Goal: Task Accomplishment & Management: Manage account settings

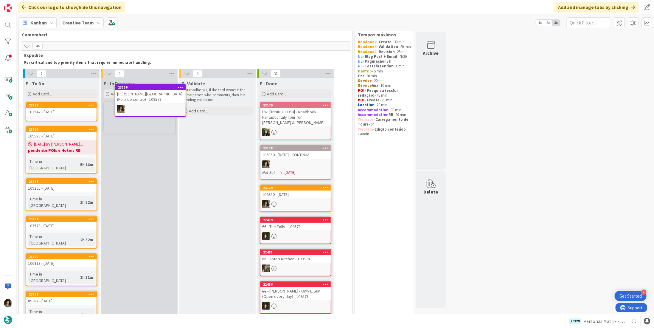
scroll to position [11, 0]
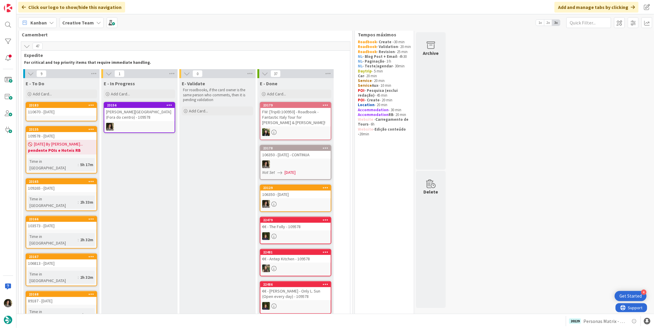
click at [158, 122] on link "[GEOGRAPHIC_DATA][PERSON_NAME] ([GEOGRAPHIC_DATA]) - 109578" at bounding box center [140, 117] width 72 height 31
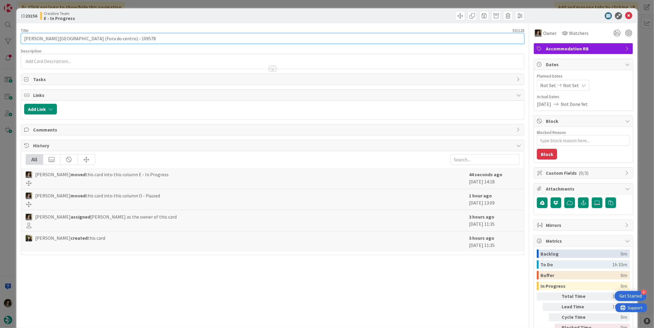
drag, startPoint x: 132, startPoint y: 39, endPoint x: 118, endPoint y: 38, distance: 14.4
click at [118, 38] on input "[PERSON_NAME][GEOGRAPHIC_DATA] (Fora do centro) - 109578" at bounding box center [273, 38] width 504 height 11
click at [105, 41] on input "[PERSON_NAME][GEOGRAPHIC_DATA] (Fora do centro) - 109578" at bounding box center [273, 38] width 504 height 11
type textarea "x"
drag, startPoint x: 80, startPoint y: 38, endPoint x: 6, endPoint y: 34, distance: 74.3
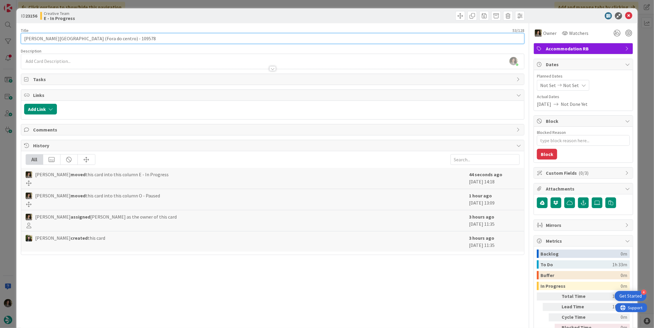
click at [6, 34] on div "ID 23156 Creative Team E - In Progress Title 53 / 128 Leonardo Royal Hotel Oxfo…" at bounding box center [327, 164] width 654 height 328
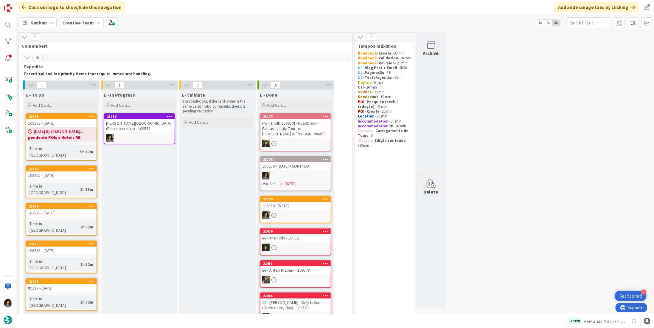
click at [140, 132] on link "[GEOGRAPHIC_DATA][PERSON_NAME] ([GEOGRAPHIC_DATA]) - 109578" at bounding box center [140, 128] width 72 height 31
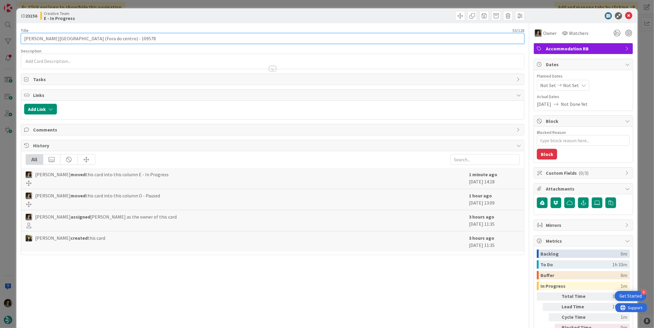
drag, startPoint x: 81, startPoint y: 38, endPoint x: -21, endPoint y: 41, distance: 102.0
click at [0, 41] on html "4 Get Started Click our logo to show/hide this navigation Add and manage tabs b…" at bounding box center [327, 164] width 654 height 328
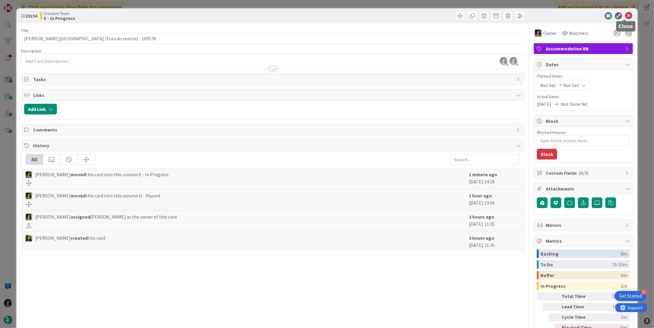
click at [627, 14] on icon at bounding box center [628, 15] width 7 height 7
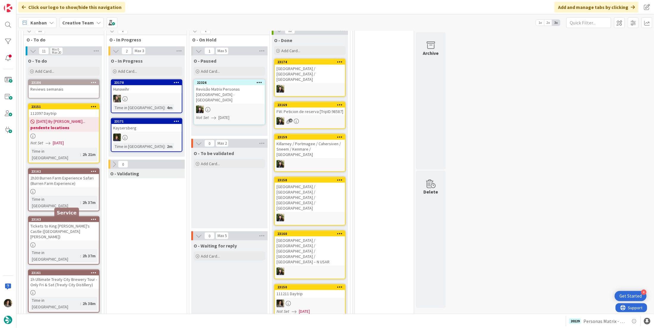
scroll to position [507, 0]
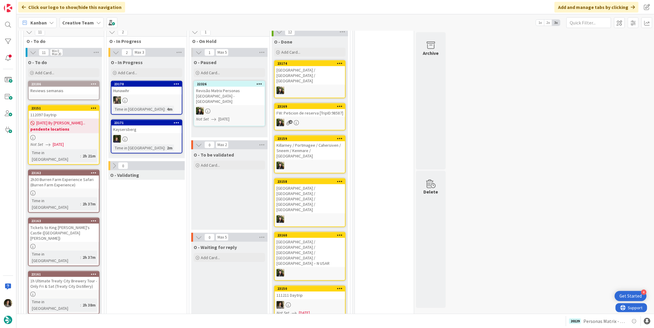
click at [79, 125] on link "23151 112097 Daytrip [DATE] By [PERSON_NAME]... pendente locations Not Set [DAT…" at bounding box center [64, 135] width 72 height 60
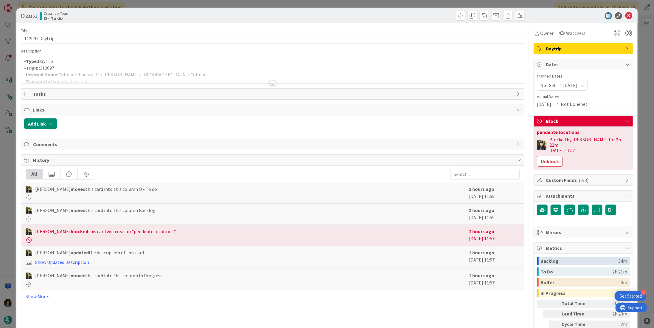
click at [270, 83] on div at bounding box center [272, 83] width 7 height 5
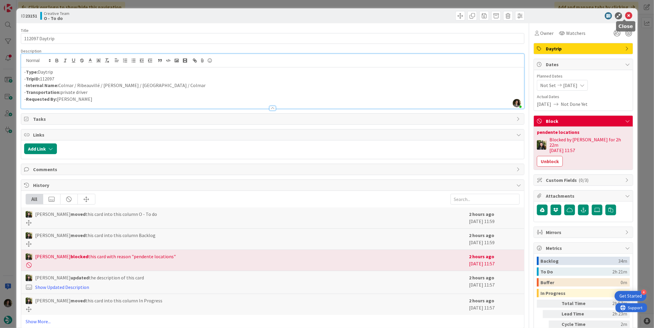
click at [626, 15] on icon at bounding box center [628, 15] width 7 height 7
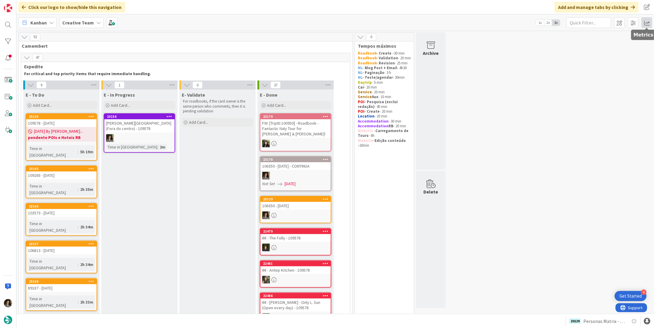
click at [647, 26] on span at bounding box center [647, 22] width 11 height 11
click at [597, 66] on div "Allocation" at bounding box center [595, 67] width 40 height 6
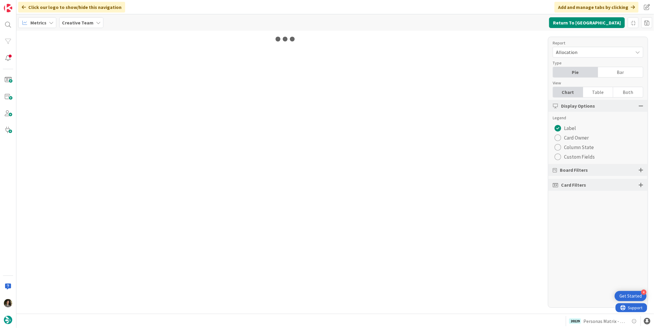
click at [593, 97] on div "Report Allocation Type Pie Bar View Chart Table Both Display Options Legend Lab…" at bounding box center [598, 172] width 100 height 271
click at [595, 92] on div "Table" at bounding box center [598, 92] width 30 height 10
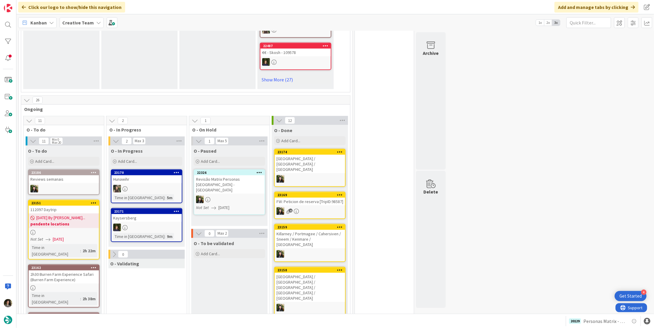
scroll to position [477, 0]
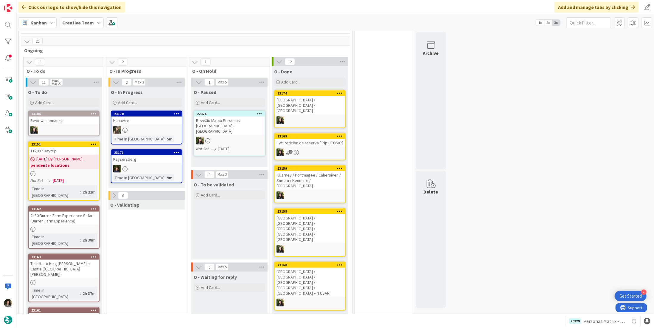
click at [70, 260] on div "Tickets to King [PERSON_NAME]'s Castle ([GEOGRAPHIC_DATA][PERSON_NAME])" at bounding box center [64, 269] width 70 height 18
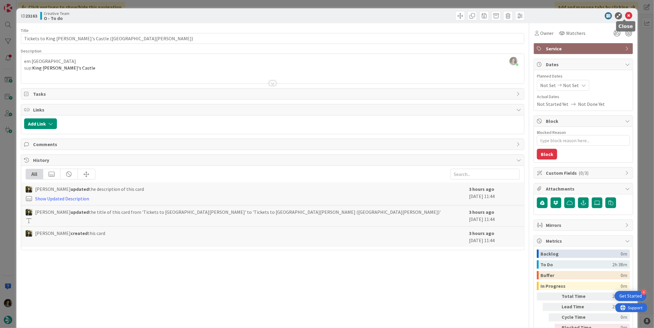
click at [625, 18] on icon at bounding box center [628, 15] width 7 height 7
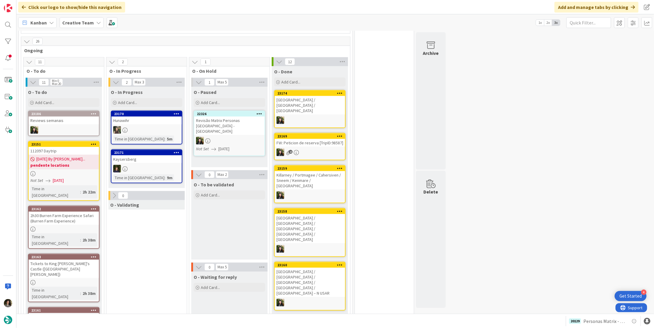
click at [82, 260] on div "Tickets to King [PERSON_NAME]'s Castle ([GEOGRAPHIC_DATA][PERSON_NAME])" at bounding box center [64, 269] width 70 height 18
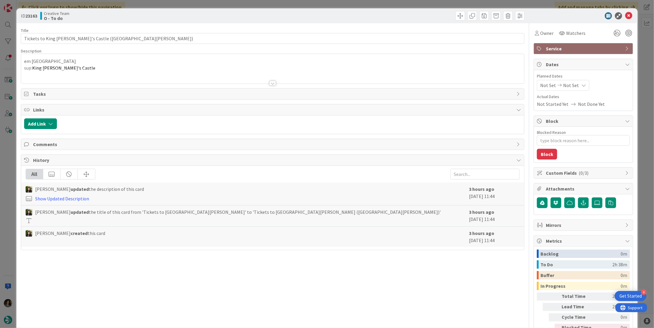
click at [273, 81] on div at bounding box center [272, 83] width 7 height 5
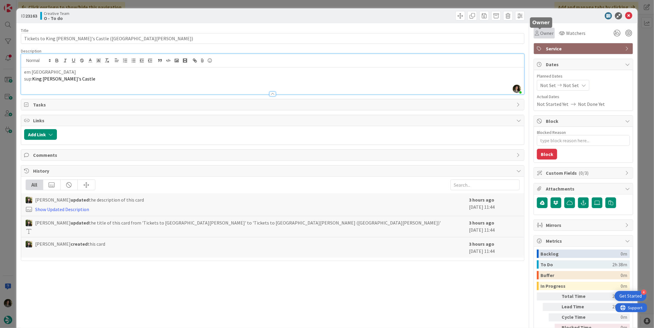
click at [540, 32] on span "Owner" at bounding box center [546, 33] width 13 height 7
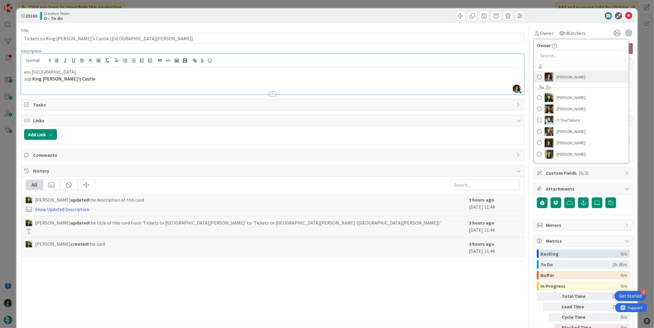
click at [595, 74] on link "[PERSON_NAME]" at bounding box center [581, 76] width 95 height 11
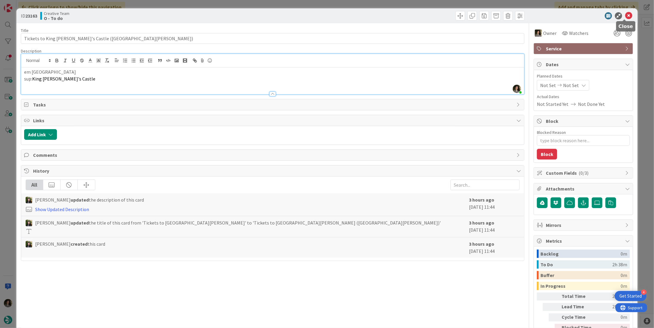
click at [626, 14] on icon at bounding box center [628, 15] width 7 height 7
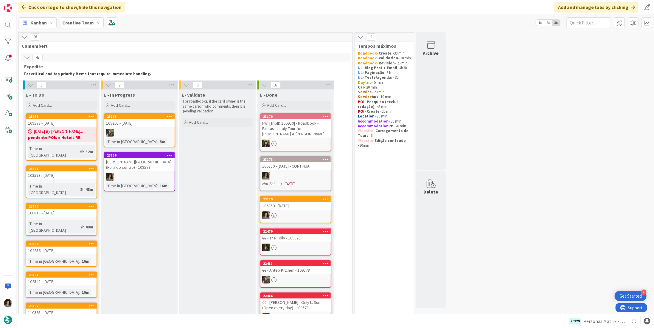
click at [51, 125] on div "109578 - [DATE]" at bounding box center [61, 123] width 70 height 8
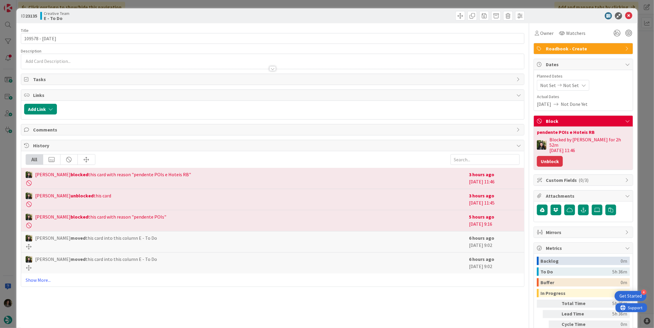
click at [546, 156] on button "Unblock" at bounding box center [550, 161] width 26 height 11
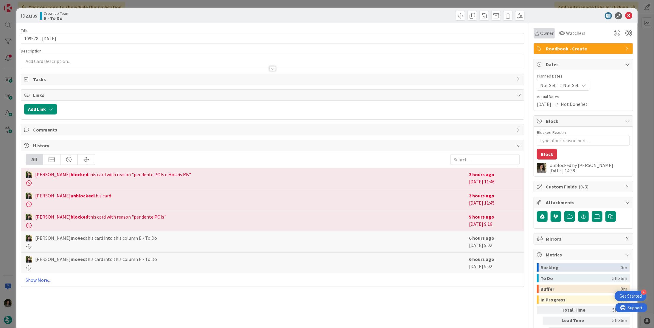
click at [541, 32] on span "Owner" at bounding box center [546, 33] width 13 height 7
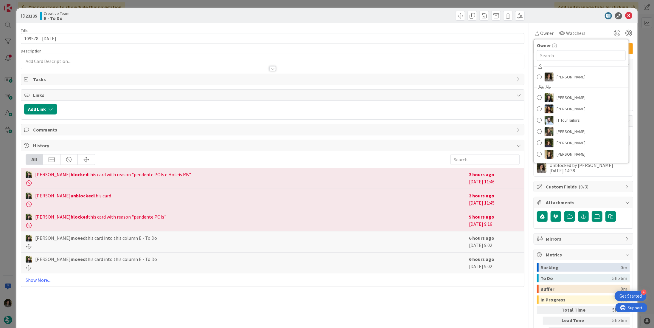
drag, startPoint x: 577, startPoint y: 71, endPoint x: 595, endPoint y: 59, distance: 21.2
click at [578, 71] on div "[PERSON_NAME] [PERSON_NAME] [PERSON_NAME] IT TourTailors [PERSON_NAME] [PERSON_…" at bounding box center [581, 111] width 95 height 98
drag, startPoint x: 574, startPoint y: 78, endPoint x: 583, endPoint y: 72, distance: 10.9
click at [574, 78] on span "[PERSON_NAME]" at bounding box center [571, 76] width 29 height 9
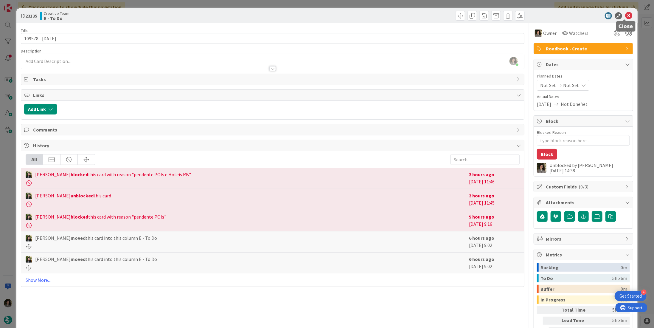
click at [625, 15] on icon at bounding box center [628, 15] width 7 height 7
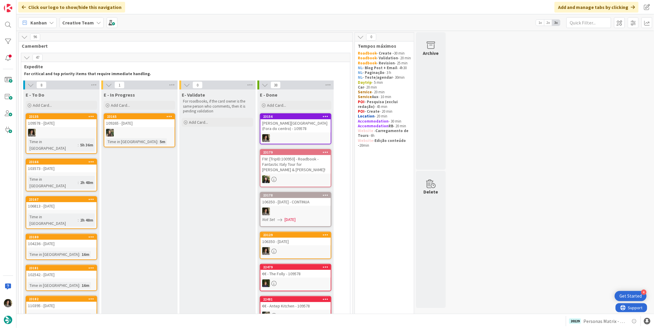
click at [305, 122] on div "[PERSON_NAME][GEOGRAPHIC_DATA] (Fora do centro) - 109578" at bounding box center [295, 125] width 70 height 13
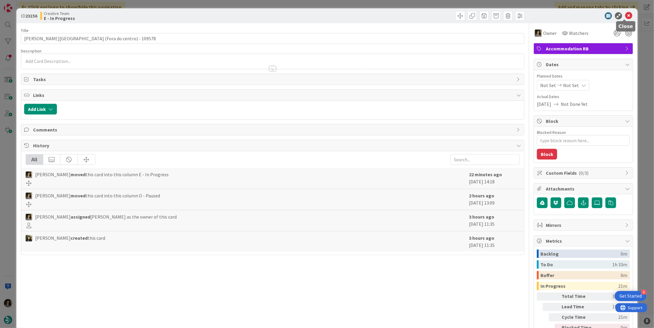
click at [625, 16] on icon at bounding box center [628, 15] width 7 height 7
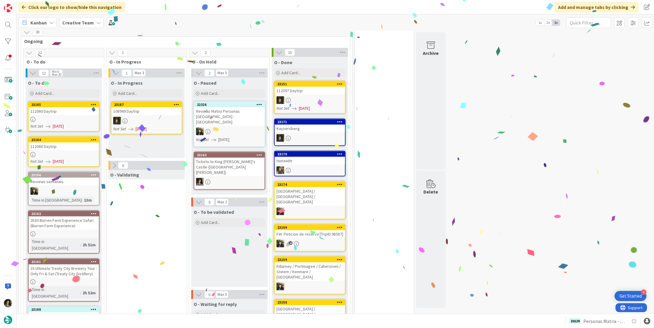
scroll to position [477, 0]
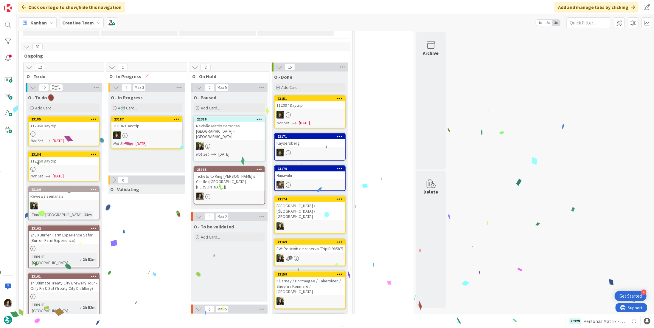
click at [50, 131] on div at bounding box center [64, 133] width 70 height 5
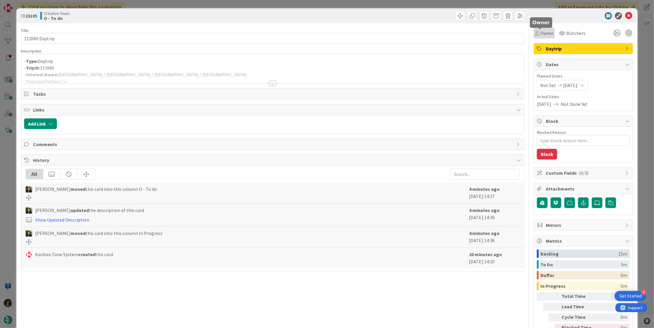
drag, startPoint x: 546, startPoint y: 32, endPoint x: 549, endPoint y: 38, distance: 7.1
click at [546, 32] on span "Owner" at bounding box center [546, 33] width 13 height 7
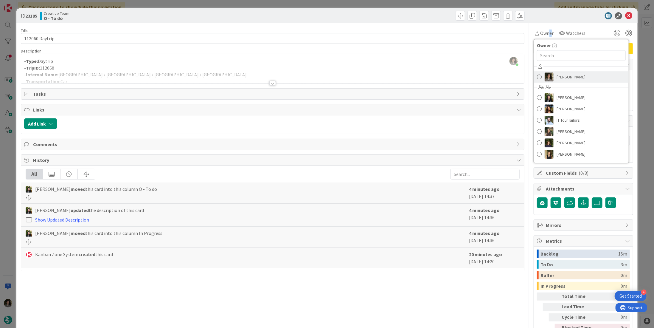
click at [570, 78] on span "[PERSON_NAME]" at bounding box center [571, 76] width 29 height 9
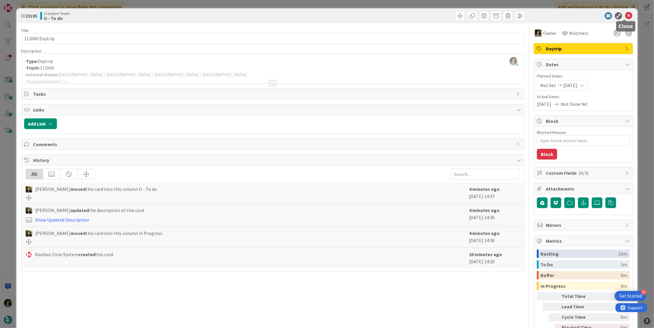
click at [625, 16] on icon at bounding box center [628, 15] width 7 height 7
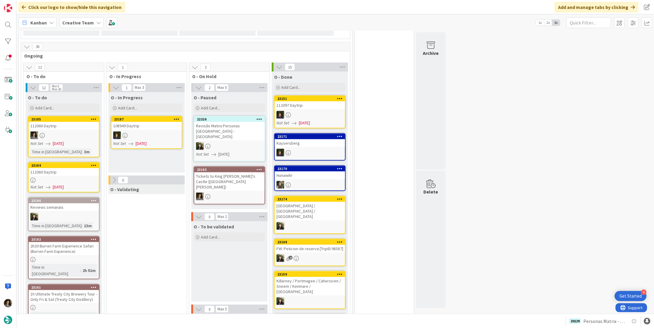
click at [64, 178] on div at bounding box center [64, 180] width 70 height 5
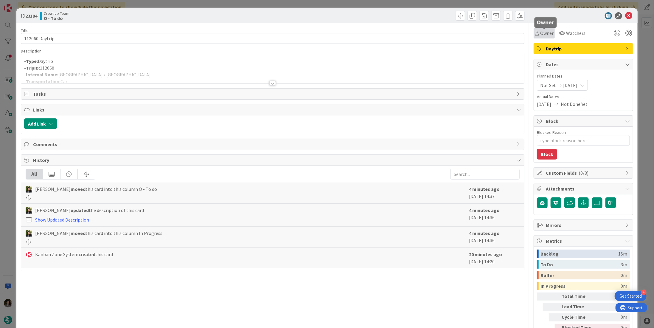
drag, startPoint x: 547, startPoint y: 32, endPoint x: 550, endPoint y: 38, distance: 7.0
click at [547, 32] on span "Owner" at bounding box center [546, 33] width 13 height 7
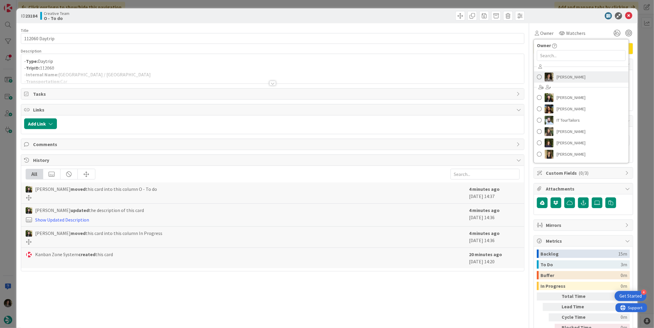
click at [563, 81] on span "[PERSON_NAME]" at bounding box center [571, 76] width 29 height 9
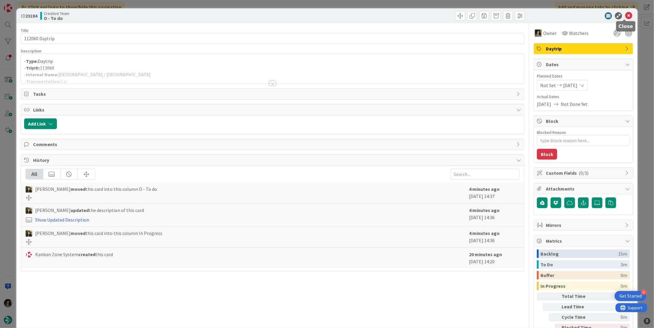
click at [625, 14] on icon at bounding box center [628, 15] width 7 height 7
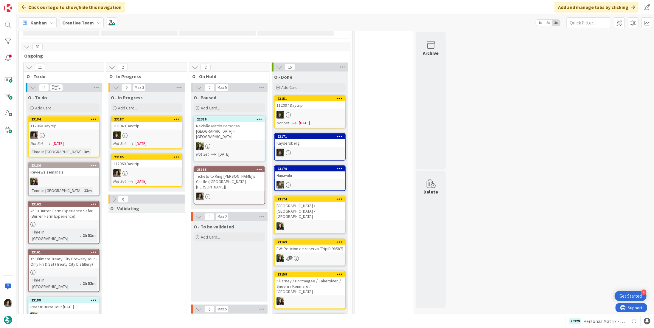
click at [149, 169] on div at bounding box center [146, 173] width 70 height 8
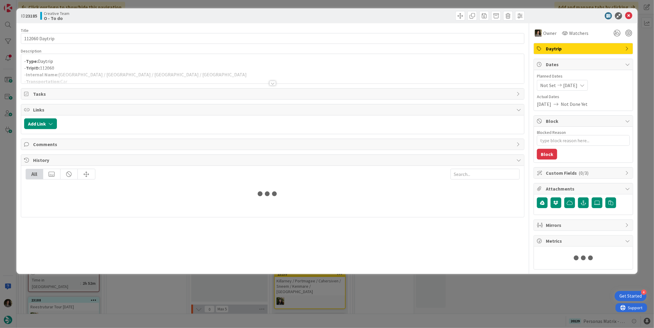
click at [178, 67] on p "- TripID: 112060" at bounding box center [272, 68] width 497 height 7
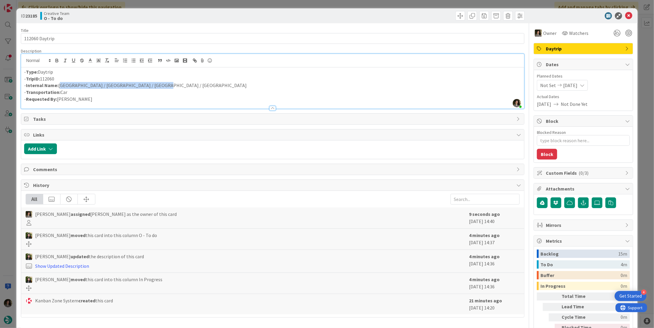
drag, startPoint x: 160, startPoint y: 86, endPoint x: 59, endPoint y: 88, distance: 101.3
click at [59, 88] on p "- Internal Name: [GEOGRAPHIC_DATA] / [GEOGRAPHIC_DATA] / [GEOGRAPHIC_DATA] / [G…" at bounding box center [272, 85] width 497 height 7
copy p "[GEOGRAPHIC_DATA] / [GEOGRAPHIC_DATA] / [GEOGRAPHIC_DATA] / [GEOGRAPHIC_DATA]"
click at [627, 14] on icon at bounding box center [628, 15] width 7 height 7
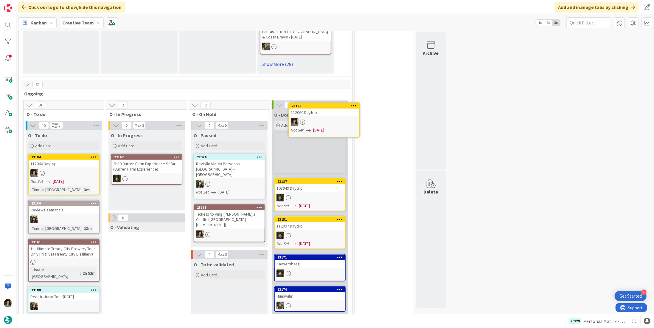
scroll to position [438, 0]
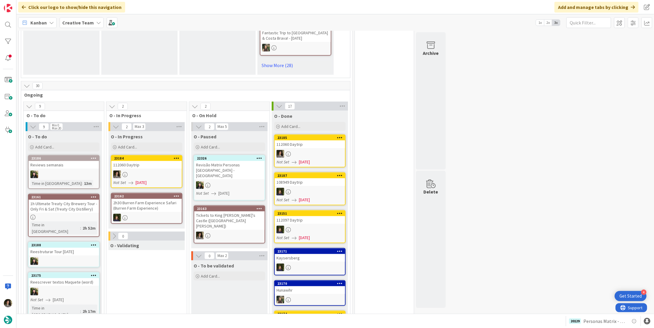
click at [146, 161] on div "112060 Daytrip" at bounding box center [146, 165] width 70 height 8
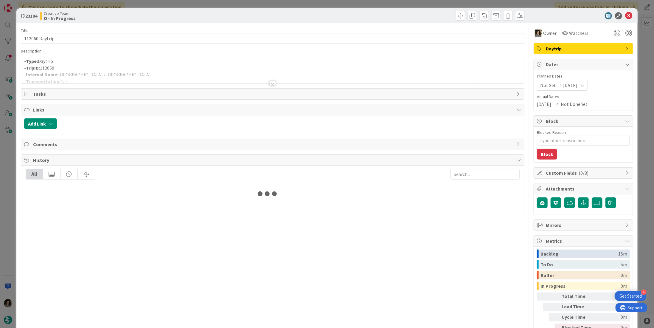
drag, startPoint x: 86, startPoint y: 55, endPoint x: 112, endPoint y: 66, distance: 27.9
click at [86, 55] on div "- Type: Daytrip - TripID: 112060 - Internal Name: [GEOGRAPHIC_DATA] / [GEOGRAPH…" at bounding box center [272, 69] width 503 height 30
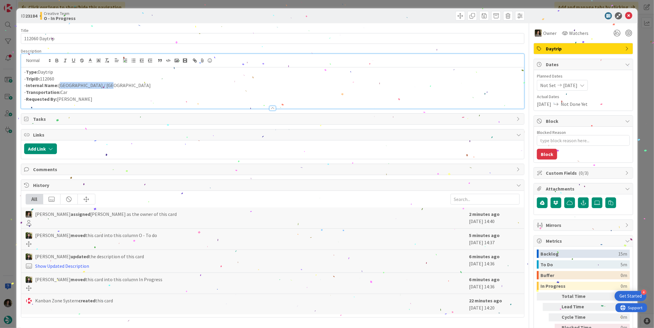
drag, startPoint x: 116, startPoint y: 84, endPoint x: 59, endPoint y: 86, distance: 56.6
click at [59, 86] on p "- Internal Name: [GEOGRAPHIC_DATA] / [GEOGRAPHIC_DATA]" at bounding box center [272, 85] width 497 height 7
copy p "[GEOGRAPHIC_DATA] / [GEOGRAPHIC_DATA]"
click at [625, 14] on icon at bounding box center [628, 15] width 7 height 7
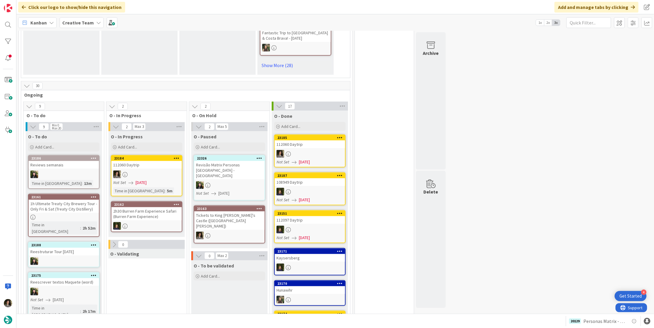
click at [294, 150] on div at bounding box center [310, 154] width 70 height 8
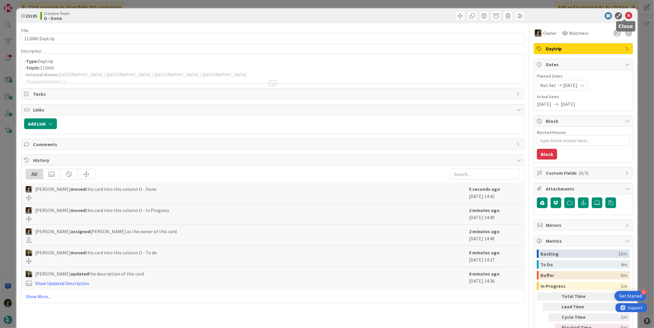
click at [625, 17] on icon at bounding box center [628, 15] width 7 height 7
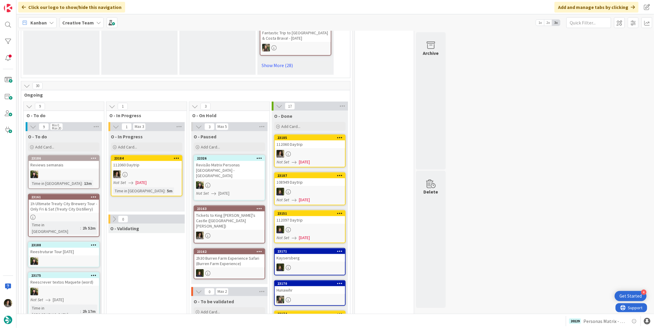
click at [162, 179] on div "Not Set [DATE]" at bounding box center [147, 182] width 69 height 6
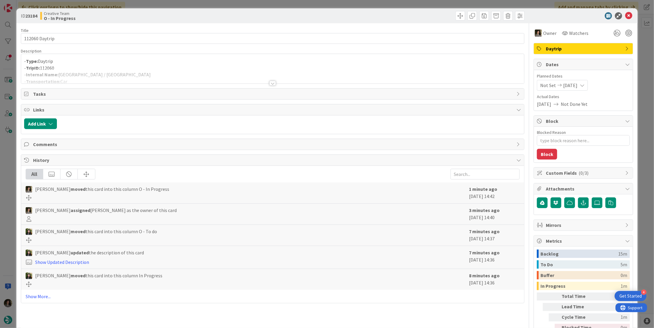
click at [266, 80] on div at bounding box center [272, 75] width 503 height 15
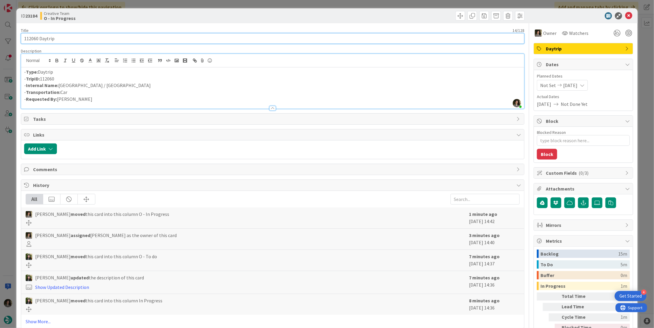
click at [67, 40] on input "112060 Daytrip" at bounding box center [273, 38] width 504 height 11
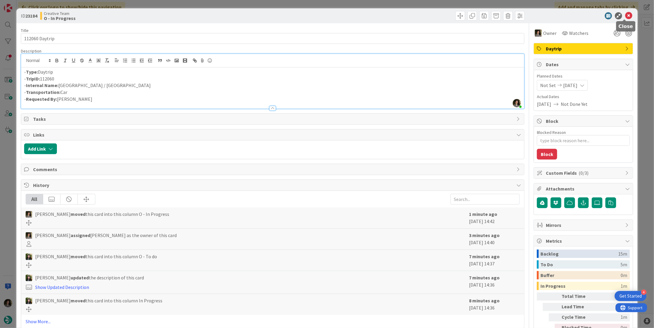
click at [625, 15] on icon at bounding box center [628, 15] width 7 height 7
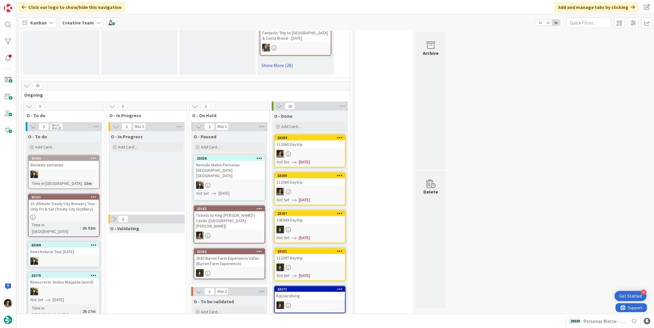
click at [313, 178] on div "112060 Daytrip" at bounding box center [310, 182] width 70 height 8
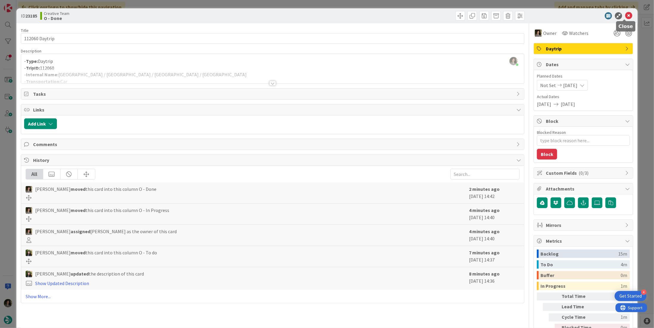
click at [625, 15] on icon at bounding box center [628, 15] width 7 height 7
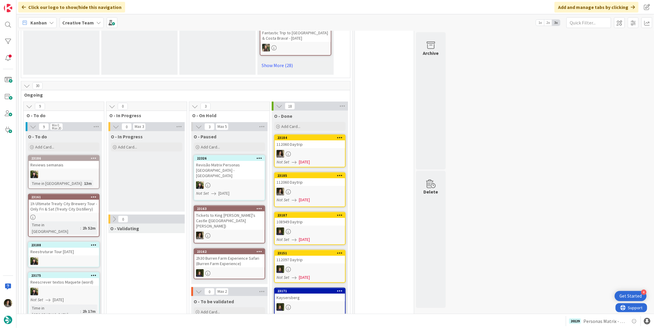
click at [317, 150] on div at bounding box center [310, 154] width 70 height 8
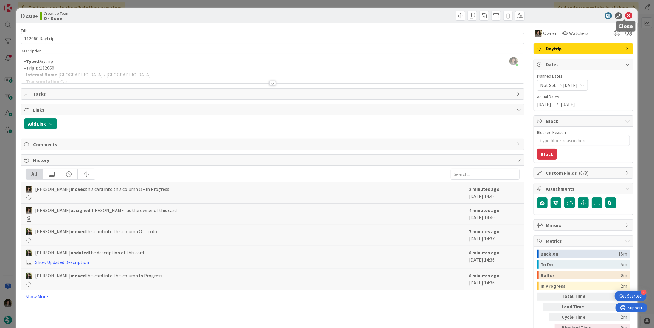
click at [626, 16] on icon at bounding box center [628, 15] width 7 height 7
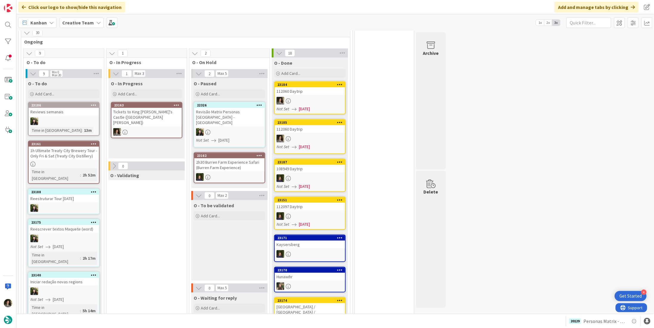
scroll to position [477, 0]
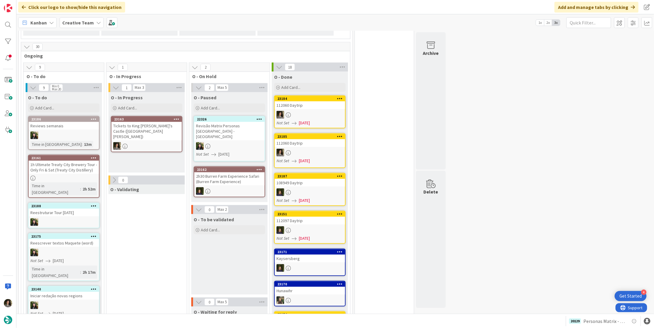
click at [150, 122] on div "Tickets to King [PERSON_NAME]'s Castle ([GEOGRAPHIC_DATA][PERSON_NAME])" at bounding box center [146, 131] width 70 height 18
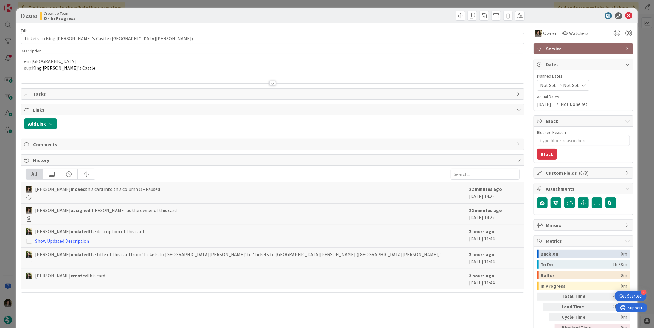
click at [122, 63] on p "em [GEOGRAPHIC_DATA]" at bounding box center [272, 61] width 497 height 7
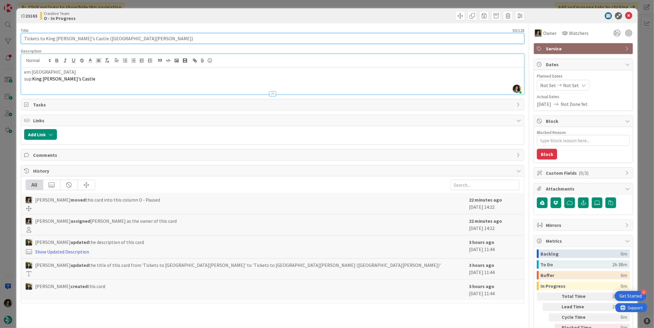
drag, startPoint x: 121, startPoint y: 40, endPoint x: 4, endPoint y: 41, distance: 116.5
click at [4, 41] on div "ID 23163 Creative Team O - In Progress Title 50 / 128 Tickets to King [PERSON_N…" at bounding box center [327, 164] width 654 height 328
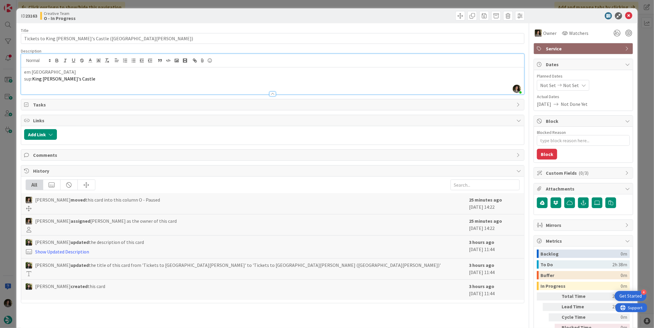
click at [197, 72] on p "em [GEOGRAPHIC_DATA]" at bounding box center [272, 72] width 497 height 7
click at [625, 16] on icon at bounding box center [628, 15] width 7 height 7
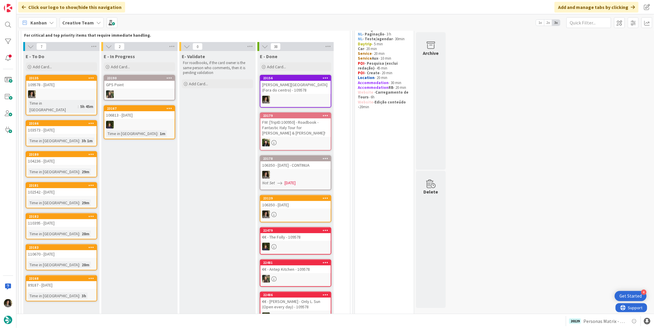
scroll to position [30, 0]
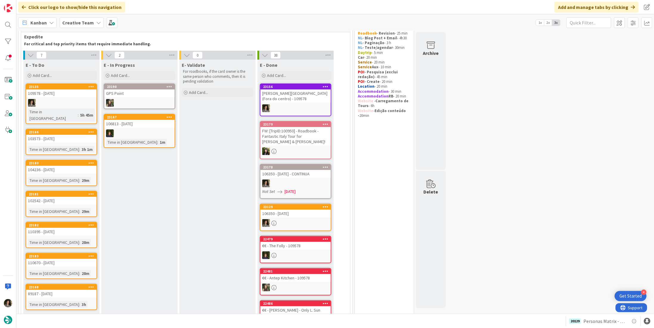
click at [111, 190] on div "E - In Progress Add Card... 23190 GPS Point 23167 106813 - [DATE] Time in [GEOG…" at bounding box center [139, 271] width 76 height 423
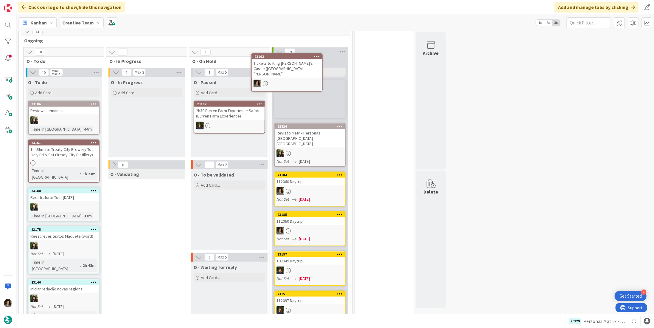
scroll to position [440, 0]
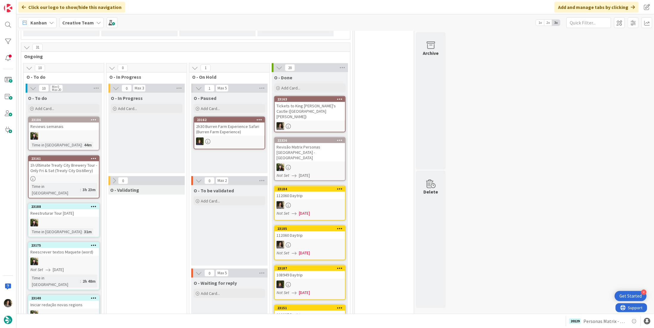
click at [321, 122] on div at bounding box center [310, 126] width 70 height 8
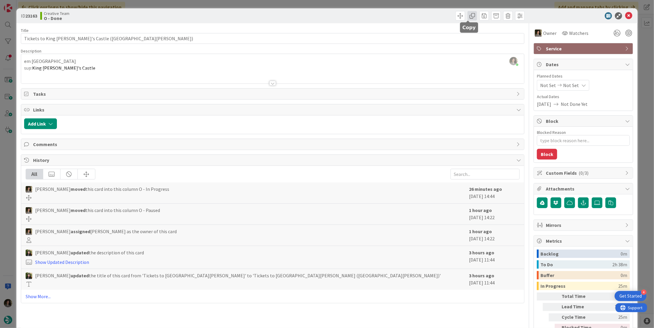
click at [468, 17] on span at bounding box center [473, 16] width 10 height 10
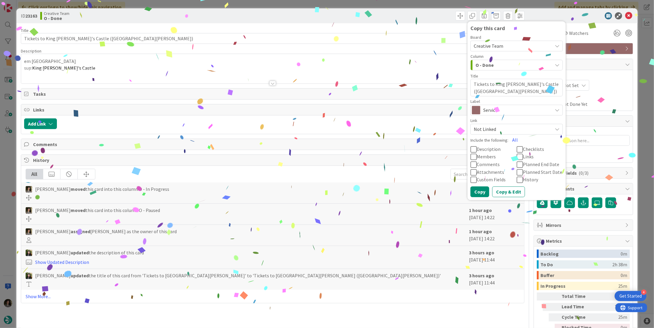
click at [488, 109] on span "Service" at bounding box center [516, 110] width 66 height 8
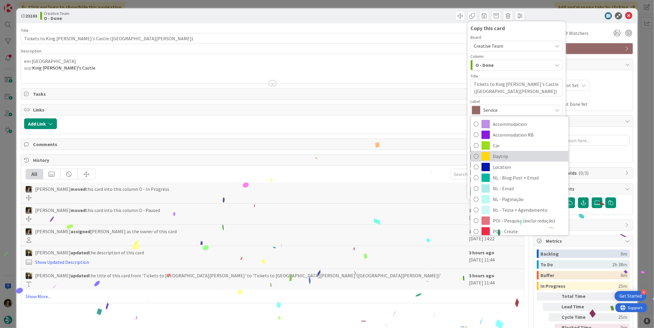
click at [509, 159] on span "Daytrip" at bounding box center [529, 156] width 73 height 9
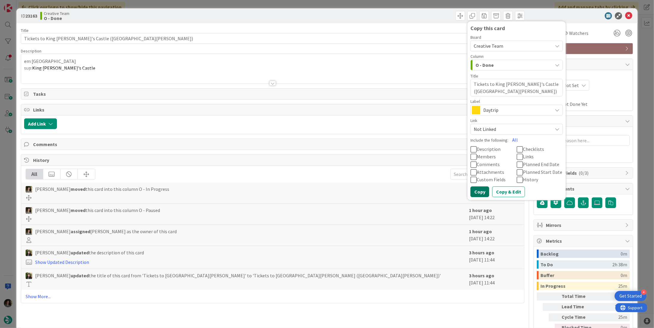
click at [476, 190] on button "Copy" at bounding box center [480, 191] width 19 height 11
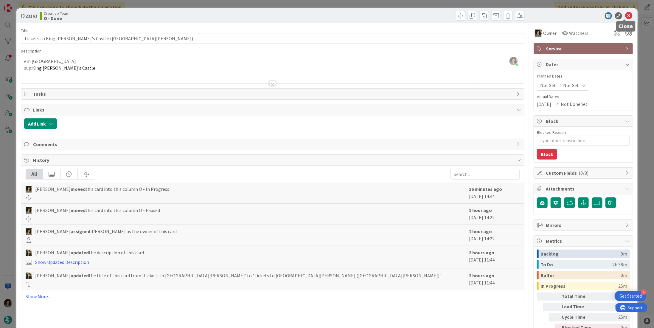
click at [625, 15] on icon at bounding box center [628, 15] width 7 height 7
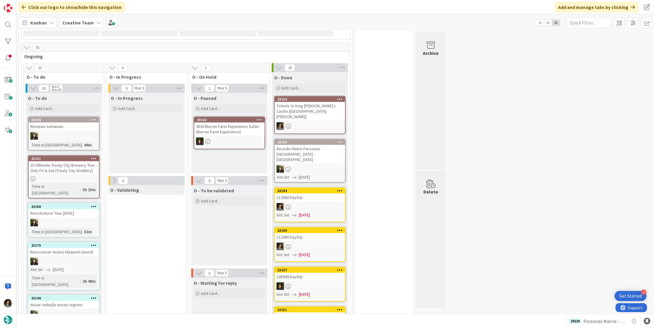
click at [308, 102] on div "Tickets to King [PERSON_NAME]'s Castle ([GEOGRAPHIC_DATA][PERSON_NAME])" at bounding box center [310, 111] width 70 height 18
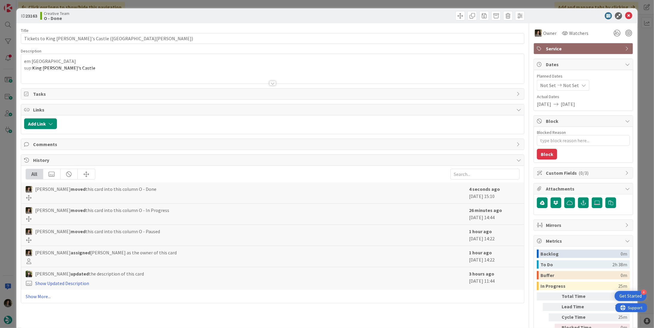
type textarea "x"
click at [627, 15] on icon at bounding box center [628, 15] width 7 height 7
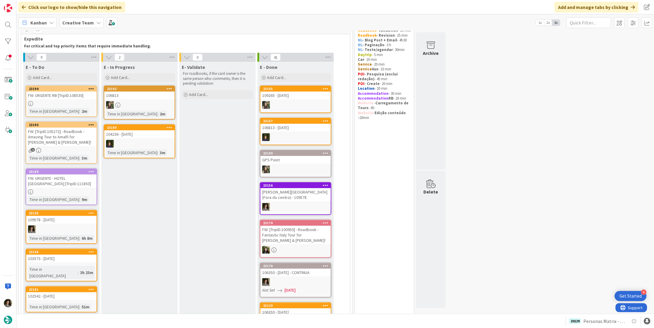
scroll to position [60, 0]
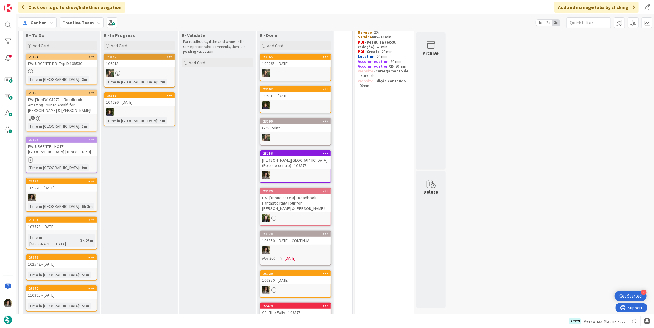
click at [73, 66] on div "FW: URGENTE RB [TripID:108530]" at bounding box center [61, 64] width 70 height 8
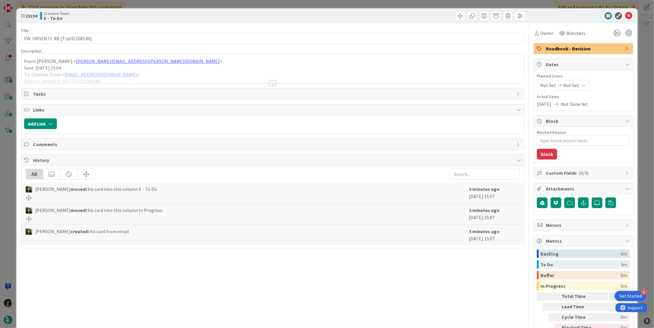
click at [272, 81] on div at bounding box center [272, 83] width 7 height 5
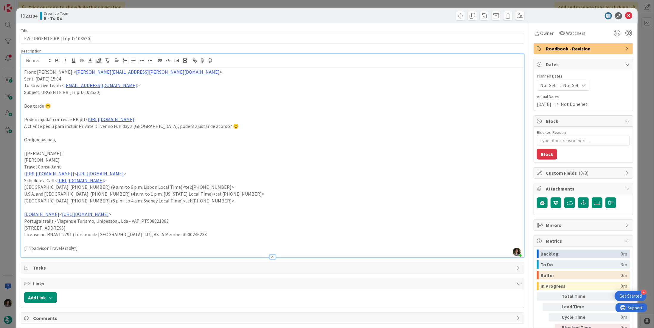
click at [202, 122] on p "Podem ajudar com este RB pff? https://appweb.tourtailors.com/TripPlan/Roadbook?…" at bounding box center [272, 119] width 497 height 7
click at [170, 130] on link "https://appweb.tourtailors.com/TripPlan/Roadbook?file=108530&version=8&priceVer…" at bounding box center [162, 131] width 41 height 8
click at [535, 37] on div "Owner" at bounding box center [544, 33] width 21 height 11
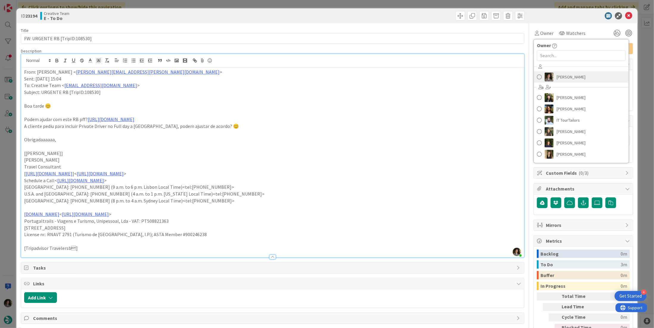
click at [577, 73] on span "[PERSON_NAME]" at bounding box center [571, 76] width 29 height 9
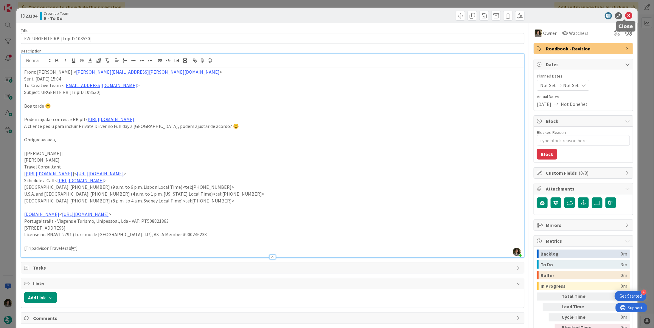
click at [625, 16] on icon at bounding box center [628, 15] width 7 height 7
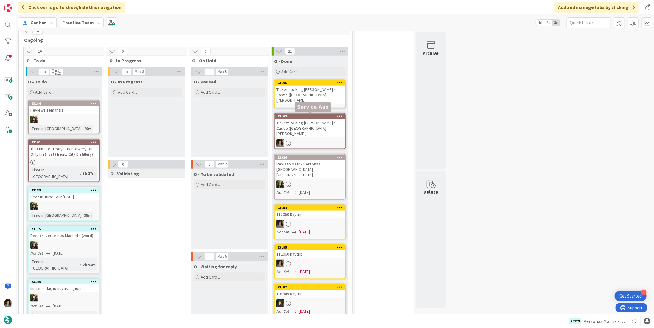
scroll to position [447, 0]
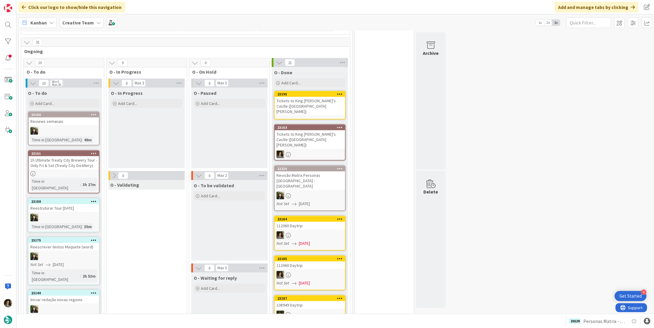
click at [317, 97] on div "Tickets to King [PERSON_NAME]'s Castle ([GEOGRAPHIC_DATA][PERSON_NAME])" at bounding box center [310, 106] width 70 height 18
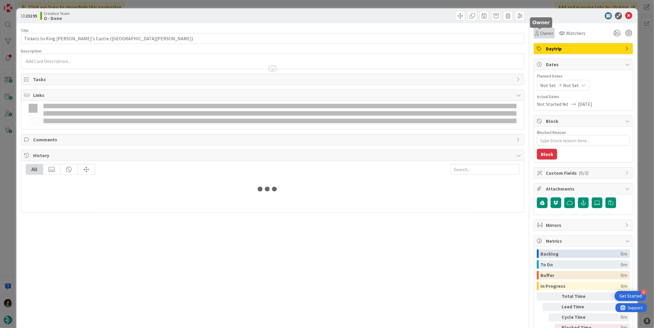
click at [547, 32] on span "Owner" at bounding box center [546, 33] width 13 height 7
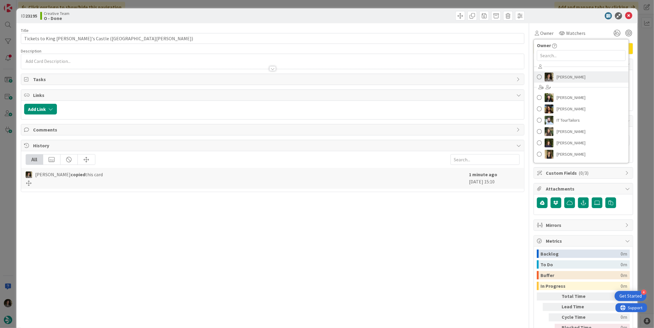
click at [562, 71] on link "[PERSON_NAME]" at bounding box center [581, 76] width 95 height 11
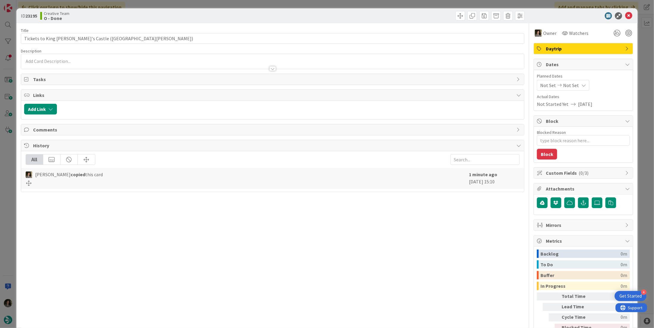
type textarea "x"
drag, startPoint x: 564, startPoint y: 82, endPoint x: 568, endPoint y: 89, distance: 8.5
click at [564, 82] on span "Not Set" at bounding box center [571, 85] width 16 height 7
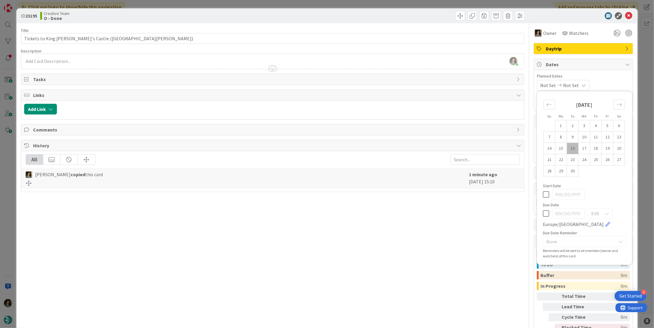
click at [543, 211] on icon at bounding box center [546, 213] width 6 height 7
type input "[DATE]"
type textarea "x"
click at [338, 32] on div "Title 50 / 128" at bounding box center [273, 30] width 504 height 5
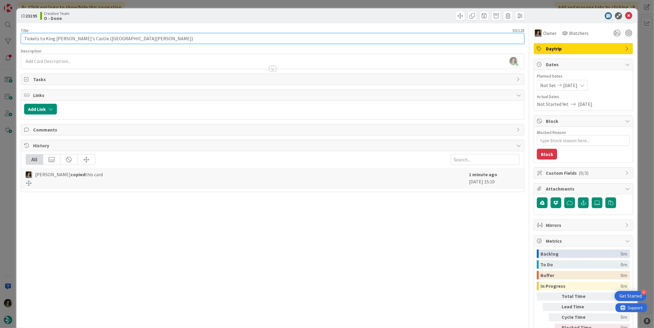
click at [339, 40] on input "Tickets to King [PERSON_NAME]'s Castle ([GEOGRAPHIC_DATA][PERSON_NAME])" at bounding box center [273, 38] width 504 height 11
type input "Tickets to King John's Castle (King John's Castle) - con"
type textarea "x"
type input "Tickets to King John's Castle (King John's Castle) - CONTINUA"
type textarea "x"
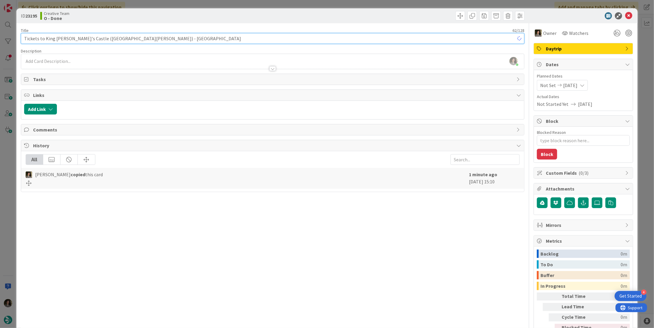
type input "Tickets to King John's Castle (King John's Castle) - CONTINUAÇÃO"
type textarea "x"
type input "Tickets to King John's Castle (King John's Castle) - CONTINUAÇÃO"
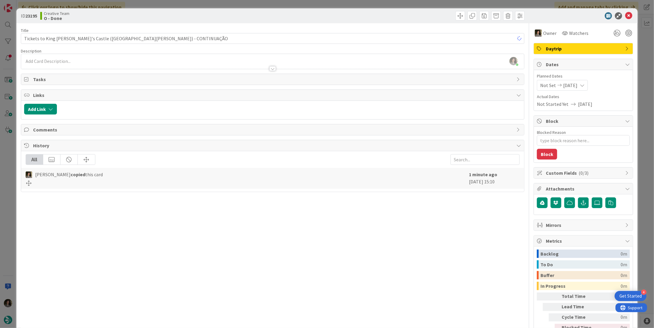
click at [396, 17] on div at bounding box center [399, 16] width 251 height 10
click at [625, 15] on icon at bounding box center [628, 15] width 7 height 7
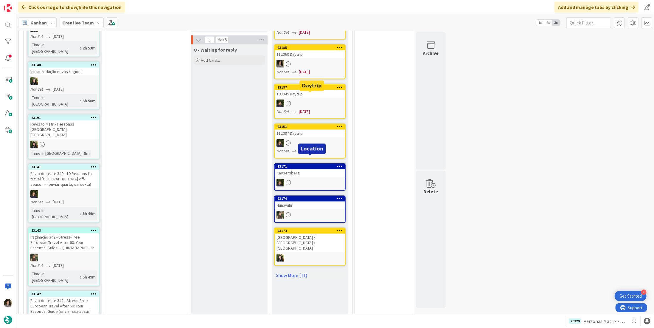
scroll to position [685, 0]
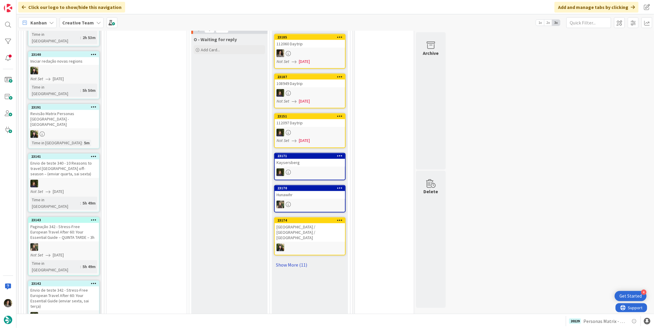
click at [296, 260] on link "Show More (11)" at bounding box center [310, 265] width 72 height 10
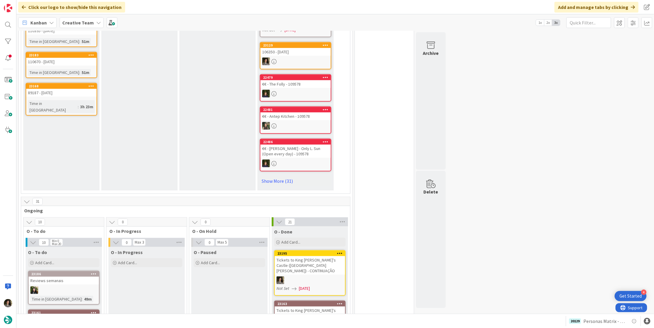
scroll to position [268, 0]
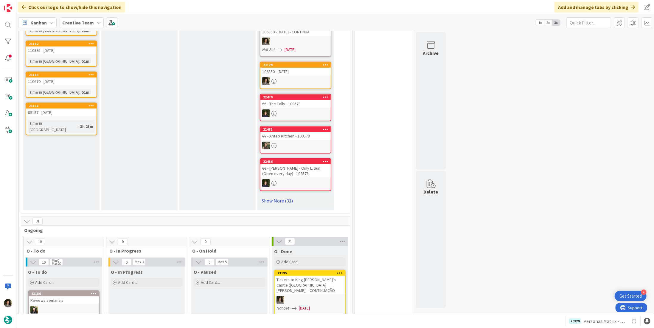
click at [284, 196] on link "Show More (31)" at bounding box center [296, 201] width 72 height 10
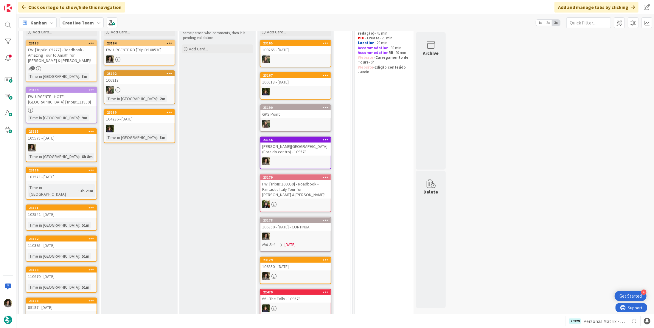
scroll to position [44, 0]
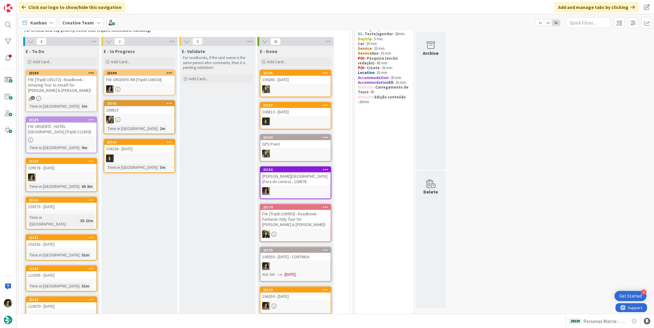
click at [69, 81] on div "FW: [TripID:105272] - Roadbook - Amazing Tour to Amalfi for [PERSON_NAME] & [PE…" at bounding box center [61, 85] width 70 height 18
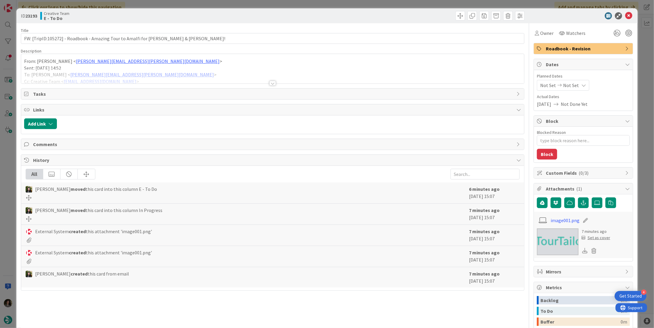
click at [270, 82] on div at bounding box center [272, 83] width 7 height 5
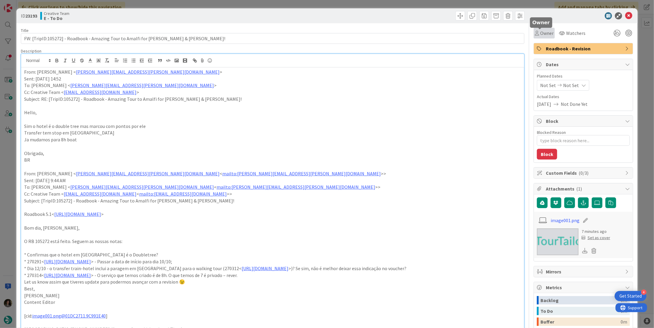
click at [540, 36] on span "Owner" at bounding box center [546, 33] width 13 height 7
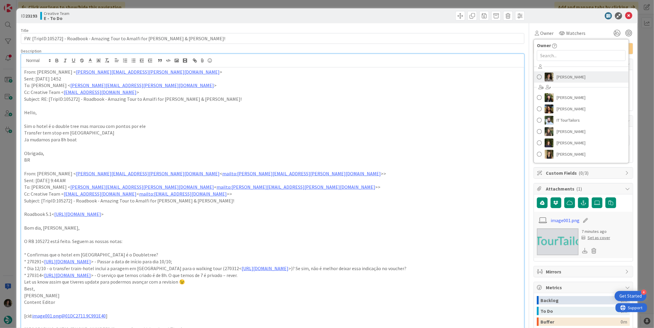
click at [572, 73] on span "[PERSON_NAME]" at bounding box center [571, 76] width 29 height 9
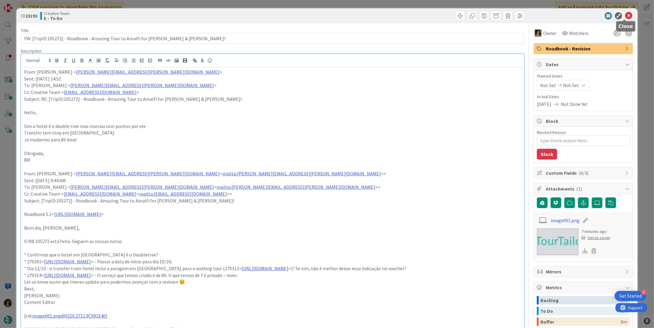
click at [625, 15] on icon at bounding box center [628, 15] width 7 height 7
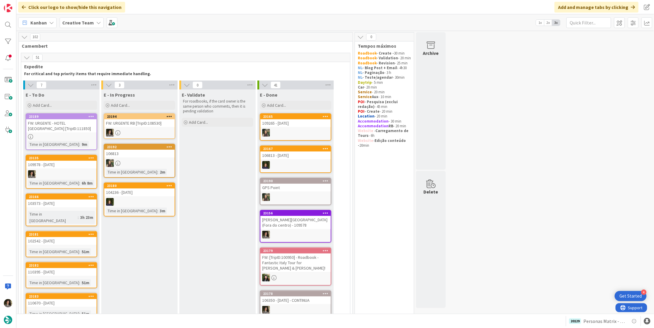
click at [137, 123] on div "FW: URGENTE RB [TripID:108530]" at bounding box center [139, 123] width 70 height 8
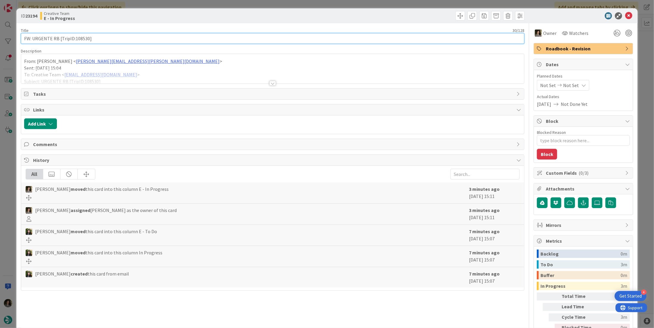
drag, startPoint x: 89, startPoint y: 36, endPoint x: 73, endPoint y: 39, distance: 15.4
click at [73, 39] on input "FW: URGENTE RB [TripID:108530]" at bounding box center [273, 38] width 504 height 11
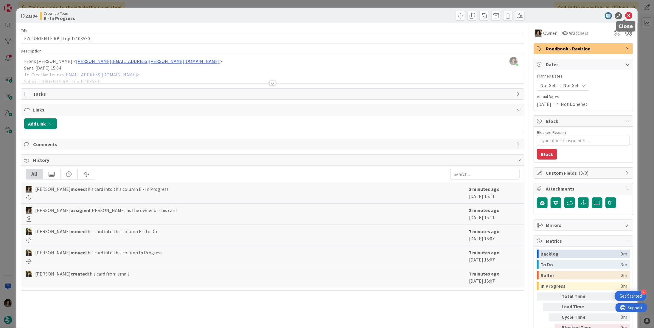
click at [627, 14] on icon at bounding box center [628, 15] width 7 height 7
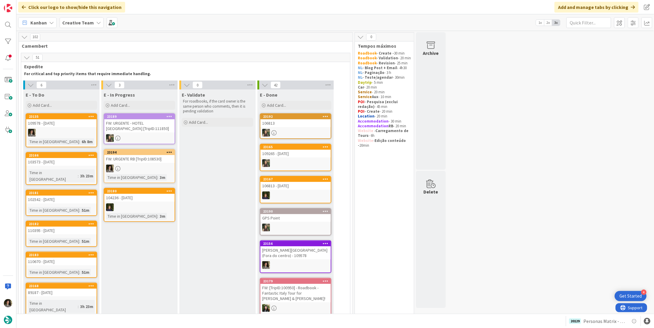
click at [154, 171] on div at bounding box center [139, 168] width 70 height 8
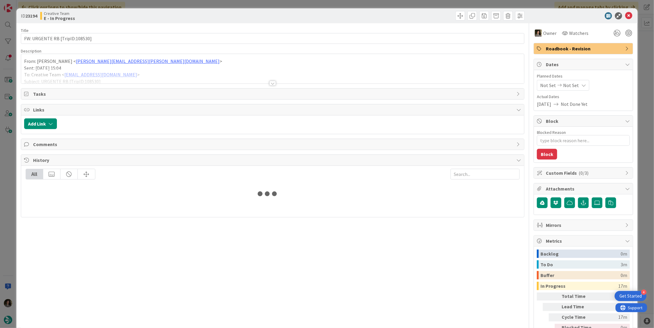
click at [277, 81] on div at bounding box center [272, 75] width 503 height 15
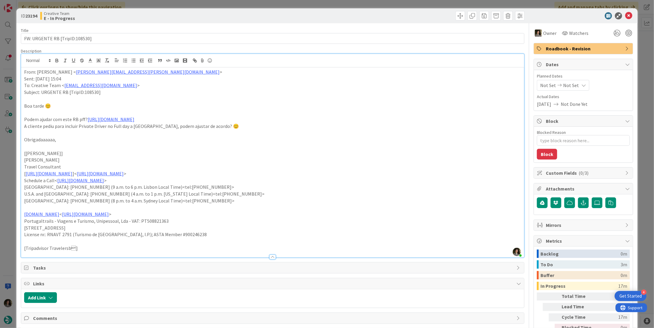
click at [627, 13] on icon at bounding box center [628, 15] width 7 height 7
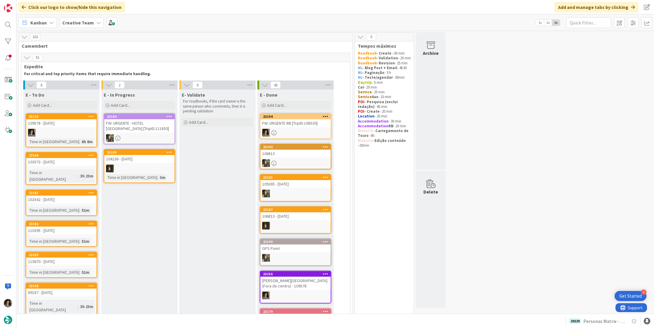
click at [297, 120] on div "FW: URGENTE RB [TripID:108530]" at bounding box center [295, 123] width 70 height 8
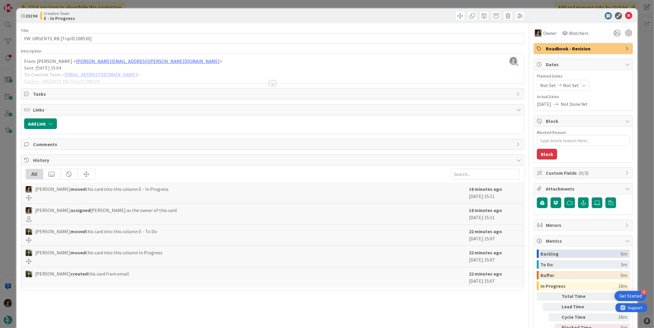
click at [586, 51] on span "Roadbook - Revision" at bounding box center [584, 48] width 76 height 7
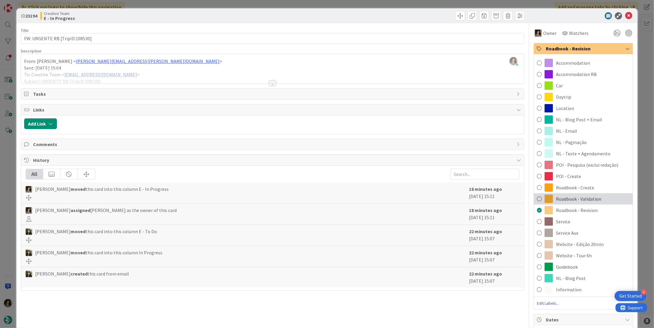
click at [587, 198] on span "Roadbook - Validation" at bounding box center [578, 198] width 45 height 7
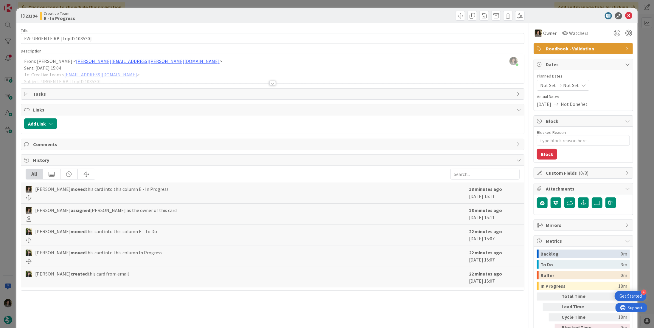
click at [625, 17] on icon at bounding box center [628, 15] width 7 height 7
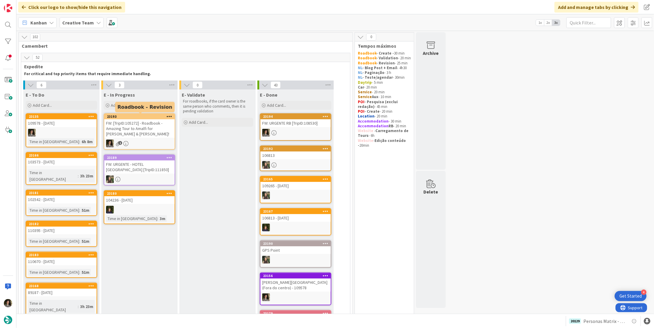
click at [128, 132] on div "FW: [TripID:105272] - Roadbook - Amazing Tour to Amalfi for [PERSON_NAME] & [PE…" at bounding box center [139, 128] width 70 height 18
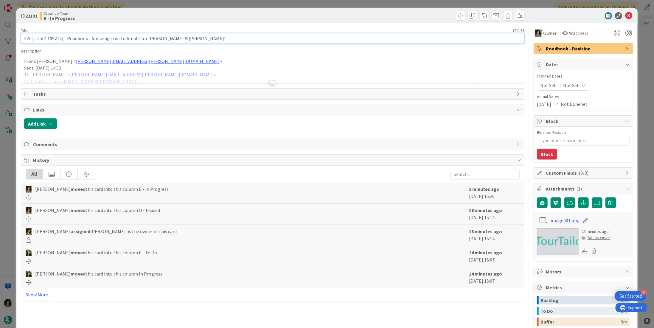
drag, startPoint x: 61, startPoint y: 39, endPoint x: 47, endPoint y: 39, distance: 14.3
click at [47, 39] on input "FW: [TripID:105272] - Roadbook - Amazing Tour to Amalfi for [PERSON_NAME] & [PE…" at bounding box center [273, 38] width 504 height 11
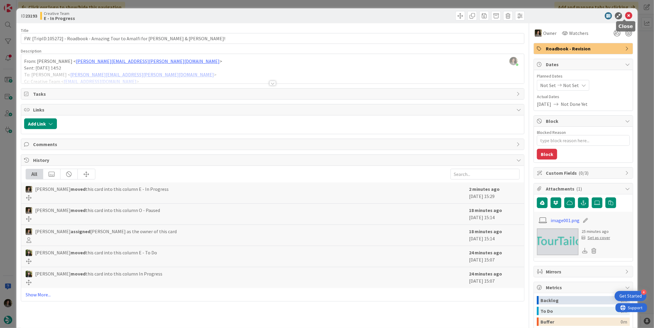
click at [626, 16] on icon at bounding box center [628, 15] width 7 height 7
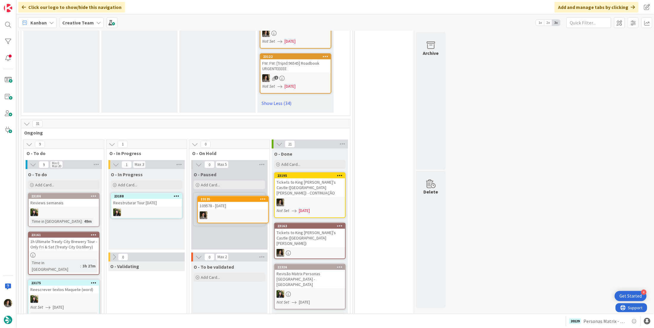
scroll to position [1570, 0]
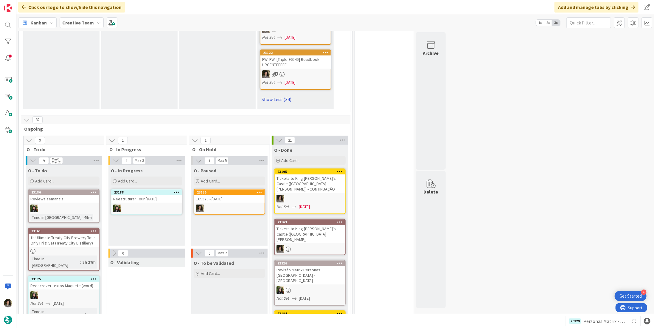
click at [273, 94] on link "Show Less (34)" at bounding box center [296, 99] width 72 height 10
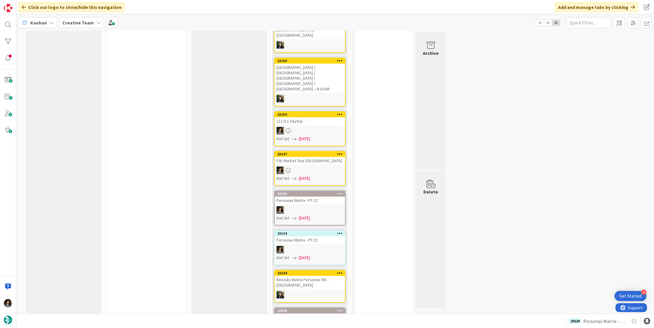
scroll to position [1192, 0]
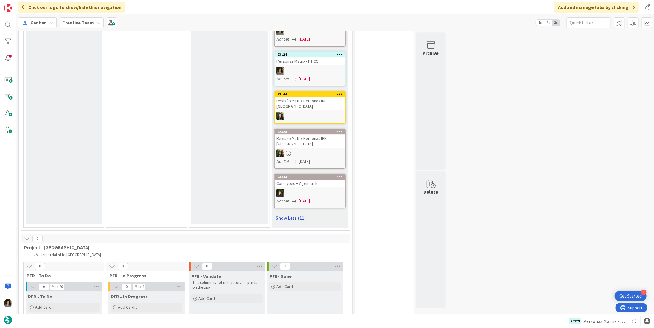
click at [297, 213] on link "Show Less (11)" at bounding box center [310, 218] width 72 height 10
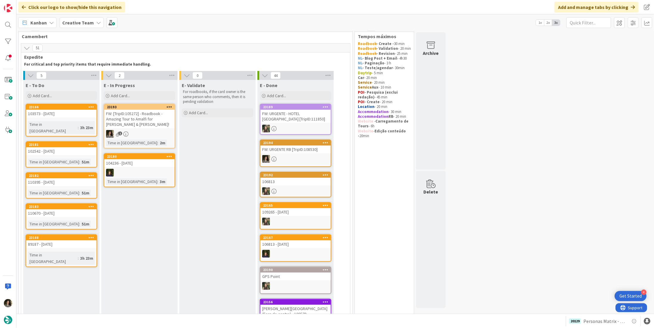
scroll to position [0, 0]
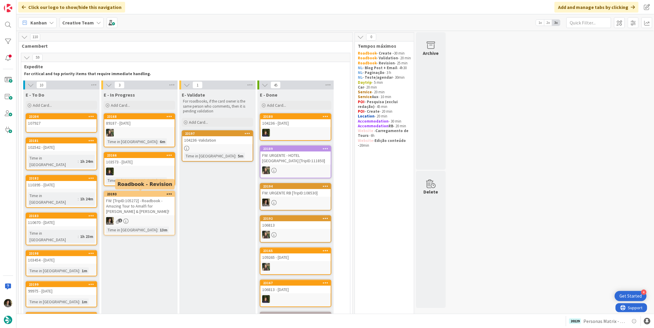
click at [135, 212] on div "FW: [TripID:105272] - Roadbook - Amazing Tour to Amalfi for [PERSON_NAME] & [PE…" at bounding box center [139, 206] width 70 height 18
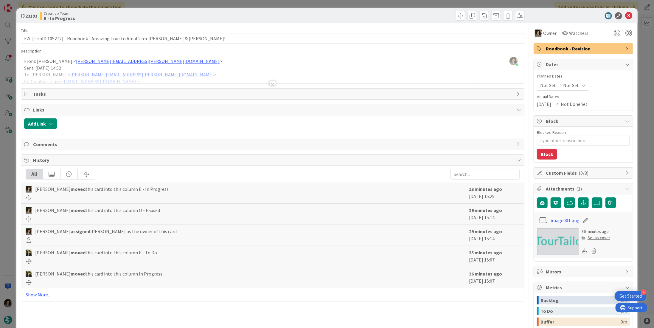
click at [572, 51] on span "Roadbook - Revision" at bounding box center [584, 48] width 76 height 7
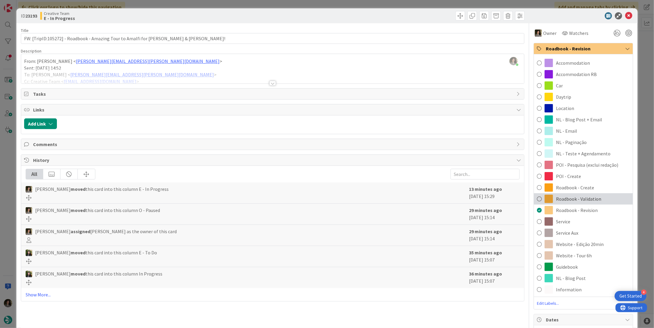
click at [593, 199] on span "Roadbook - Validation" at bounding box center [578, 198] width 45 height 7
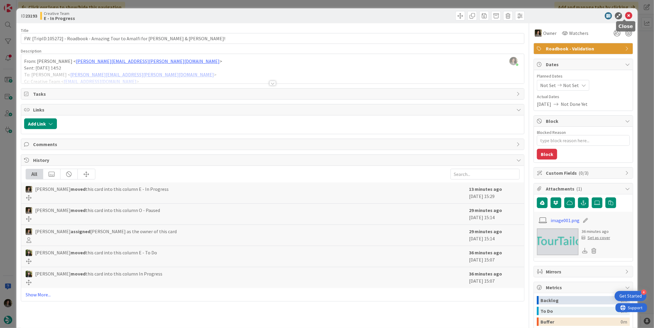
click at [625, 13] on icon at bounding box center [628, 15] width 7 height 7
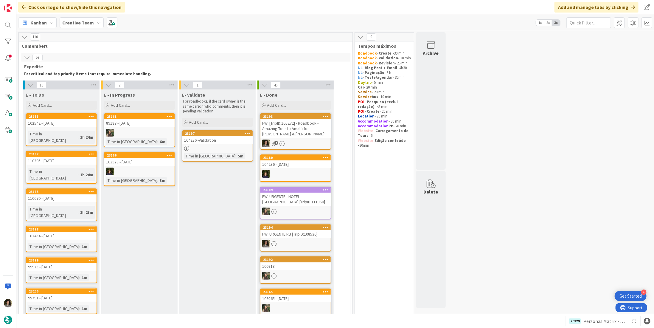
click at [228, 144] on link "23197 104236 -Validation Time in Column : 5m" at bounding box center [218, 145] width 72 height 31
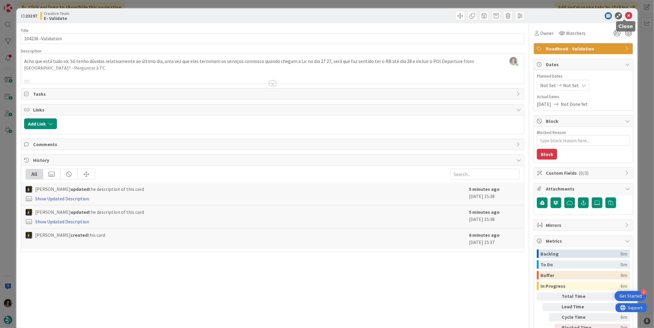
click at [625, 15] on icon at bounding box center [628, 15] width 7 height 7
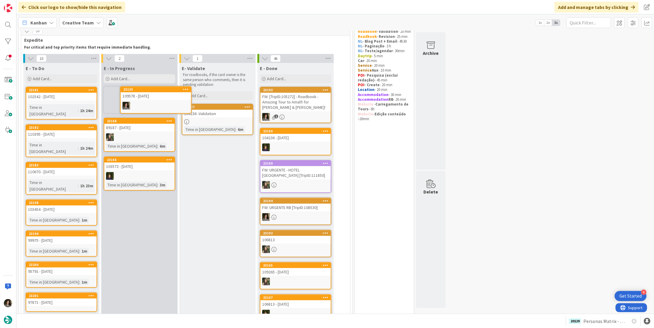
scroll to position [26, 0]
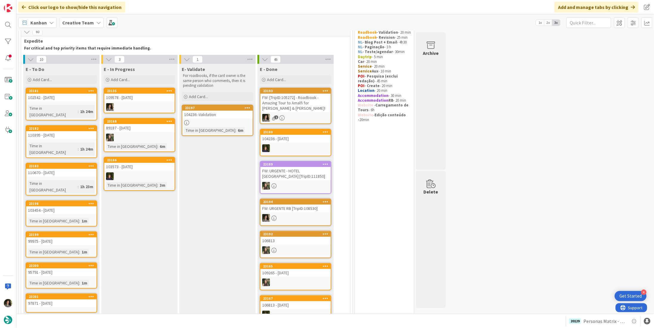
click at [201, 124] on div at bounding box center [217, 122] width 70 height 5
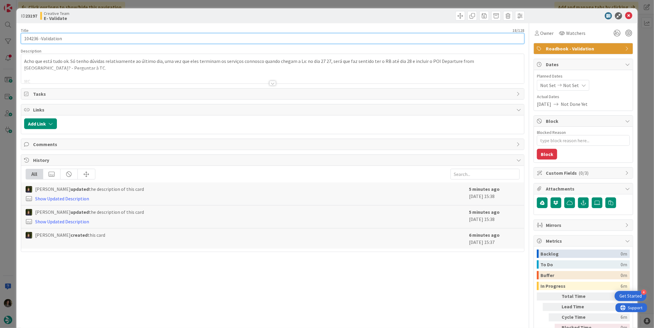
drag, startPoint x: 38, startPoint y: 39, endPoint x: -6, endPoint y: 39, distance: 44.1
click at [0, 39] on html "4 Get Started Click our logo to show/hide this navigation Add and manage tabs b…" at bounding box center [327, 164] width 654 height 328
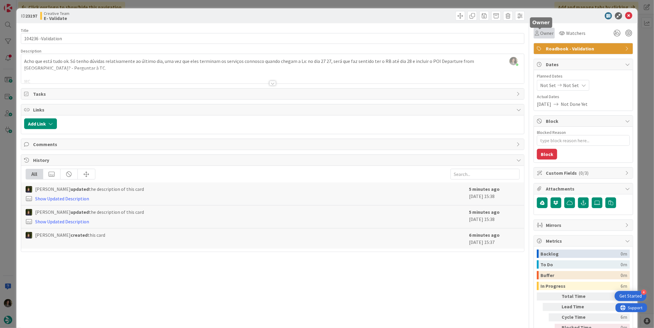
click at [543, 36] on span "Owner" at bounding box center [546, 33] width 13 height 7
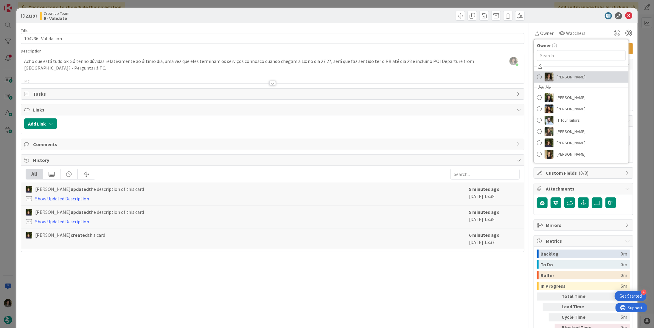
drag, startPoint x: 583, startPoint y: 75, endPoint x: 586, endPoint y: 72, distance: 3.4
click at [583, 75] on link "[PERSON_NAME]" at bounding box center [581, 76] width 95 height 11
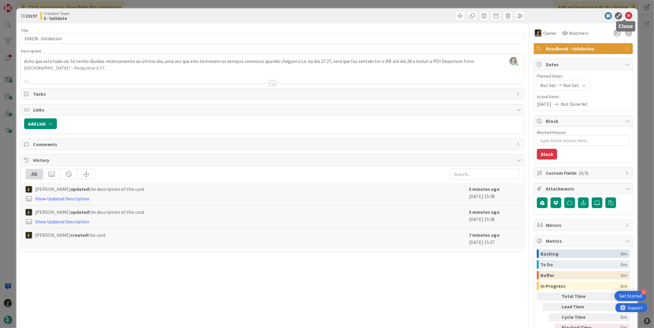
click at [625, 15] on icon at bounding box center [628, 15] width 7 height 7
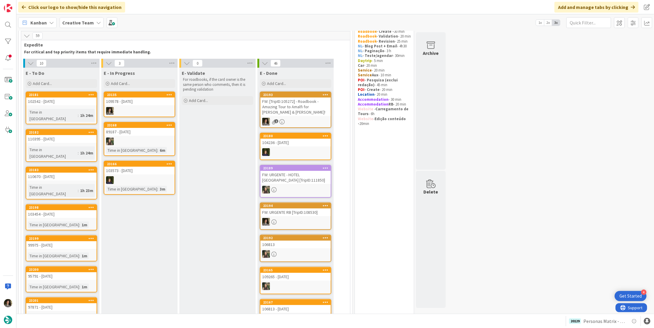
scroll to position [30, 0]
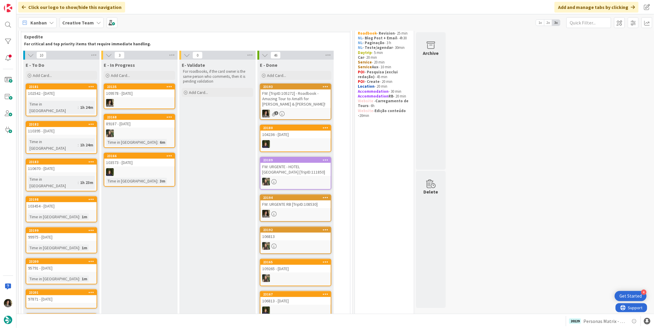
click at [153, 95] on div "109578 - [DATE]" at bounding box center [139, 93] width 70 height 8
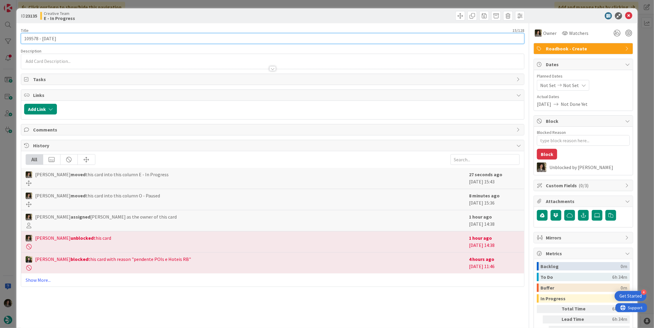
drag, startPoint x: 37, startPoint y: 40, endPoint x: 16, endPoint y: 40, distance: 20.9
click at [16, 40] on div "ID 23135 Creative Team E - In Progress Title 15 / 128 109578 - 12 oct Descripti…" at bounding box center [326, 186] width 621 height 357
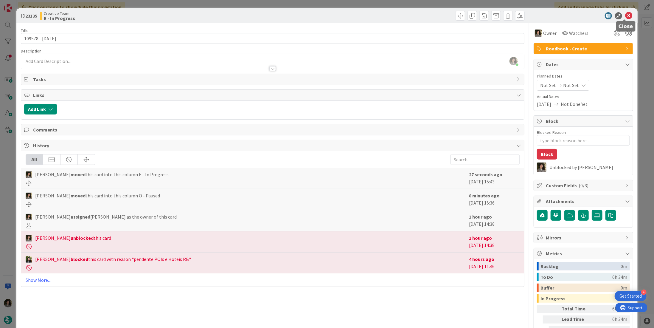
drag, startPoint x: 625, startPoint y: 14, endPoint x: 618, endPoint y: 13, distance: 6.9
click at [625, 14] on icon at bounding box center [628, 15] width 7 height 7
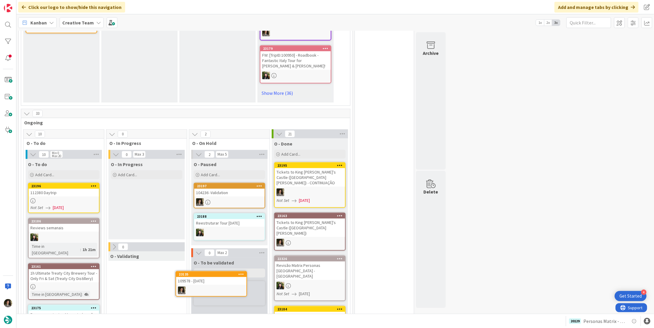
scroll to position [407, 0]
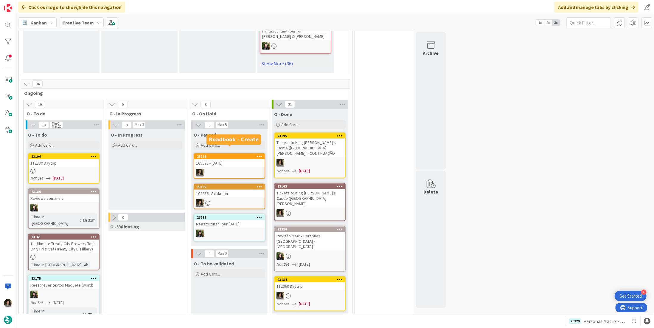
click at [233, 169] on div at bounding box center [229, 173] width 70 height 8
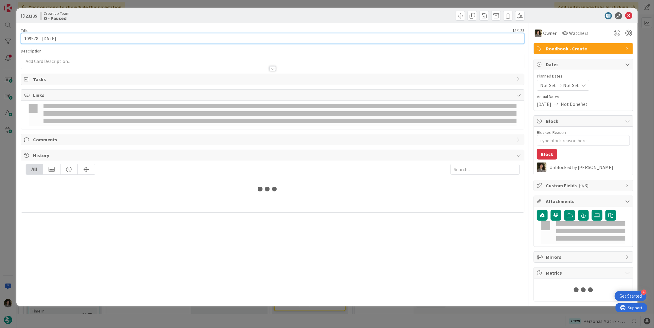
click at [73, 40] on input "109578 - [DATE]" at bounding box center [273, 38] width 504 height 11
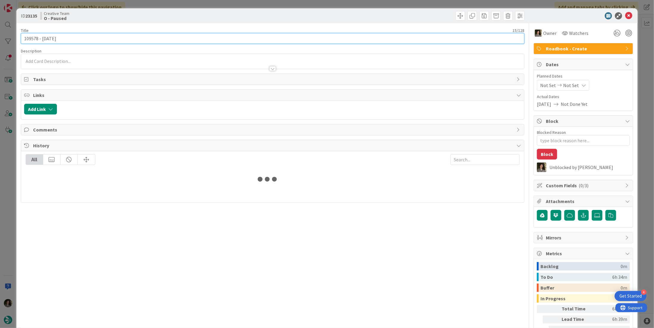
click at [73, 40] on input "109578 - [DATE]" at bounding box center [273, 38] width 504 height 11
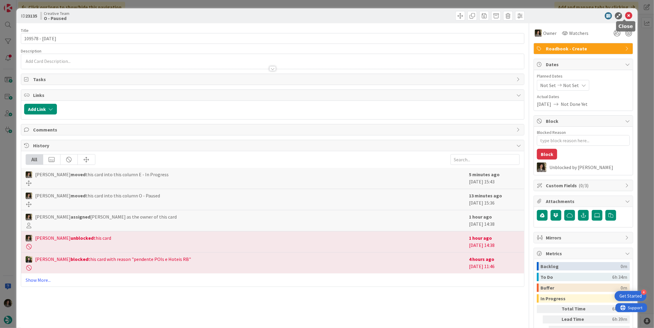
click at [626, 18] on icon at bounding box center [628, 15] width 7 height 7
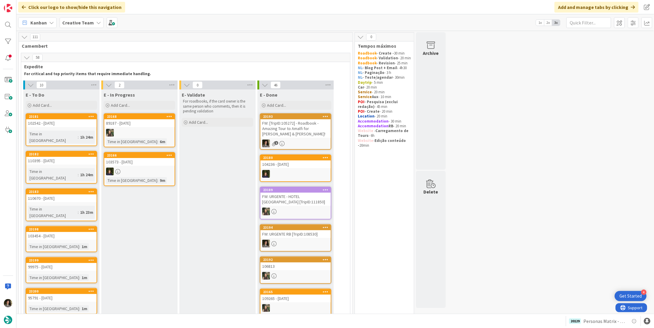
click at [132, 106] on div "Add Card..." at bounding box center [140, 105] width 72 height 9
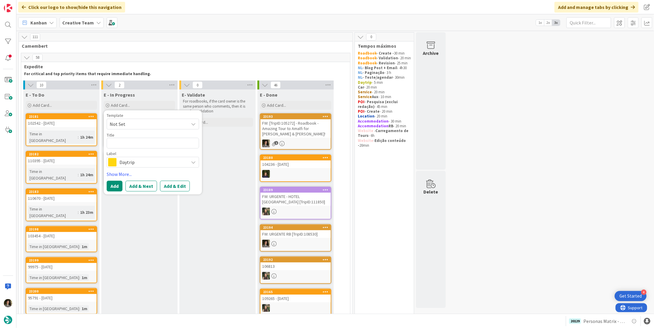
click at [125, 163] on span "Daytrip" at bounding box center [152, 162] width 66 height 8
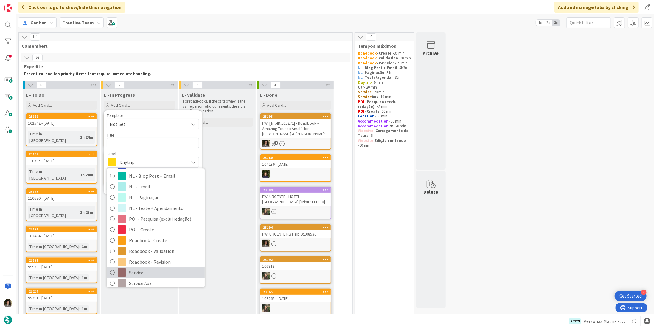
scroll to position [89, 0]
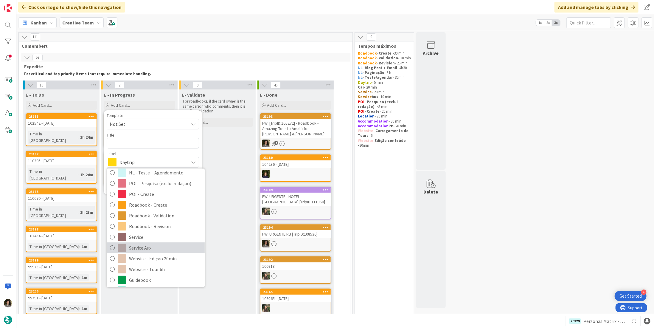
click at [140, 246] on span "Service Aux" at bounding box center [165, 247] width 73 height 9
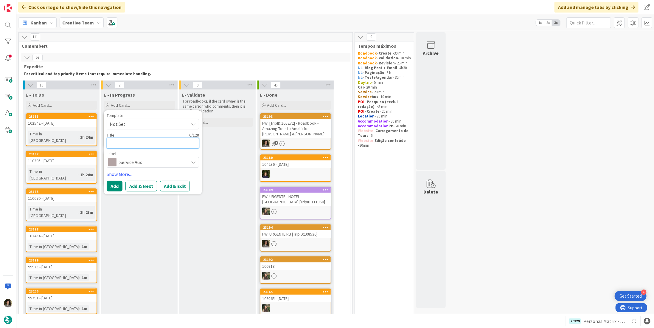
click at [126, 141] on textarea at bounding box center [153, 143] width 92 height 11
paste textarea "109578 - [DATE]"
type textarea "x"
type textarea "109578 - [DATE]"
type textarea "x"
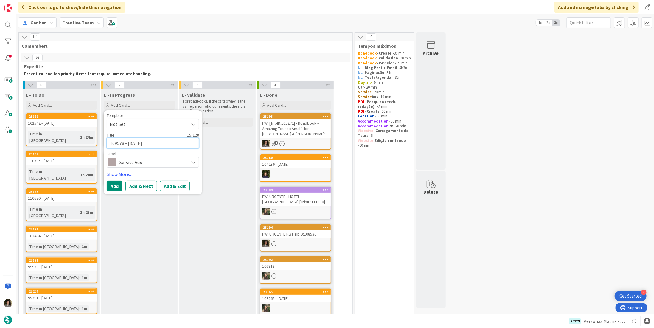
type textarea "109578 - [DATE]"
type textarea "x"
type textarea "109578 - 12 oct -"
type textarea "x"
type textarea "109578 - 12 oct -"
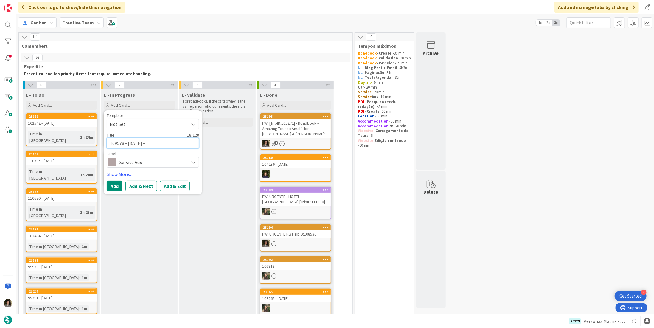
type textarea "x"
type textarea "109578 - 12 oct - C"
type textarea "x"
type textarea "109578 - 12 oct - CR"
type textarea "x"
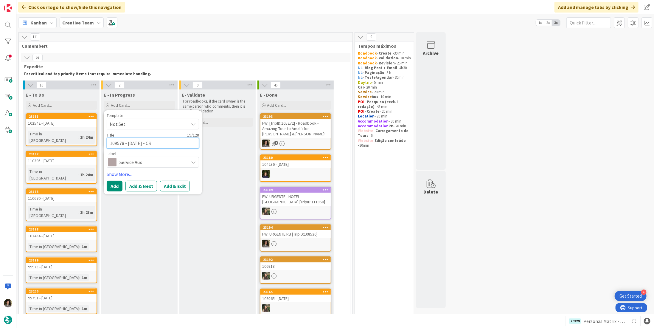
type textarea "109578 - 12 oct - CRE"
type textarea "x"
type textarea "109578 - 12 oct - CREA"
type textarea "x"
type textarea "109578 - 12 oct - CREAT"
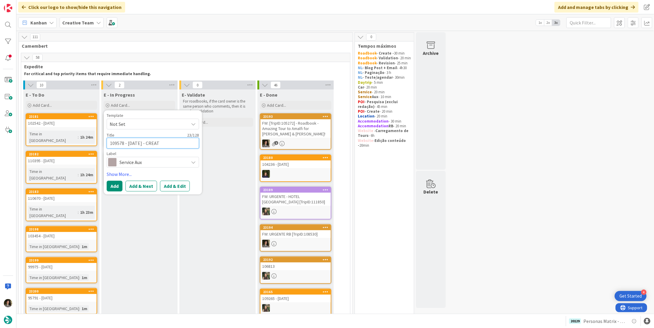
type textarea "x"
type textarea "109578 - 12 oct - CREATE"
type textarea "x"
type textarea "109578 - 12 oct - CREATE"
type textarea "x"
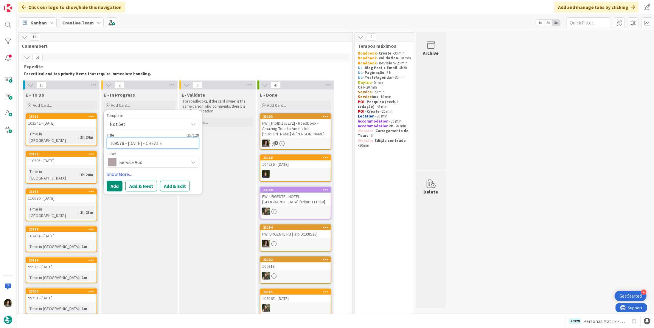
type textarea "109578 - 12 oct - CREATE +"
type textarea "x"
type textarea "109578 - 12 oct - CREATE +"
type textarea "x"
type textarea "109578 - 12 oct - CREATE + A"
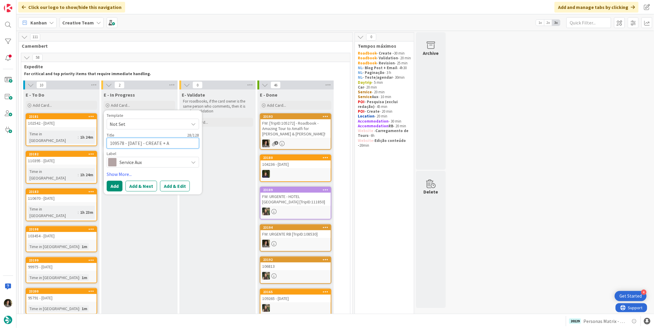
type textarea "x"
type textarea "109578 - 12 oct - CREATE + AS"
type textarea "x"
type textarea "109578 - 12 oct - CREATE + ASS"
type textarea "x"
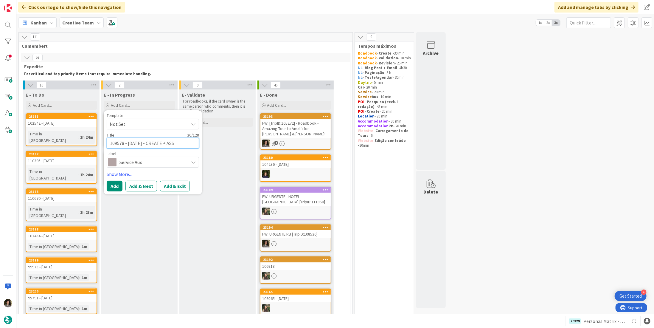
type textarea "109578 - 12 oct - CREATE + ASSO"
type textarea "x"
type textarea "109578 - 12 oct - CREATE + ASSOC"
type textarea "x"
type textarea "109578 - 12 oct - CREATE + ASSOCI"
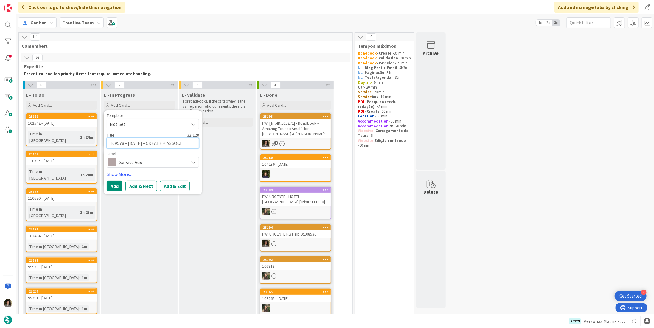
type textarea "x"
type textarea "109578 - 12 oct - CREATE + ASSOCIA"
type textarea "x"
type textarea "109578 - 12 oct - CREATE + ASSOCIAR"
type textarea "x"
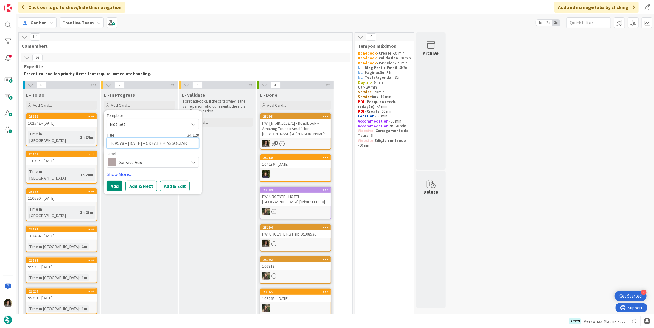
type textarea "109578 - 12 oct - CREATE + ASSOCIAR"
type textarea "x"
type textarea "109578 - 12 oct - CREATE + ASSOCIAR S"
type textarea "x"
type textarea "109578 - 12 oct - CREATE + ASSOCIAR SU"
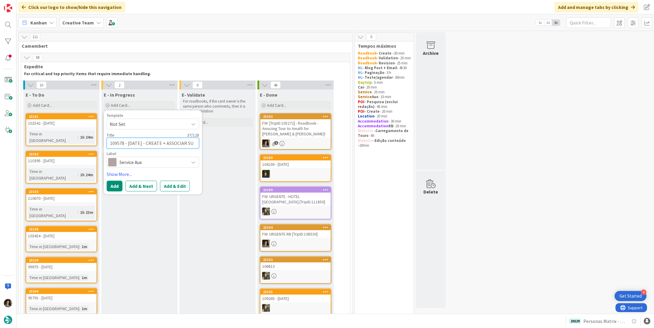
type textarea "x"
type textarea "109578 - 12 oct - CREATE + ASSOCIAR SUP"
type textarea "x"
type textarea "109578 - 12 oct - CREATE + ASSOCIAR SUPP"
type textarea "x"
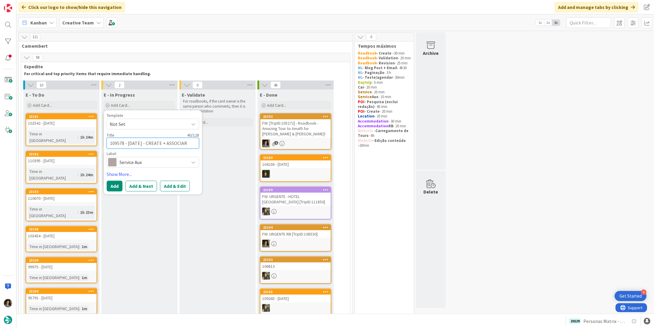
type textarea "109578 - 12 oct - CREATE + ASSOCIAR SUPPL"
type textarea "x"
type textarea "109578 - 12 oct - CREATE + ASSOCIAR SUPPLI"
type textarea "x"
type textarea "109578 - 12 oct - CREATE + ASSOCIAR SUPPLIE"
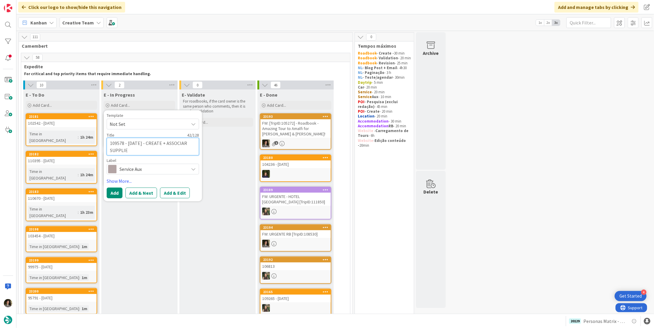
type textarea "x"
type textarea "109578 - 12 oct - CREATE + ASSOCIAR SUPPLIER"
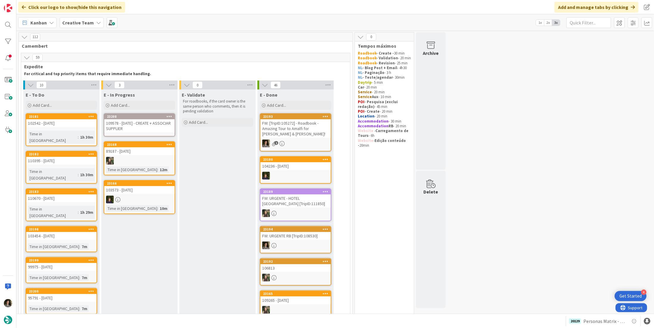
click at [135, 124] on div "109578 - 12 oct - CREATE + ASSOCIAR SUPPLIER" at bounding box center [139, 125] width 70 height 13
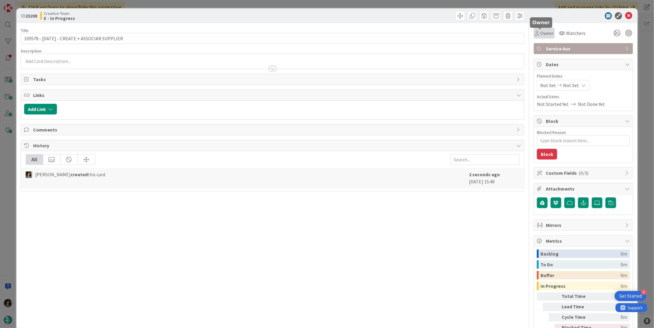
click at [535, 36] on div "Owner" at bounding box center [544, 33] width 19 height 7
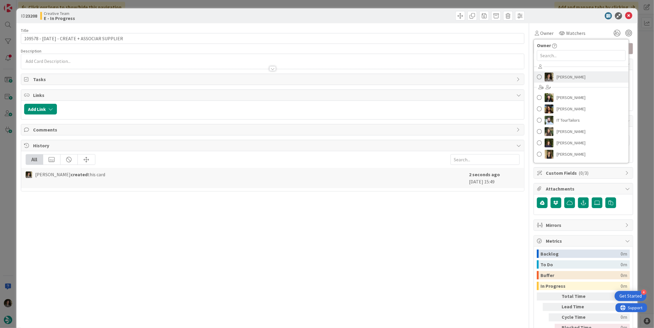
click at [564, 79] on span "[PERSON_NAME]" at bounding box center [571, 76] width 29 height 9
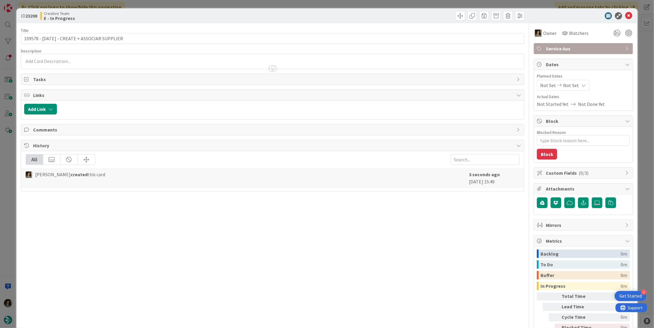
click at [578, 90] on div "Not Set Not Set" at bounding box center [563, 85] width 52 height 11
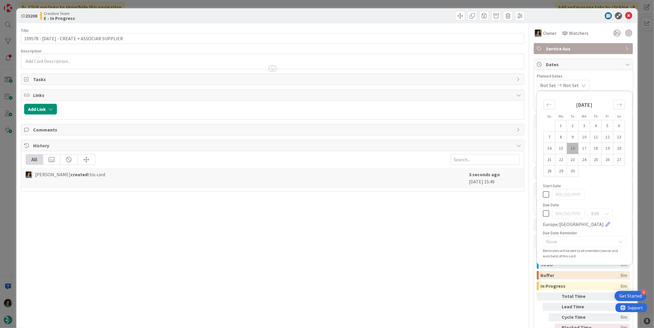
type textarea "x"
click at [543, 213] on icon at bounding box center [546, 213] width 6 height 7
type input "[DATE]"
click at [463, 230] on div "Title 44 / 128 109578 - 12 oct - CREATE + ASSOCIAR SUPPLIER Description Melissa…" at bounding box center [273, 185] width 504 height 325
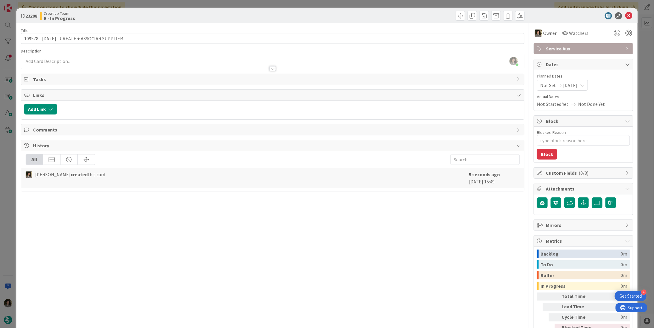
click at [630, 13] on div "ID 23208 Creative Team E - In Progress" at bounding box center [326, 15] width 621 height 15
click at [626, 15] on icon at bounding box center [628, 15] width 7 height 7
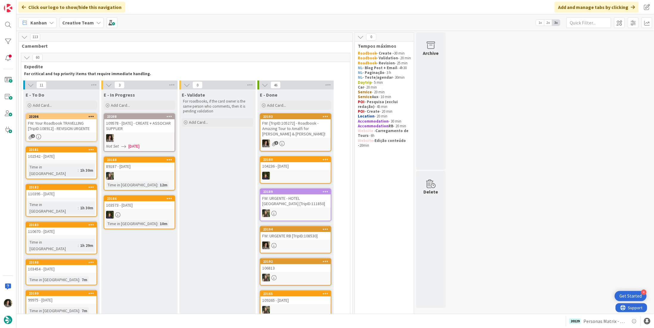
click at [55, 132] on link "23206 FW: Your Roadbook TRAVELLING [TripID:108912] - REVISION URGENTE 2" at bounding box center [62, 127] width 72 height 28
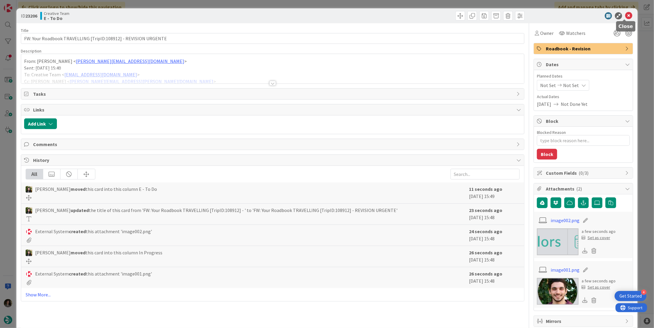
click at [626, 13] on icon at bounding box center [628, 15] width 7 height 7
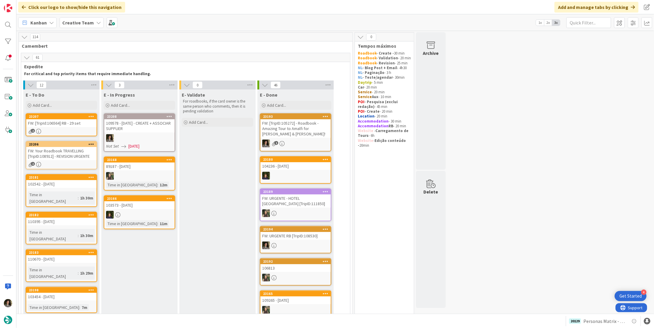
click at [151, 134] on div at bounding box center [139, 138] width 70 height 8
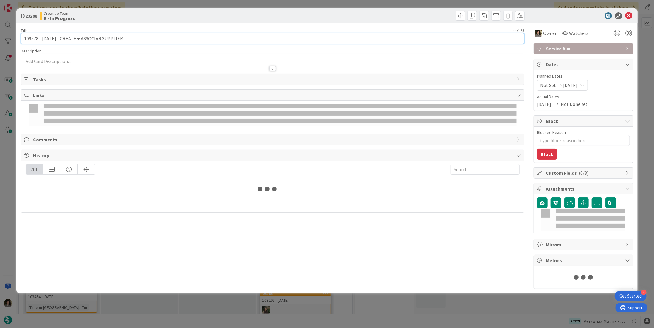
click at [160, 38] on input "109578 - 12 oct - CREATE + ASSOCIAR SUPPLIER" at bounding box center [273, 38] width 504 height 11
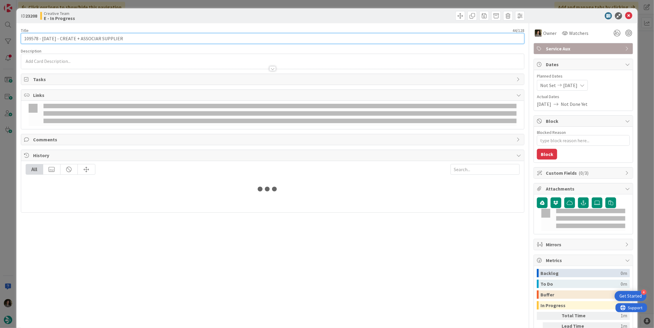
type textarea "x"
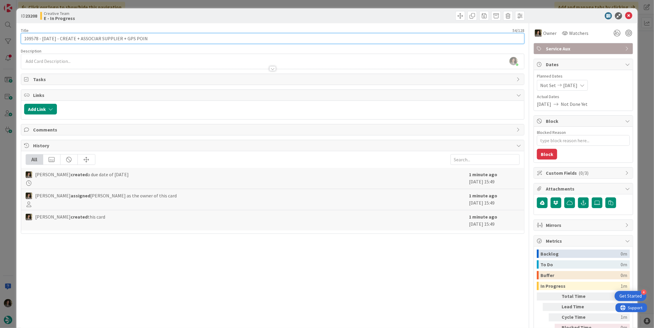
type input "109578 - 12 oct - CREATE + ASSOCIAR SUPPLIER + GPS POINT"
type textarea "x"
type input "109578 - 12 oct - CREATE + ASSOCIAR SUPPLIER + GPS POINT"
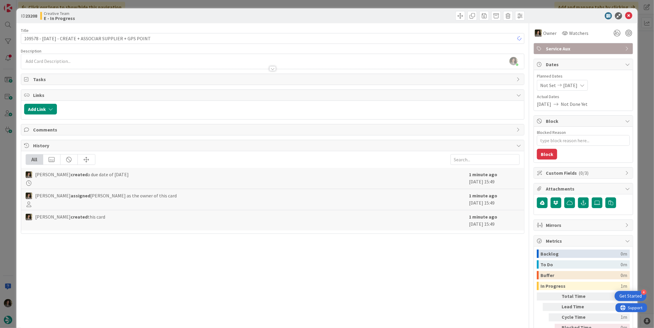
drag, startPoint x: 185, startPoint y: 17, endPoint x: 214, endPoint y: 13, distance: 29.2
click at [187, 17] on div "Creative Team E - In Progress" at bounding box center [155, 16] width 231 height 10
click at [627, 14] on icon at bounding box center [628, 15] width 7 height 7
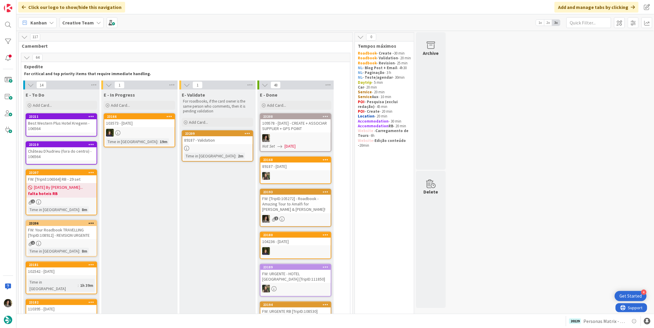
click at [291, 131] on div "109578 - 12 oct - CREATE + ASSOCIAR SUPPLIER + GPS POINT" at bounding box center [295, 125] width 70 height 13
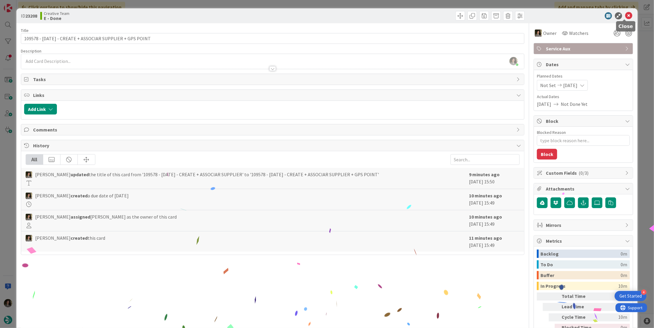
click at [625, 16] on icon at bounding box center [628, 15] width 7 height 7
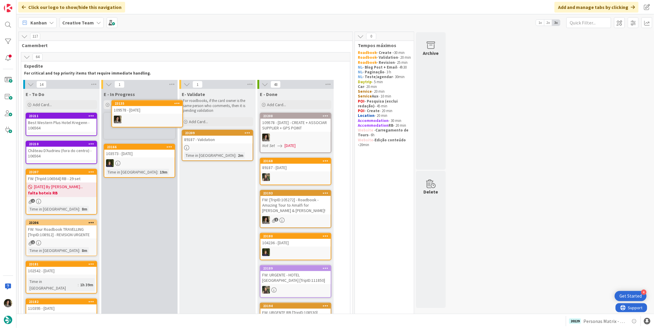
scroll to position [0, 0]
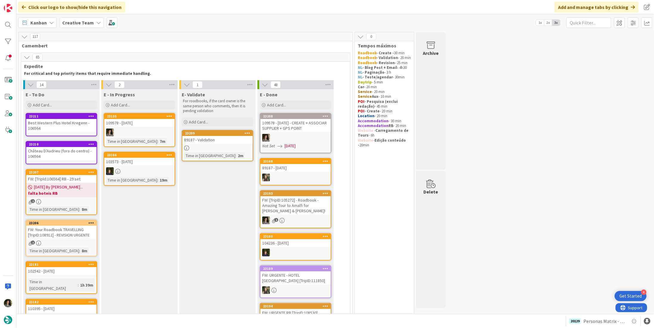
click at [139, 119] on div "109578 - [DATE]" at bounding box center [139, 123] width 70 height 8
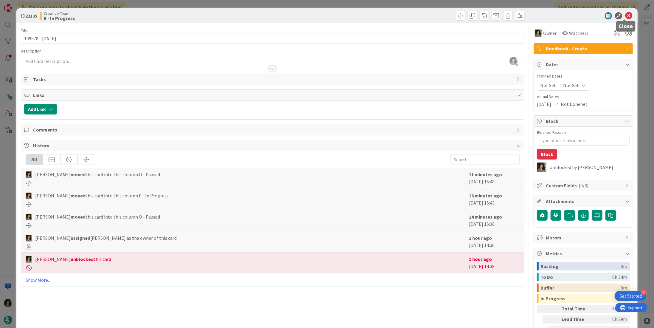
click at [625, 15] on icon at bounding box center [628, 15] width 7 height 7
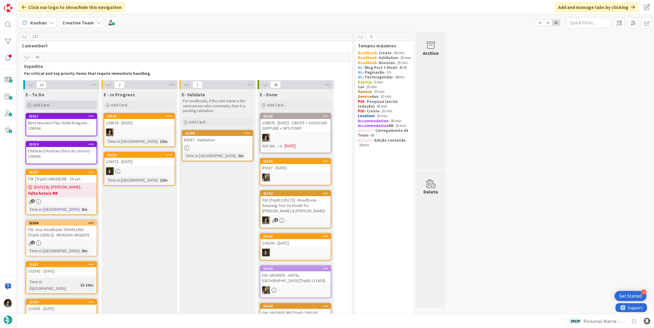
click at [63, 103] on div "Add Card..." at bounding box center [62, 104] width 72 height 9
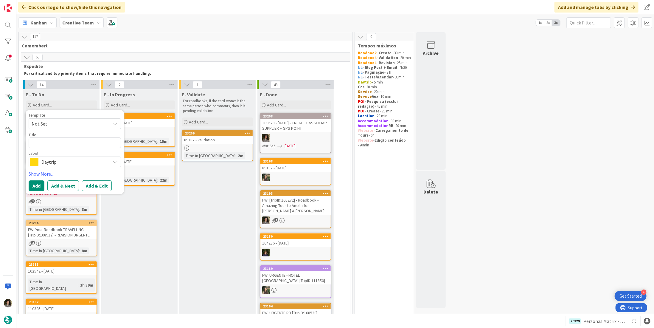
click at [50, 160] on span "Daytrip" at bounding box center [74, 162] width 66 height 8
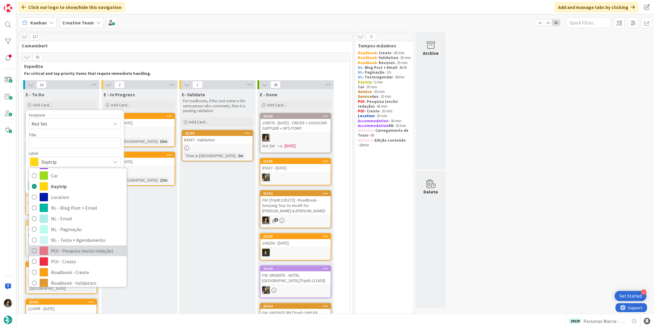
scroll to position [30, 0]
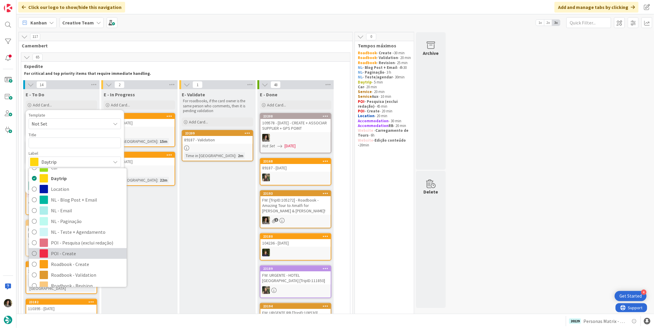
drag, startPoint x: 68, startPoint y: 251, endPoint x: 71, endPoint y: 246, distance: 5.0
click at [68, 251] on span "POI - Create" at bounding box center [87, 253] width 73 height 9
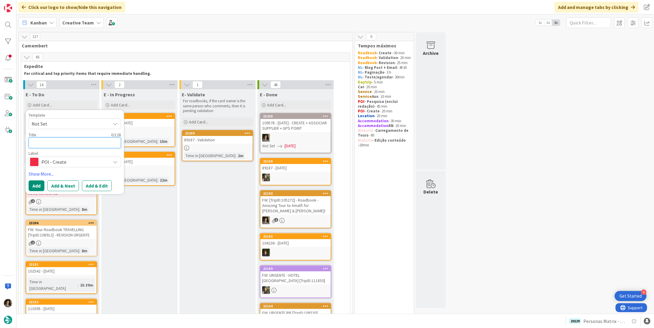
click at [81, 147] on textarea at bounding box center [75, 142] width 92 height 11
type textarea "x"
type textarea "P"
type textarea "x"
type textarea "PO"
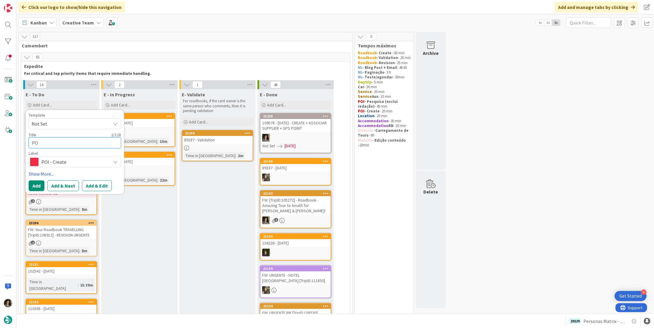
type textarea "x"
type textarea "POI"
type textarea "x"
type textarea "POI"
type textarea "x"
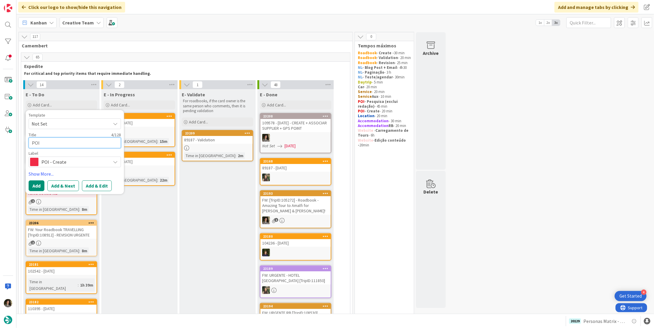
type textarea "POI D"
type textarea "x"
type textarea "POI DE"
type textarea "x"
type textarea "POI D"
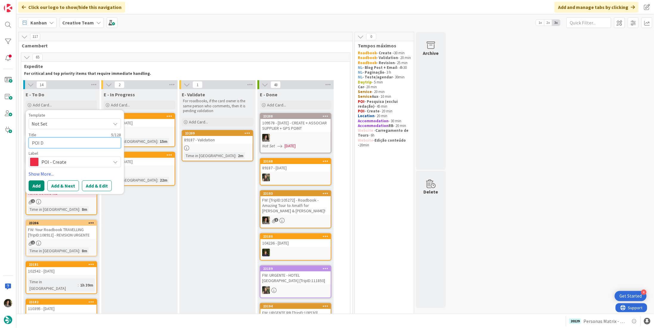
type textarea "x"
type textarea "POI De"
type textarea "x"
type textarea "POI Dep"
type textarea "x"
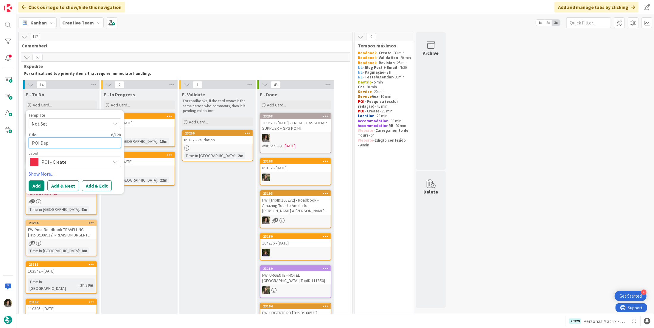
type textarea "POI Depa"
type textarea "x"
type textarea "POI Depar"
type textarea "x"
type textarea "POI Depart"
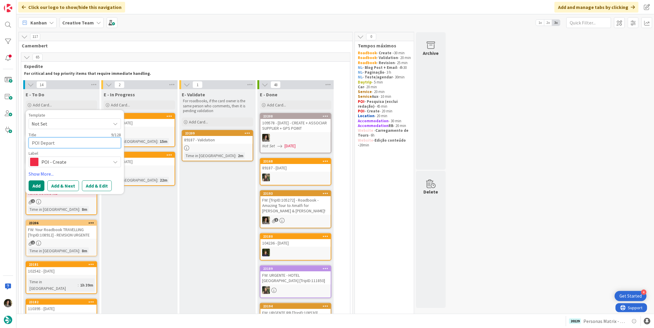
type textarea "x"
type textarea "POI Departu"
type textarea "x"
type textarea "POI Departur"
type textarea "x"
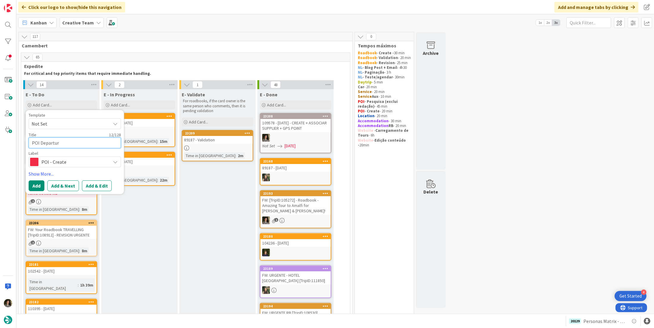
type textarea "POI Departure"
type textarea "x"
type textarea "POI Departure"
type textarea "x"
type textarea "POI Departure L"
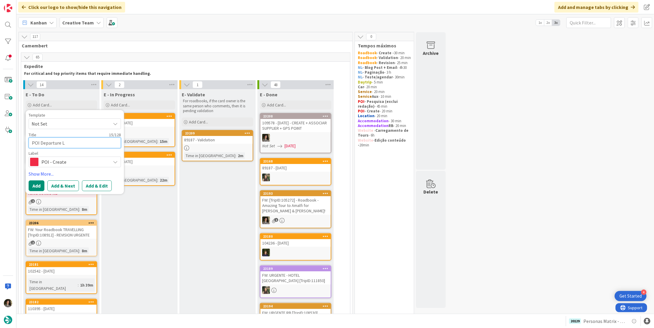
type textarea "x"
type textarea "POI Departure Lo"
type textarea "x"
type textarea "POI Departure Lon"
type textarea "x"
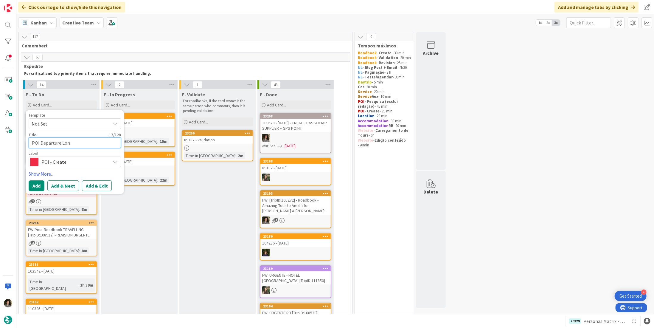
type textarea "POI Departure Lond"
type textarea "x"
type textarea "POI Departure Londo"
type textarea "x"
type textarea "POI Departure London"
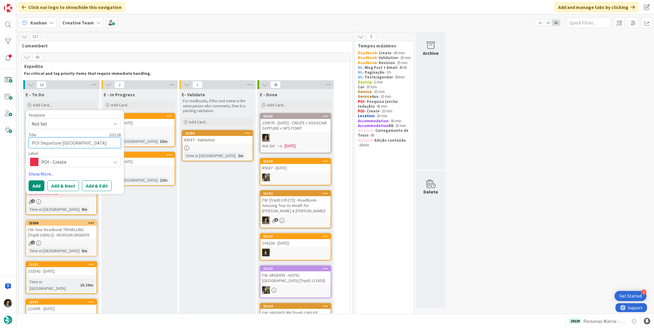
type textarea "x"
type textarea "POI Departure London"
type textarea "x"
type textarea "POI Departure London H"
type textarea "x"
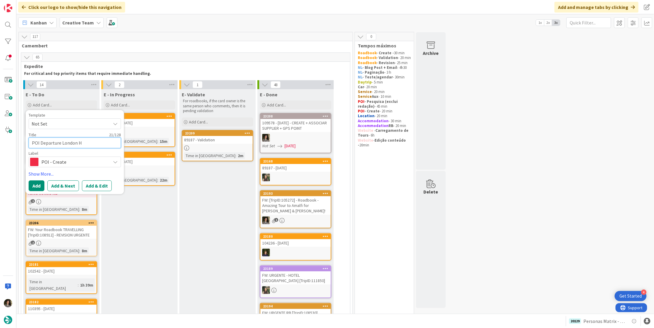
type textarea "POI Departure London He"
type textarea "x"
type textarea "POI Departure London Hea"
type textarea "x"
type textarea "POI Departure London Heat"
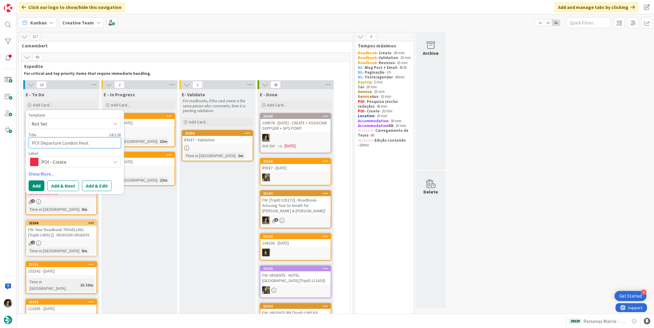
type textarea "x"
type textarea "POI Departure London Heath"
type textarea "x"
type textarea "POI Departure London Heathr"
type textarea "x"
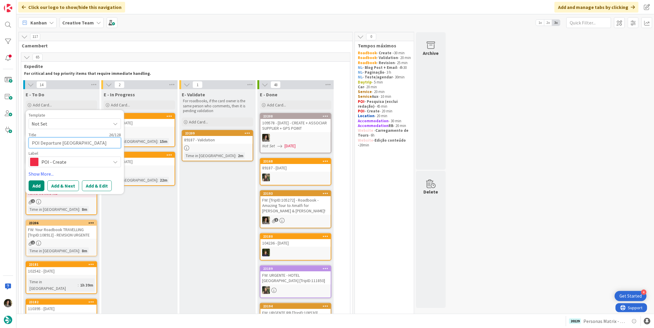
type textarea "POI Departure London Heathro"
type textarea "x"
type textarea "POI Departure London Heathrow"
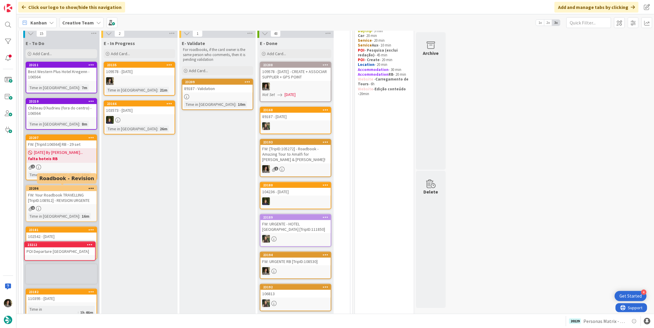
scroll to position [58, 0]
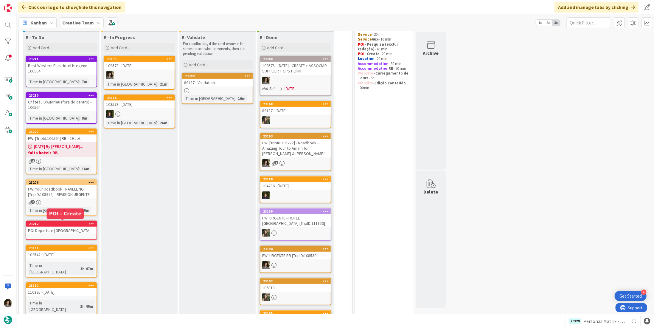
click at [61, 229] on div "POI Departure London Heathrow" at bounding box center [61, 230] width 70 height 8
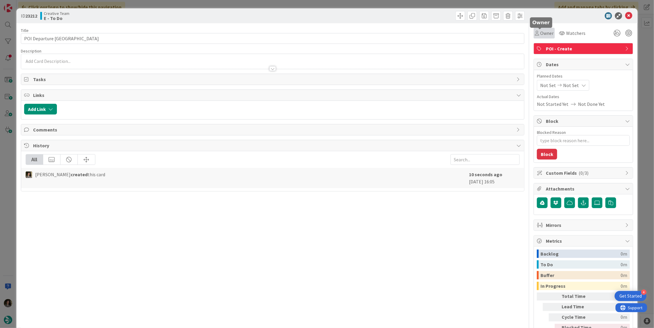
drag, startPoint x: 537, startPoint y: 35, endPoint x: 541, endPoint y: 33, distance: 4.5
click at [540, 35] on span "Owner" at bounding box center [546, 33] width 13 height 7
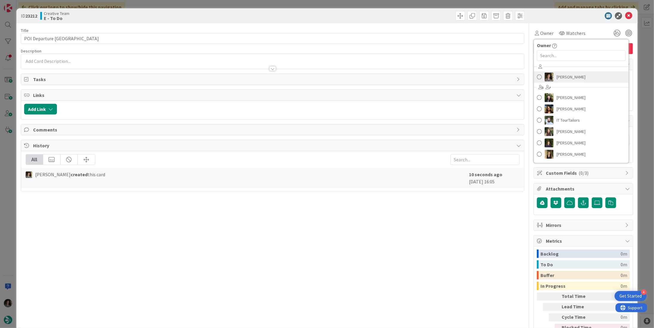
click at [587, 74] on link "[PERSON_NAME]" at bounding box center [581, 76] width 95 height 11
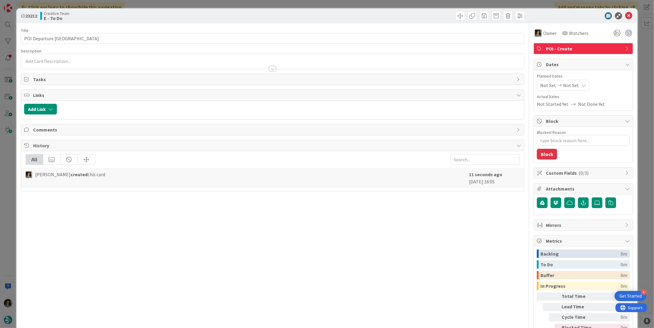
click at [581, 86] on icon at bounding box center [583, 85] width 5 height 5
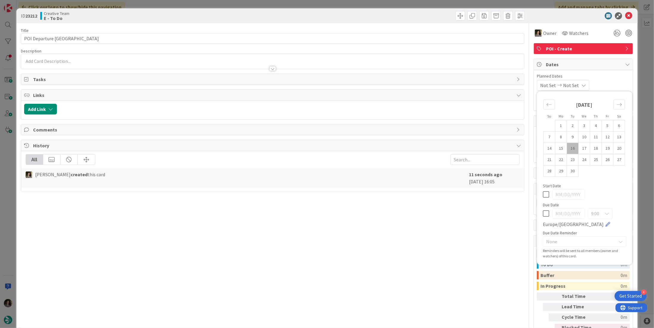
type textarea "x"
click at [543, 212] on icon at bounding box center [546, 213] width 6 height 7
type input "[DATE]"
click at [412, 238] on div "Title 29 / 128 POI Departure London Heathrow Description Melissa Santos just jo…" at bounding box center [273, 185] width 504 height 325
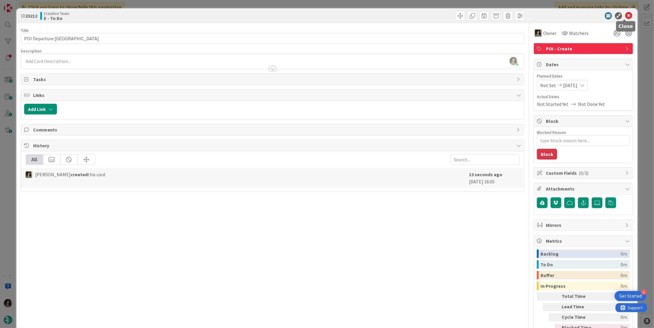
click at [625, 14] on icon at bounding box center [628, 15] width 7 height 7
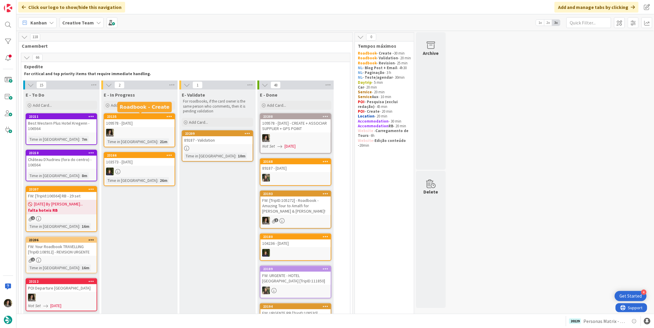
click at [137, 110] on div "E - In Progress Add Card... Template Not Set Title 0 / 128 Label Daytrip Accomm…" at bounding box center [139, 99] width 76 height 21
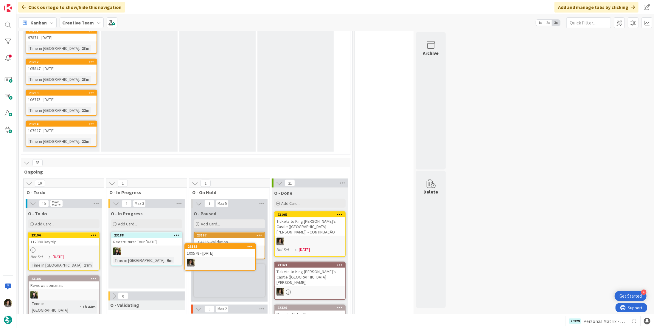
scroll to position [495, 0]
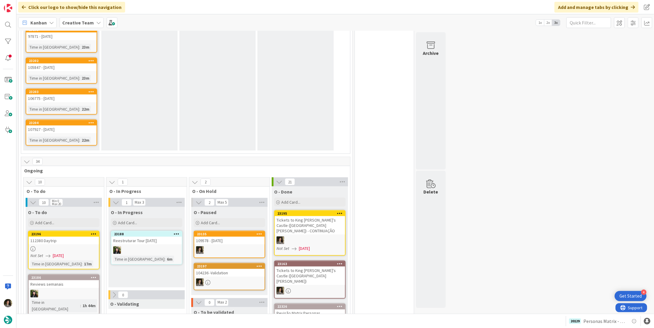
click at [220, 237] on div "109578 - [DATE]" at bounding box center [229, 241] width 70 height 8
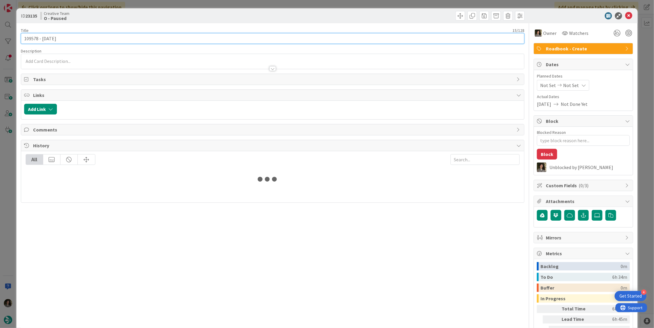
click at [101, 34] on input "109578 - [DATE]" at bounding box center [273, 38] width 504 height 11
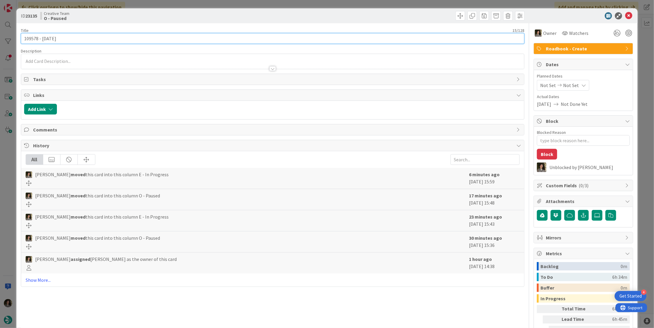
click at [101, 34] on input "109578 - [DATE]" at bounding box center [273, 38] width 504 height 11
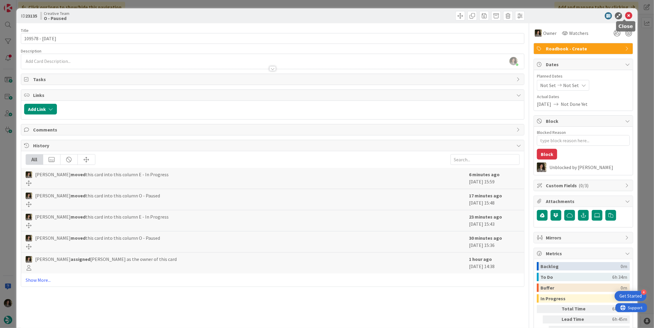
drag, startPoint x: 624, startPoint y: 14, endPoint x: 584, endPoint y: 31, distance: 43.8
click at [625, 14] on icon at bounding box center [628, 15] width 7 height 7
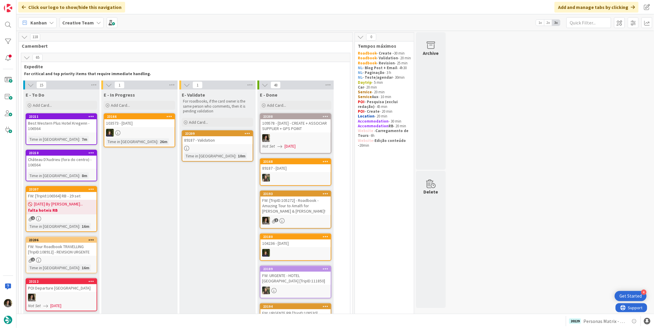
click at [148, 103] on div "Add Card..." at bounding box center [140, 105] width 72 height 9
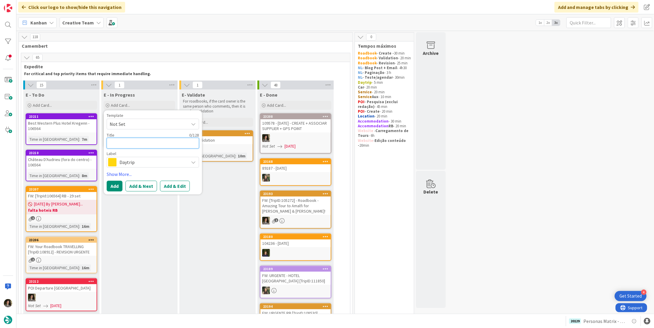
paste textarea "109578 - [DATE]"
type textarea "x"
type textarea "109578 - [DATE]"
click at [128, 160] on span "Daytrip" at bounding box center [152, 162] width 66 height 8
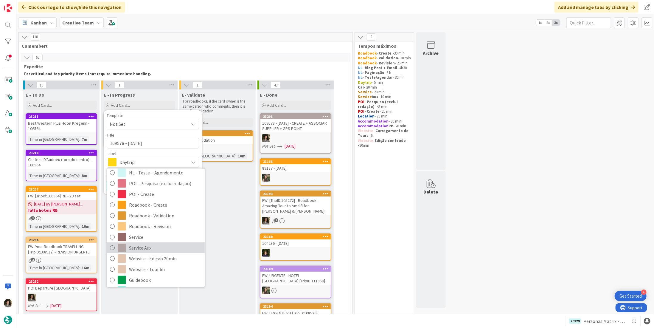
click at [145, 248] on span "Service Aux" at bounding box center [165, 247] width 73 height 9
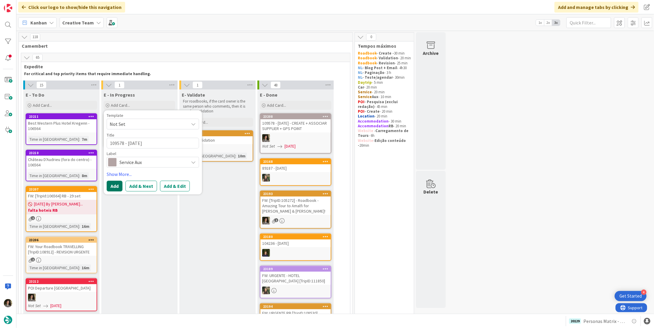
click at [117, 184] on button "Add" at bounding box center [115, 186] width 16 height 11
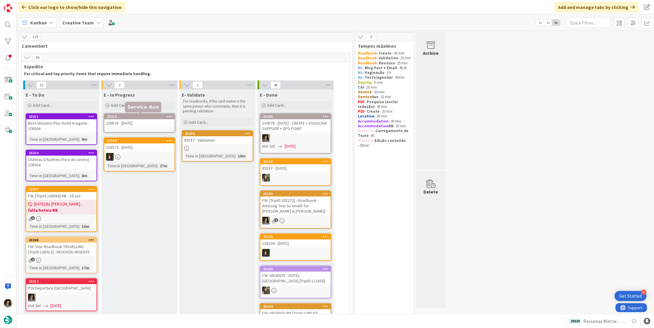
click at [148, 120] on div "109578 - [DATE]" at bounding box center [139, 123] width 70 height 8
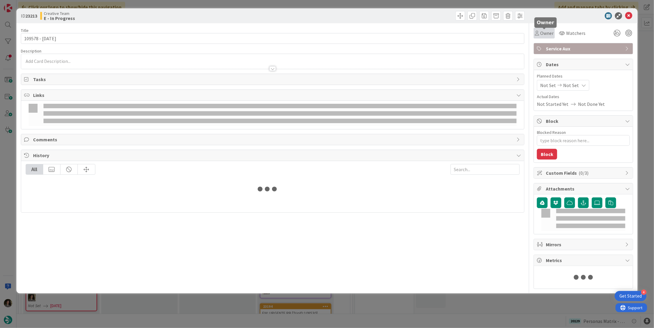
click at [545, 34] on span "Owner" at bounding box center [546, 33] width 13 height 7
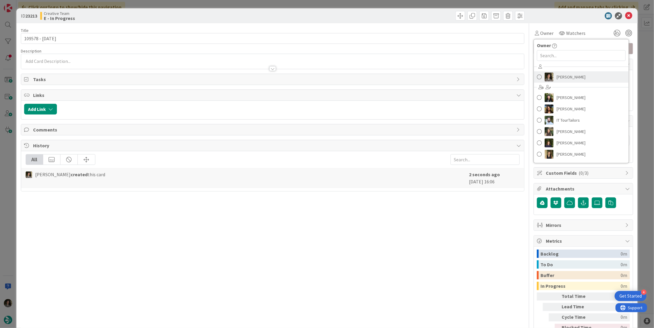
click at [569, 79] on span "[PERSON_NAME]" at bounding box center [571, 76] width 29 height 9
type textarea "x"
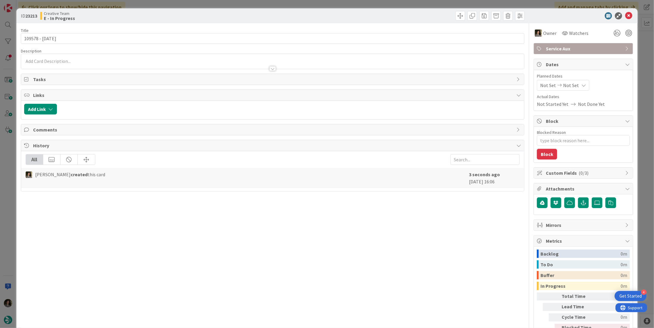
click at [574, 87] on div "Not Set Not Set" at bounding box center [563, 85] width 52 height 11
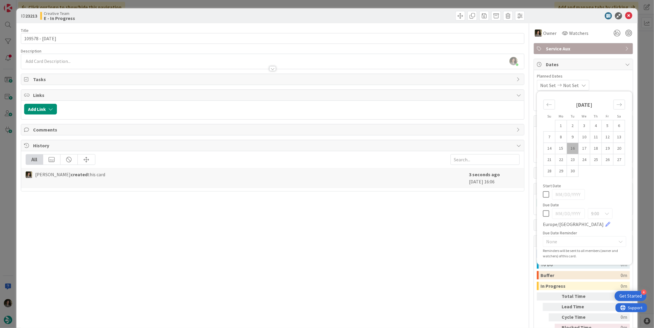
click at [543, 210] on icon at bounding box center [546, 213] width 6 height 7
type input "[DATE]"
click at [430, 252] on div "Title 15 / 128 109578 - 12 oct Description Melissa Santos just joined Owner Wat…" at bounding box center [273, 185] width 504 height 325
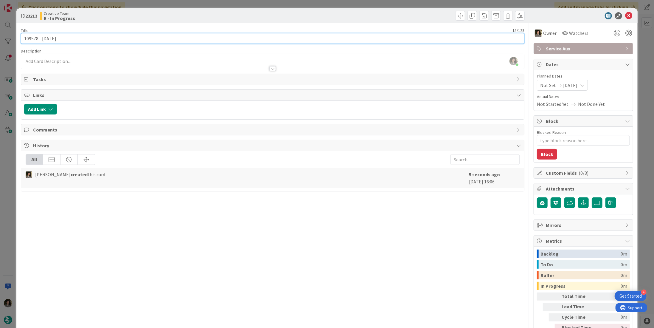
type textarea "x"
click at [162, 41] on input "109578 - [DATE]" at bounding box center [273, 38] width 504 height 11
type input "109578 - 12 oct - ASSOCIAR TER HOTEIS"
type textarea "x"
type input "109578 - 12 oct - ASSOCIAR TER HOT"
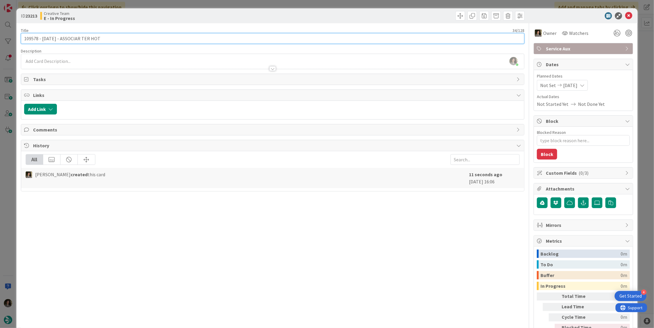
type textarea "x"
type input "109578 - 12 oct - ASSOCIAR TER HOTÉIS"
type textarea "x"
type input "109578 - 12 oct - ASSOCIAR TER HOTÉIS"
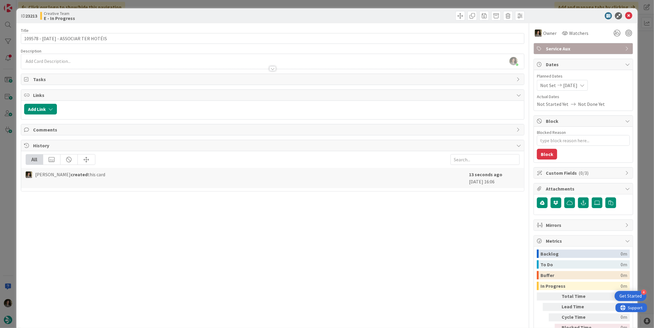
click at [194, 20] on div "Creative Team E - In Progress" at bounding box center [155, 16] width 231 height 10
click at [626, 16] on icon at bounding box center [628, 15] width 7 height 7
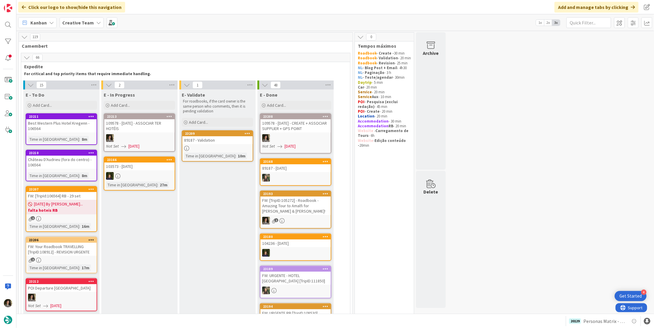
click at [131, 125] on div "109578 - 12 oct - ASSOCIAR TER HOTÉIS" at bounding box center [139, 125] width 70 height 13
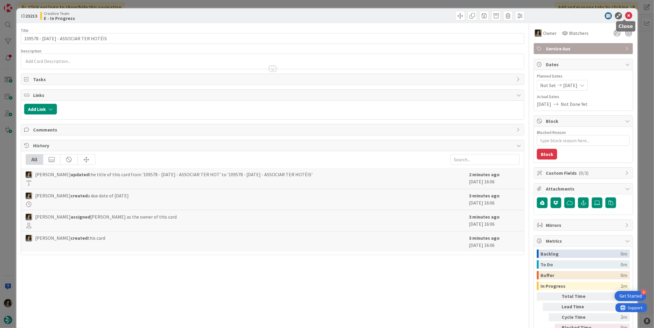
click at [626, 12] on icon at bounding box center [628, 15] width 7 height 7
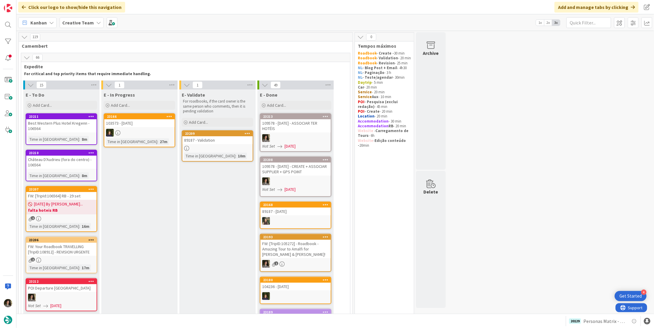
click at [297, 134] on div at bounding box center [295, 138] width 70 height 8
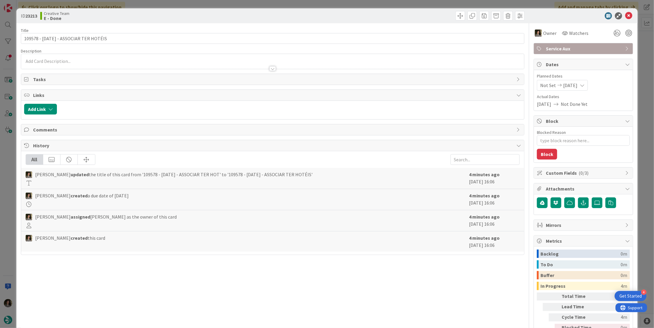
click at [572, 50] on span "Service Aux" at bounding box center [584, 48] width 76 height 7
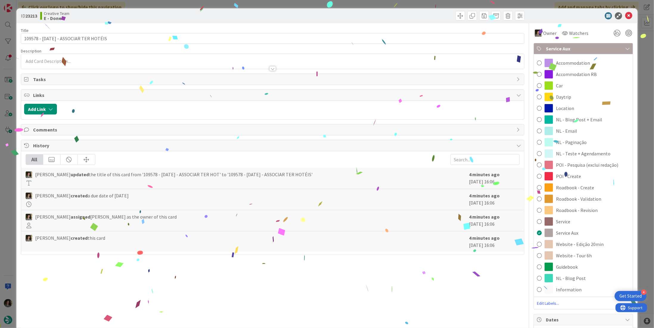
drag, startPoint x: 582, startPoint y: 94, endPoint x: 616, endPoint y: 40, distance: 63.4
click at [582, 93] on div "Daytrip" at bounding box center [583, 96] width 99 height 11
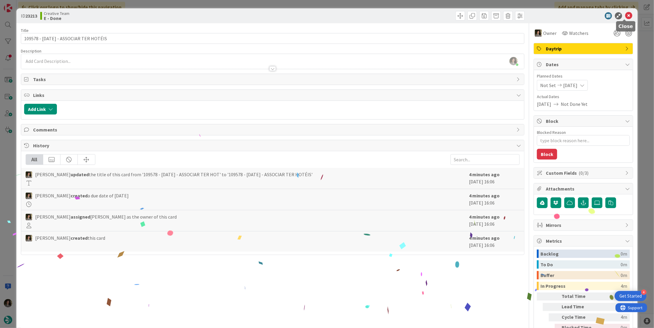
drag, startPoint x: 624, startPoint y: 15, endPoint x: 619, endPoint y: 20, distance: 7.0
click at [625, 15] on icon at bounding box center [628, 15] width 7 height 7
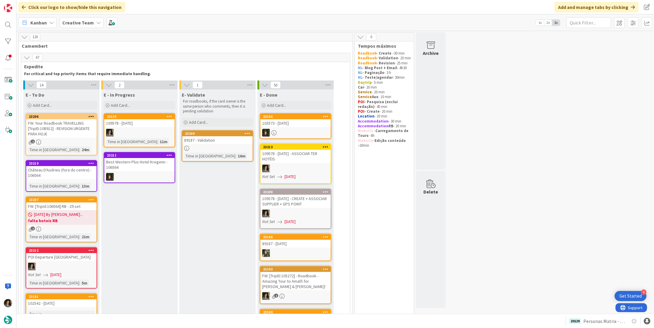
click at [136, 120] on div "109578 - [DATE]" at bounding box center [139, 123] width 70 height 8
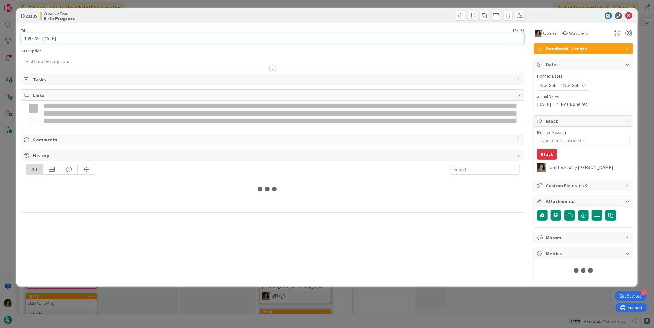
click at [78, 39] on input "109578 - [DATE]" at bounding box center [273, 38] width 504 height 11
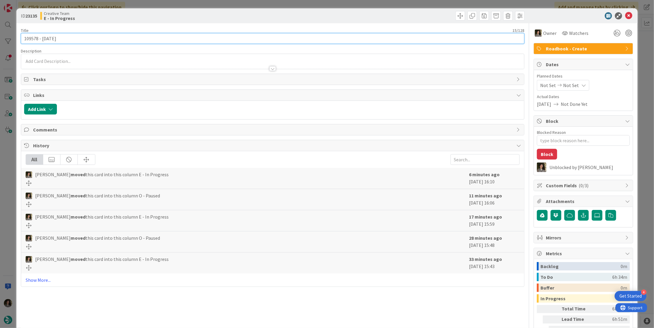
click at [78, 39] on input "109578 - [DATE]" at bounding box center [273, 38] width 504 height 11
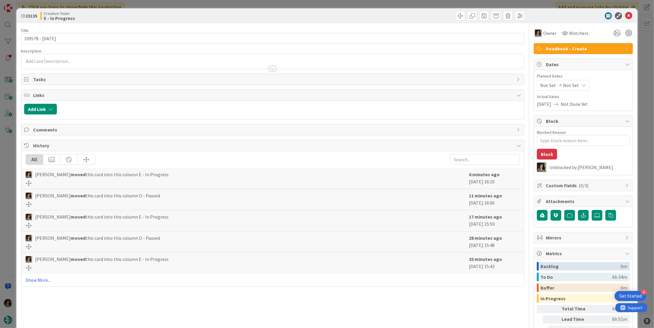
click at [626, 13] on icon at bounding box center [628, 15] width 7 height 7
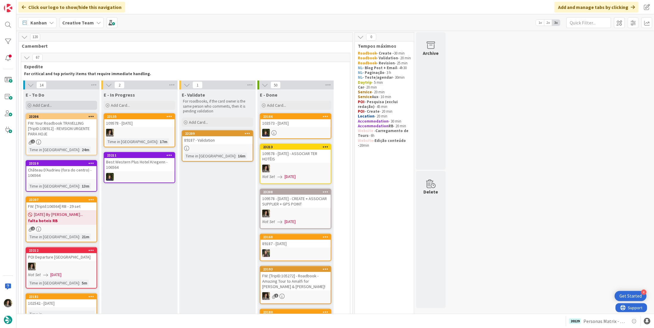
click at [43, 105] on span "Add Card..." at bounding box center [42, 105] width 19 height 5
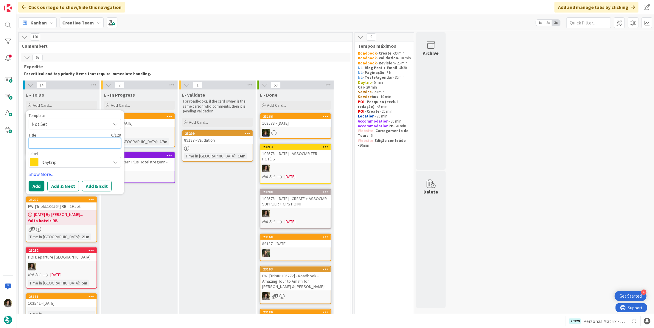
paste textarea "109578 - [DATE]"
type textarea "x"
type textarea "109578 - [DATE]"
drag, startPoint x: 50, startPoint y: 161, endPoint x: 54, endPoint y: 164, distance: 4.4
click at [51, 162] on span "Daytrip" at bounding box center [74, 162] width 66 height 8
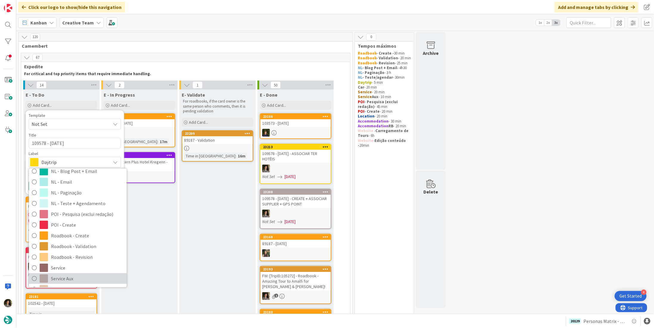
scroll to position [89, 0]
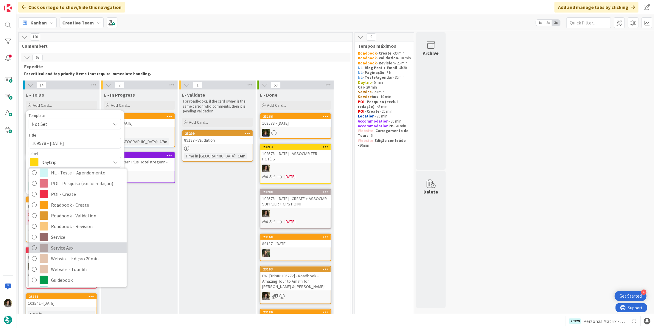
click at [60, 249] on span "Service Aux" at bounding box center [87, 247] width 73 height 9
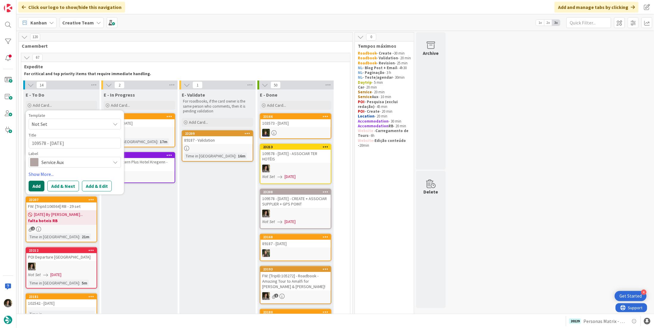
click at [35, 185] on button "Add" at bounding box center [37, 186] width 16 height 11
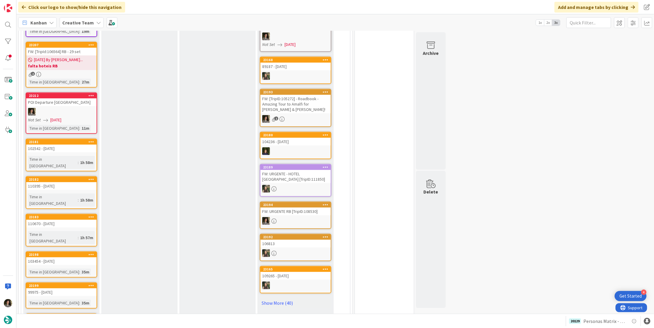
scroll to position [60, 0]
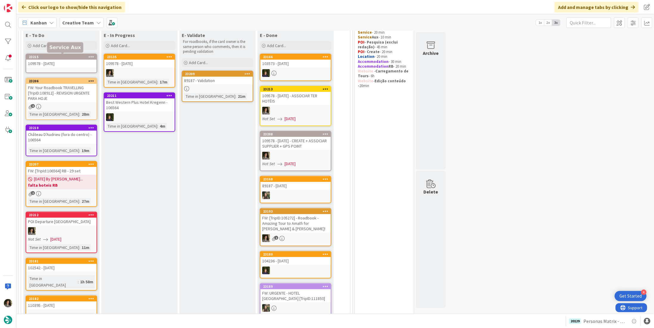
click at [65, 60] on div "109578 - [DATE]" at bounding box center [61, 64] width 70 height 8
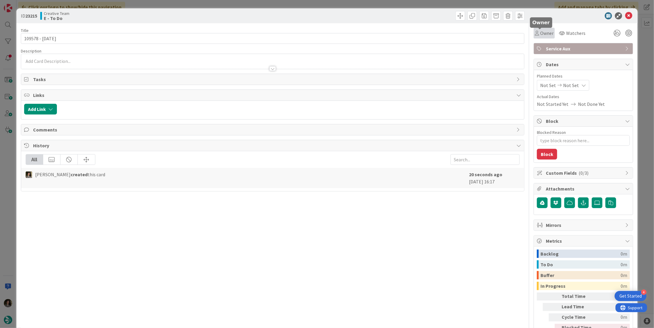
click at [541, 32] on span "Owner" at bounding box center [546, 33] width 13 height 7
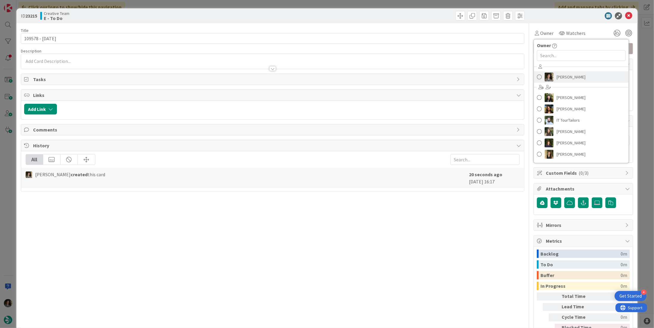
drag, startPoint x: 564, startPoint y: 75, endPoint x: 588, endPoint y: 62, distance: 27.4
click at [564, 75] on span "[PERSON_NAME]" at bounding box center [571, 76] width 29 height 9
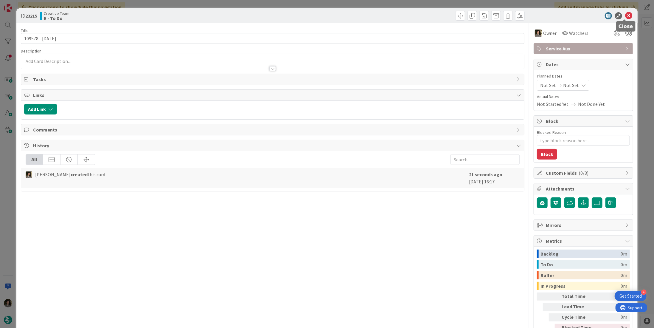
click at [626, 15] on icon at bounding box center [628, 15] width 7 height 7
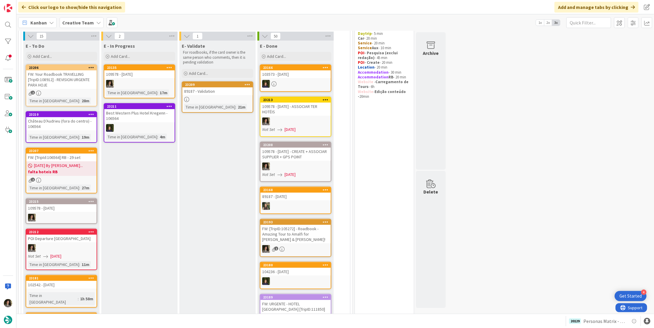
click at [77, 205] on div "109578 - [DATE]" at bounding box center [61, 208] width 70 height 8
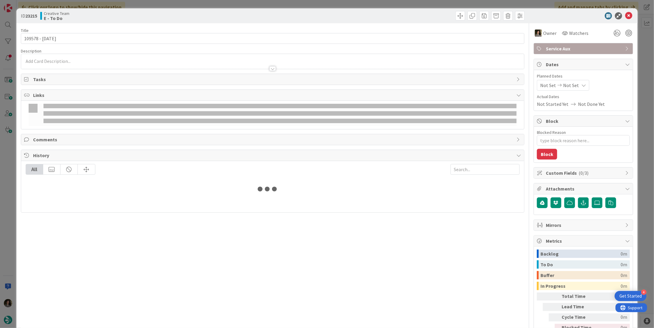
type textarea "x"
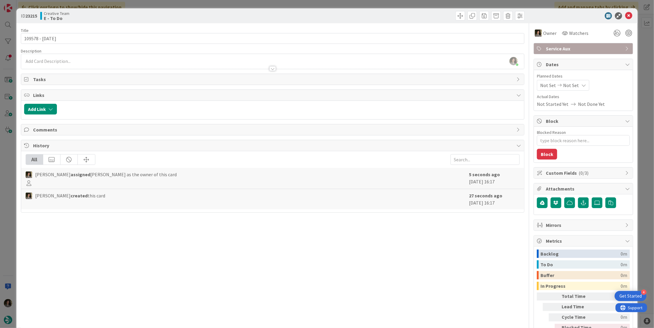
click at [269, 67] on div at bounding box center [272, 68] width 7 height 5
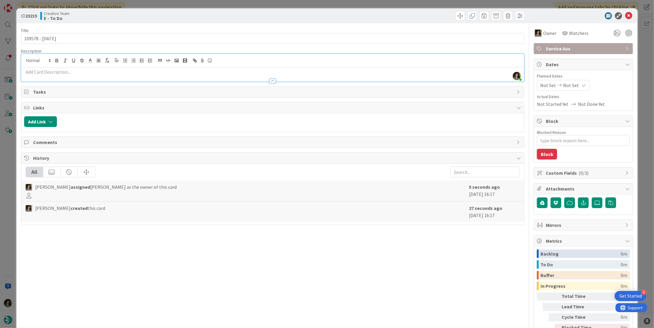
click at [76, 72] on p at bounding box center [272, 72] width 497 height 7
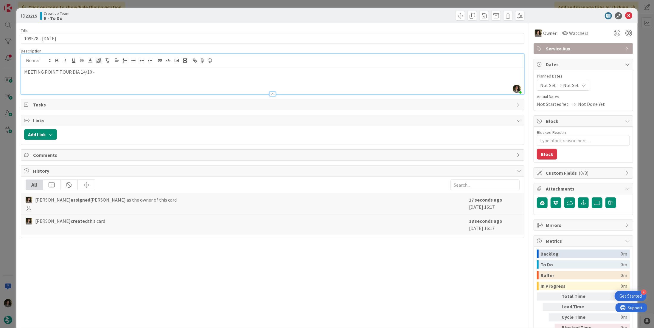
click at [118, 76] on div "MEETING POINT TOUR DIA 14/10 -" at bounding box center [272, 80] width 503 height 27
type textarea "x"
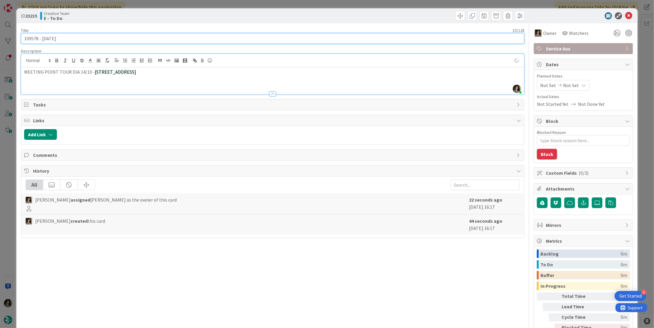
click at [74, 37] on input "109578 - [DATE]" at bounding box center [273, 38] width 504 height 11
type input "109578 - 12 oct - MEETING"
type textarea "x"
type input "109578 - 12 oct - MEETING P"
type textarea "x"
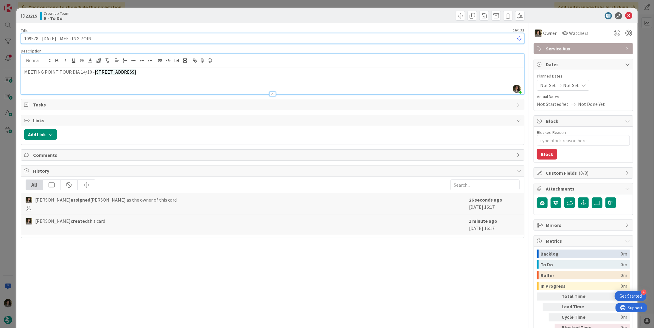
type input "109578 - 12 oct - MEETING POINT"
type textarea "x"
type input "109578 - 12 oct - MEETING POINT"
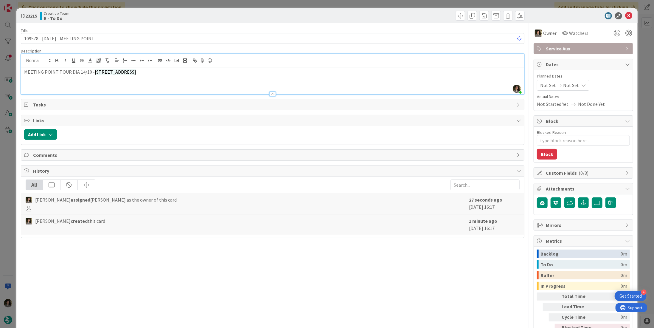
click at [210, 24] on div "Title 31 / 128 109578 - 12 oct - MEETING POINT Description Melissa Santos just …" at bounding box center [273, 185] width 504 height 325
click at [626, 18] on icon at bounding box center [628, 15] width 7 height 7
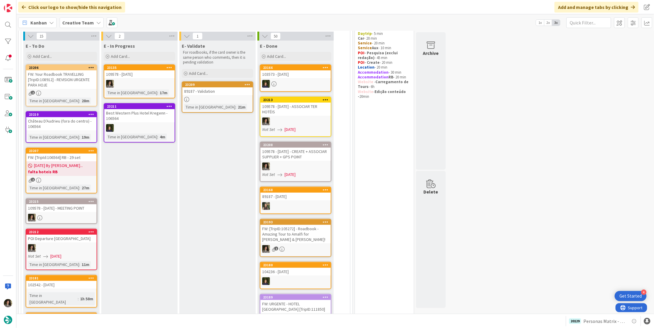
click at [69, 206] on div "109578 - 12 oct - MEETING POINT" at bounding box center [61, 208] width 70 height 8
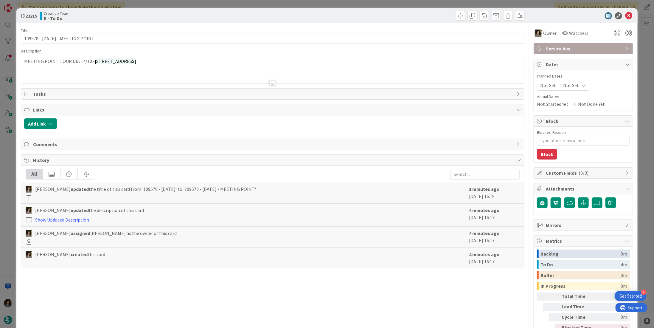
type textarea "x"
click at [217, 62] on p "MEETING POINT TOUR DIA 14/10 - NCP Castle Terrace, Edinburgh, EH1 2EW" at bounding box center [272, 61] width 497 height 7
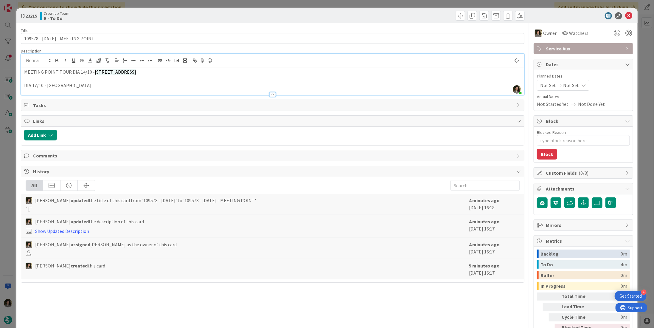
click at [329, 24] on div "Title 31 / 128 109578 - 12 oct - MEETING POINT Description Melissa Santos just …" at bounding box center [273, 185] width 504 height 325
click at [625, 15] on icon at bounding box center [628, 15] width 7 height 7
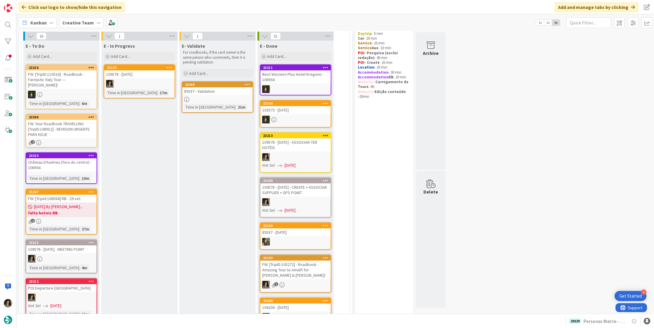
scroll to position [108, 0]
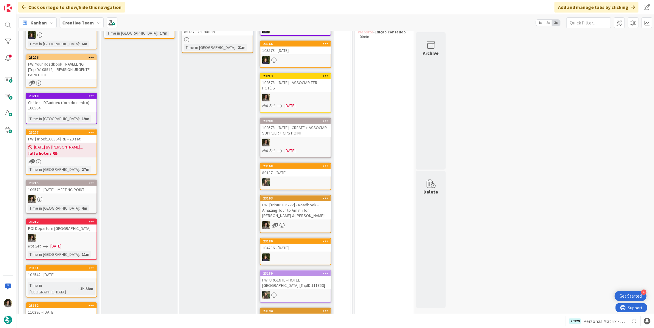
click at [72, 192] on div "109578 - 12 oct - MEETING POINT" at bounding box center [61, 190] width 70 height 8
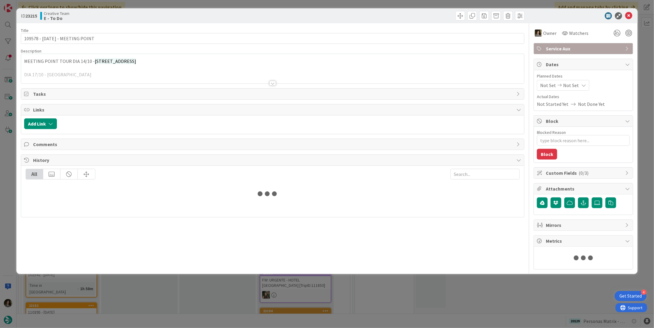
type textarea "x"
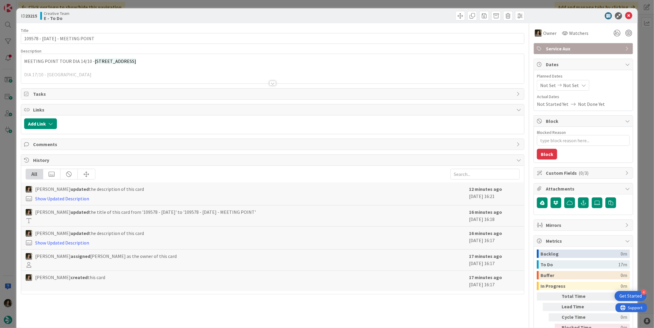
click at [127, 76] on div at bounding box center [272, 75] width 503 height 15
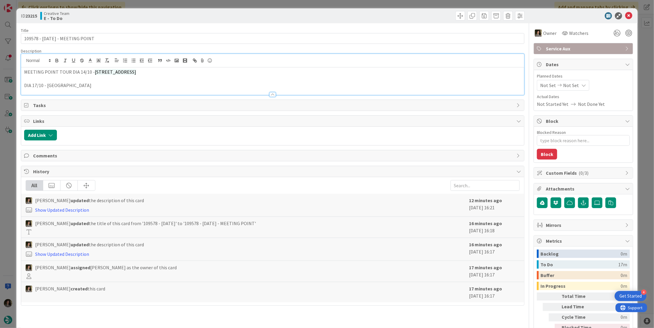
click at [106, 83] on p "DIA 17/10 - York Train Station" at bounding box center [272, 85] width 497 height 7
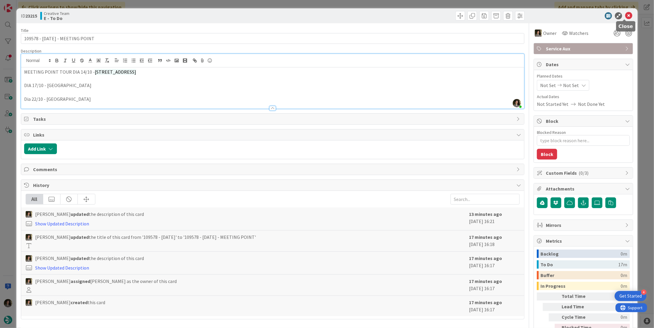
click at [625, 15] on icon at bounding box center [628, 15] width 7 height 7
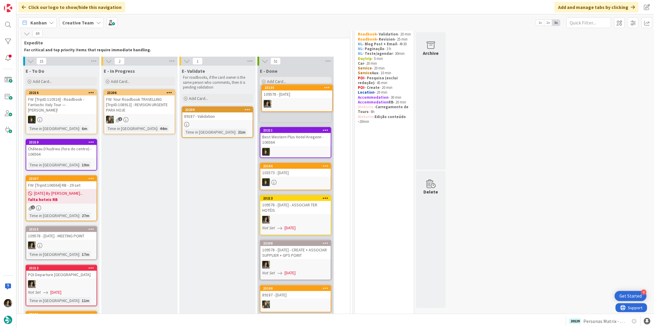
scroll to position [23, 0]
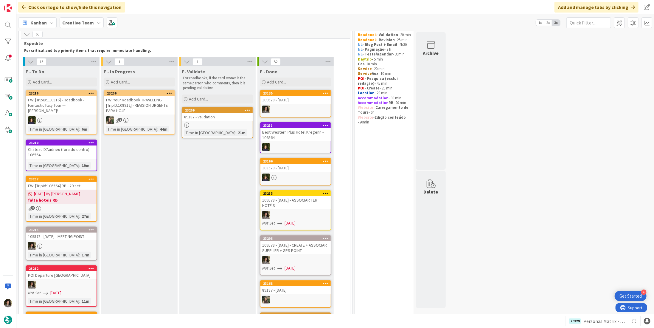
click at [294, 104] on link "23135 109578 - 12 oct" at bounding box center [296, 103] width 72 height 27
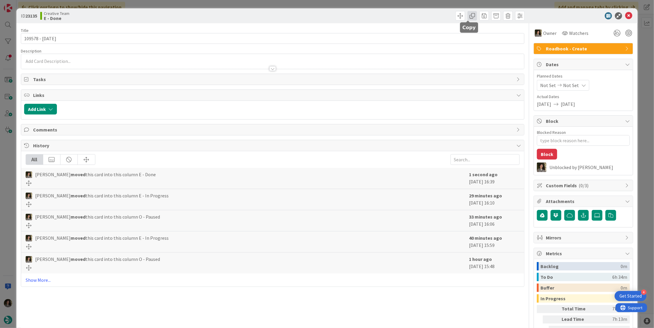
click at [471, 15] on span at bounding box center [473, 16] width 10 height 10
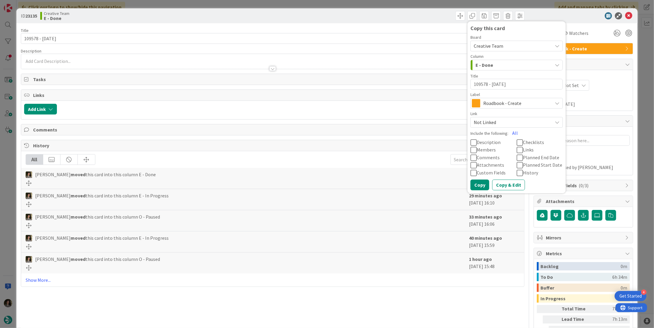
click at [492, 101] on span "Roadbook - Create" at bounding box center [516, 103] width 66 height 8
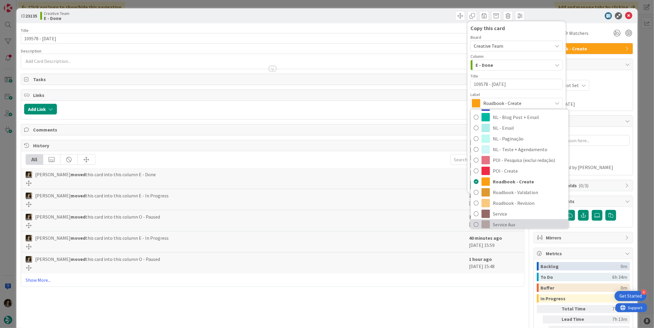
scroll to position [89, 0]
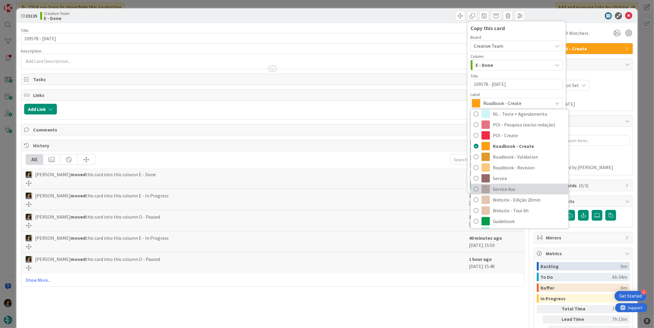
click at [507, 185] on span "Service Aux" at bounding box center [529, 188] width 73 height 9
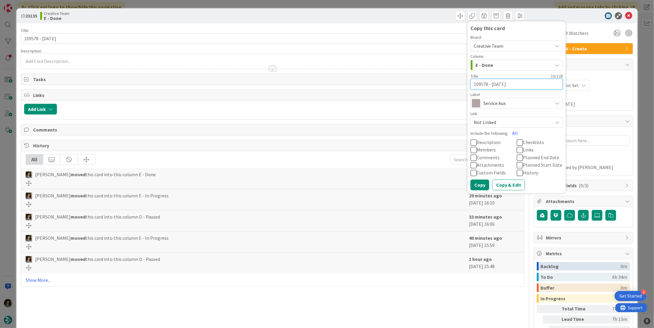
click at [509, 86] on textarea "109578 - [DATE]" at bounding box center [517, 84] width 92 height 11
type textarea "x"
type textarea "109578 - [DATE]"
type textarea "x"
type textarea "109578 - 12 oct -"
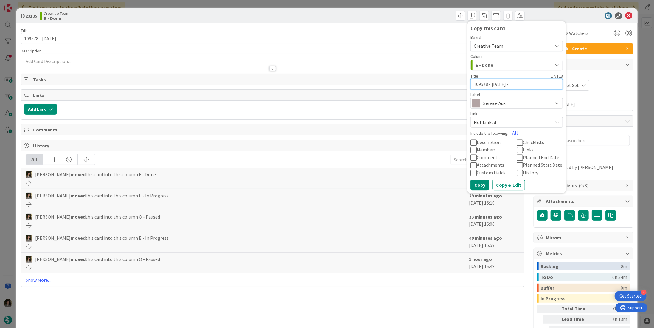
type textarea "x"
type textarea "109578 - 12 oct - DC"
type textarea "x"
type textarea "109578 - 12 oct - DCO"
type textarea "x"
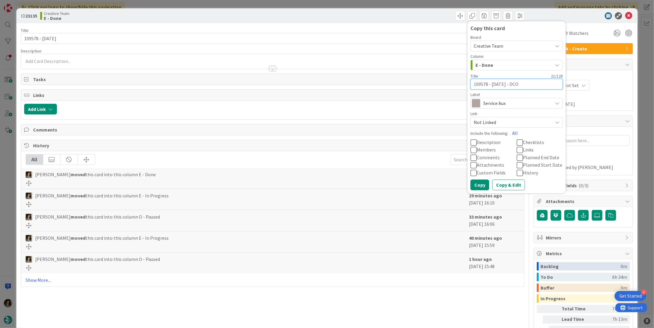
type textarea "109578 - 12 oct - DCON"
type textarea "x"
type textarea "109578 - 12 oct - DCONT"
type textarea "x"
type textarea "109578 - 12 oct - DCON"
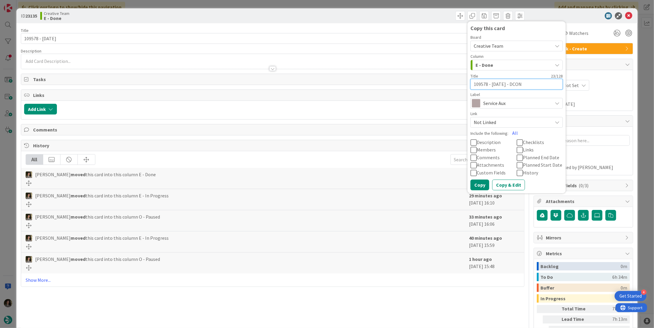
type textarea "x"
type textarea "109578 - 12 oct - DCO"
type textarea "x"
type textarea "109578 - 12 oct - DC"
type textarea "x"
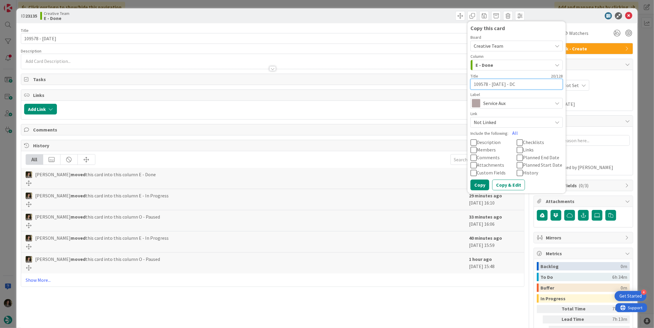
type textarea "109578 - 12 oct - D"
type textarea "x"
type textarea "109578 - 12 oct -"
type textarea "x"
type textarea "109578 - 12 oct - C"
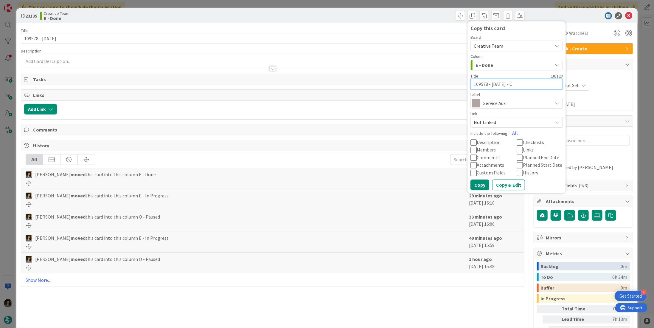
type textarea "x"
type textarea "109578 - 12 oct - CO"
type textarea "x"
type textarea "109578 - 12 oct - CON"
type textarea "x"
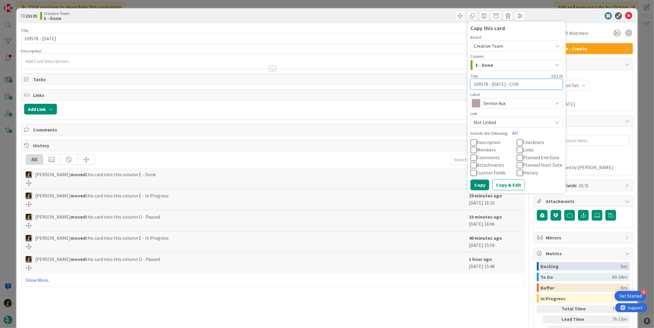
type textarea "109578 - 12 oct - CONT"
type textarea "x"
type textarea "109578 - 12 oct - CONTI"
click at [474, 183] on button "Copy" at bounding box center [480, 184] width 19 height 11
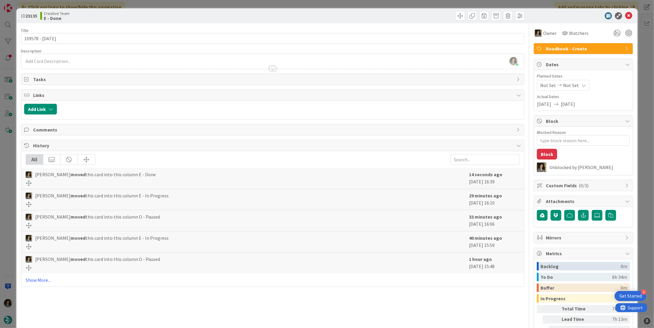
click at [626, 15] on icon at bounding box center [628, 15] width 7 height 7
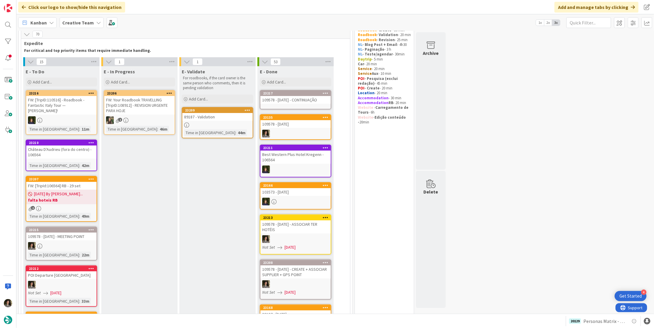
click at [276, 98] on div "109578 - 12 oct - CONTINUAÇÃO" at bounding box center [295, 100] width 70 height 8
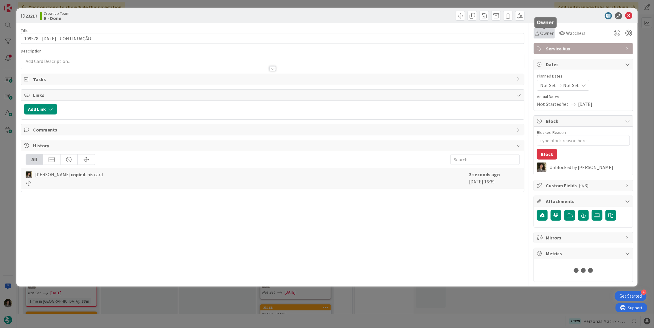
click at [535, 33] on icon at bounding box center [537, 33] width 4 height 5
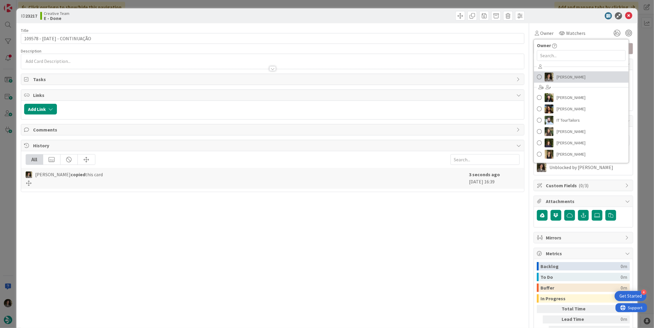
click at [557, 78] on span "[PERSON_NAME]" at bounding box center [571, 76] width 29 height 9
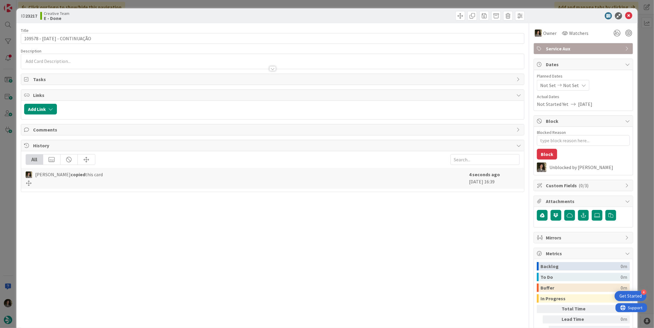
click at [572, 90] on div "Not Set Not Set" at bounding box center [563, 85] width 52 height 11
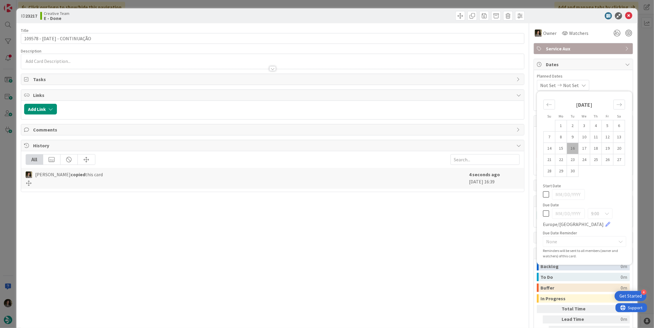
click at [543, 213] on icon at bounding box center [546, 213] width 6 height 7
click at [625, 14] on icon at bounding box center [628, 15] width 7 height 7
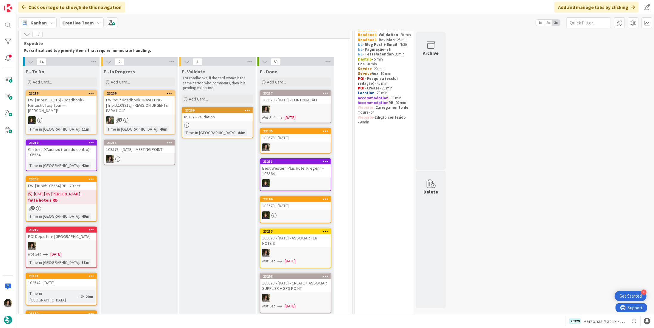
click at [142, 151] on div "109578 - 12 oct - MEETING POINT" at bounding box center [139, 149] width 70 height 8
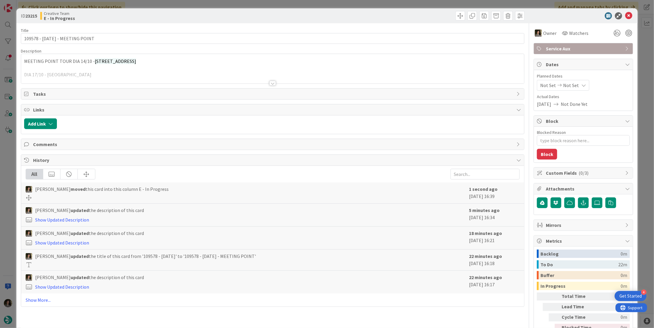
click at [248, 57] on div "MEETING POINT TOUR DIA 14/10 - NCP Castle Terrace, Edinburgh, EH1 2EW DIA 17/10…" at bounding box center [272, 70] width 503 height 27
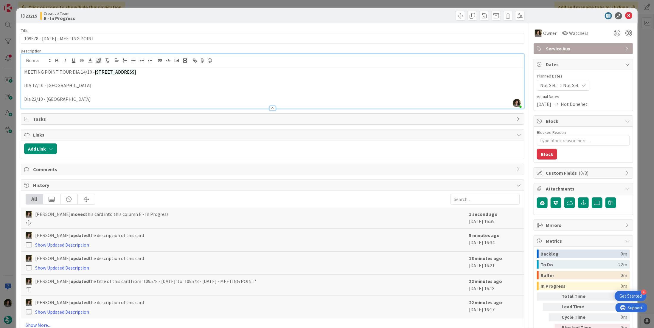
drag, startPoint x: 92, startPoint y: 71, endPoint x: 129, endPoint y: 72, distance: 36.7
click at [129, 72] on span "NCP Castle Terrace, Edinburgh, EH1 2EW" at bounding box center [115, 72] width 41 height 6
copy p "NCP Castle Terrace"
click at [51, 85] on p "DIA 17/10 - York Train Station" at bounding box center [272, 85] width 497 height 7
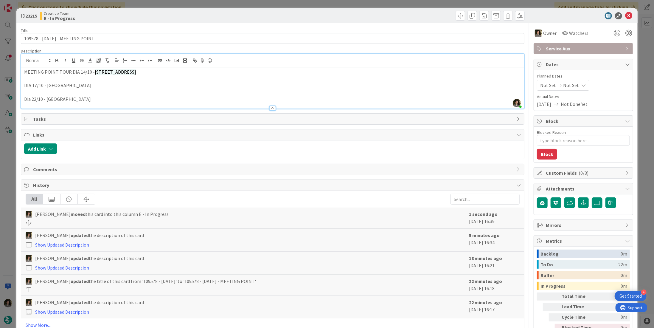
drag, startPoint x: 82, startPoint y: 84, endPoint x: 176, endPoint y: 63, distance: 95.9
click at [82, 84] on p "DIA 17/10 - York Train Station" at bounding box center [272, 85] width 497 height 7
drag, startPoint x: 87, startPoint y: 98, endPoint x: 46, endPoint y: 99, distance: 40.5
click at [46, 99] on p "Dia 22/10 - Oxford Train Station" at bounding box center [272, 99] width 497 height 7
copy p "Oxford Train Station"
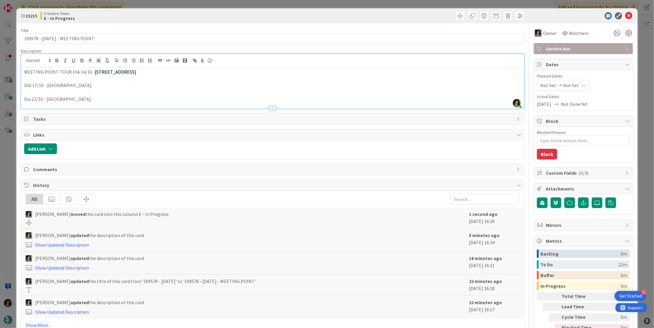
copy p "Oxford Train Station"
click at [625, 16] on icon at bounding box center [628, 15] width 7 height 7
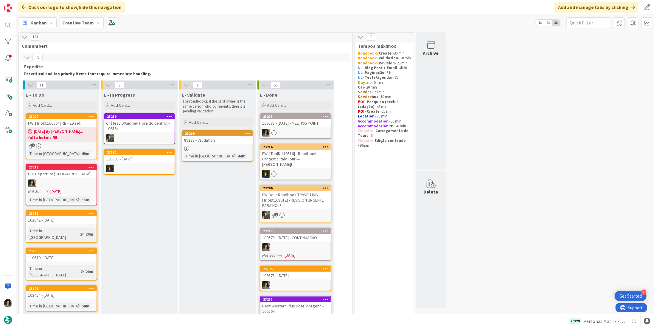
click at [311, 123] on div "109578 - 12 oct - MEETING POINT" at bounding box center [295, 123] width 70 height 8
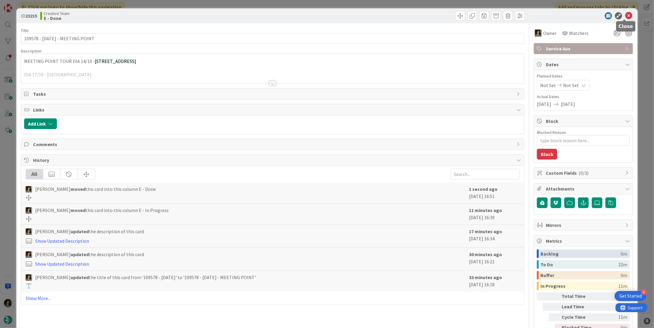
click at [628, 15] on icon at bounding box center [628, 15] width 7 height 7
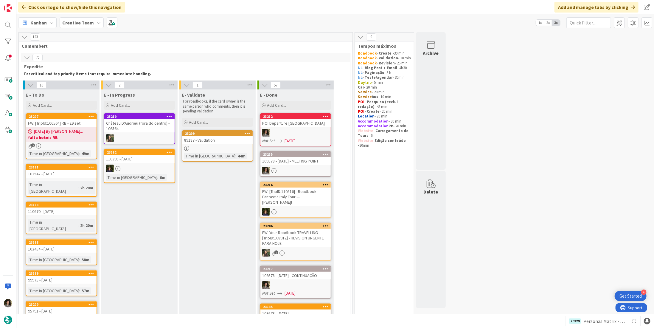
click at [302, 126] on div "POI Departure London Heathrow" at bounding box center [295, 123] width 70 height 8
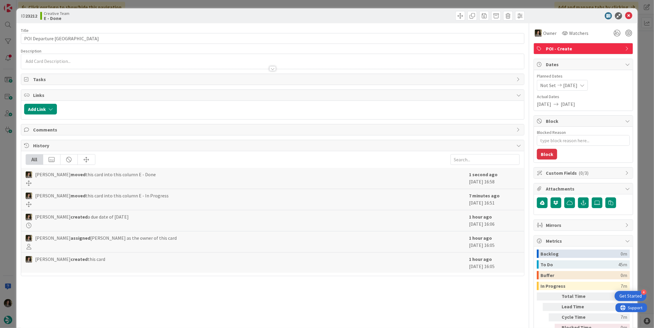
click at [570, 47] on span "POI - Create" at bounding box center [584, 48] width 76 height 7
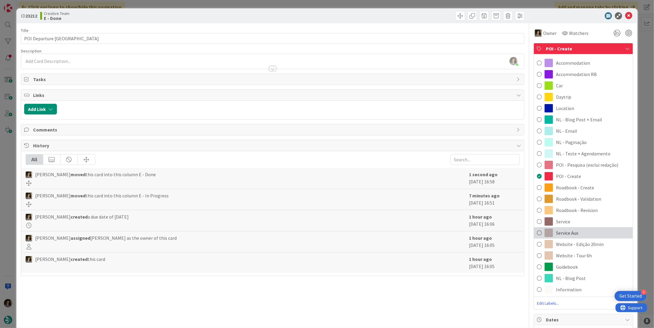
click at [572, 228] on div "Service Aux" at bounding box center [583, 232] width 99 height 11
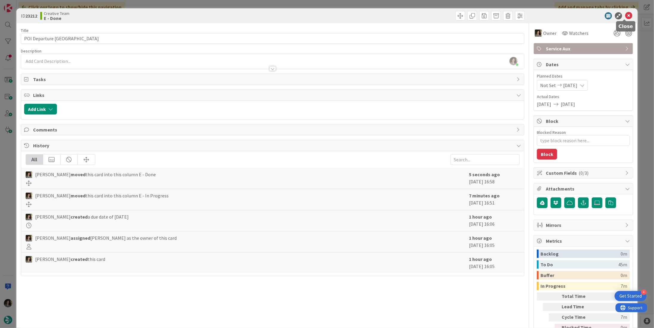
click at [625, 18] on icon at bounding box center [628, 15] width 7 height 7
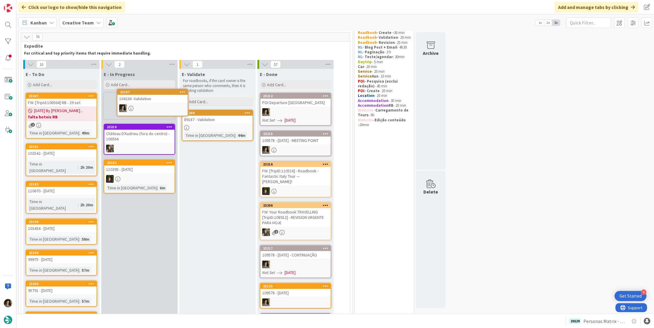
scroll to position [17, 0]
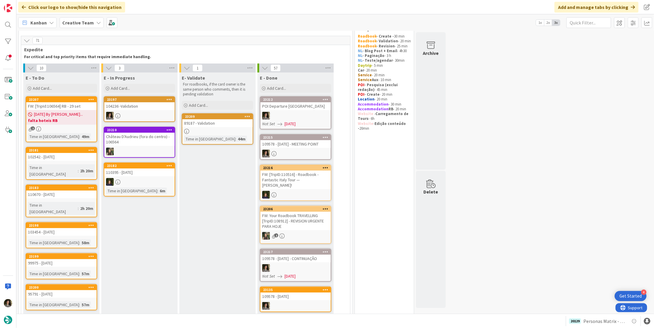
click at [133, 112] on div at bounding box center [139, 116] width 70 height 8
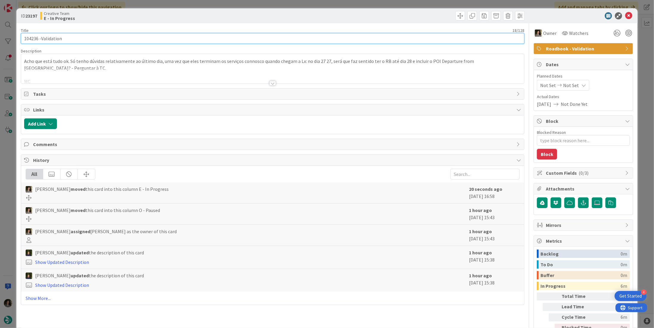
drag, startPoint x: 38, startPoint y: 38, endPoint x: -2, endPoint y: 38, distance: 39.6
click at [0, 38] on html "4 Get Started Click our logo to show/hide this navigation Add and manage tabs b…" at bounding box center [327, 164] width 654 height 328
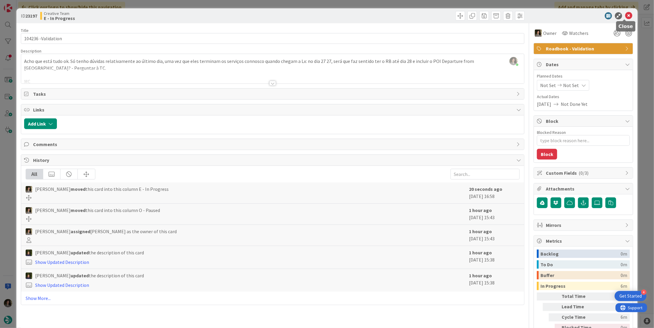
click at [626, 15] on icon at bounding box center [628, 15] width 7 height 7
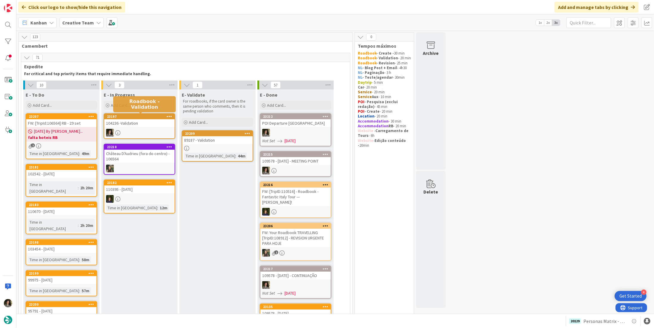
click at [137, 123] on div "104236 -Validation" at bounding box center [139, 123] width 70 height 8
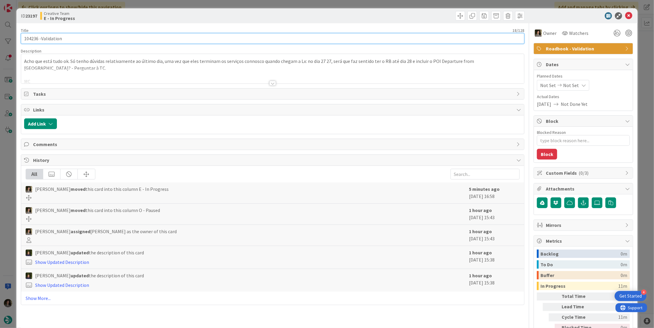
drag, startPoint x: 38, startPoint y: 38, endPoint x: 22, endPoint y: 37, distance: 15.5
click at [22, 37] on input "104236 -Validation" at bounding box center [273, 38] width 504 height 11
click at [97, 34] on input "104236 -Validation" at bounding box center [273, 38] width 504 height 11
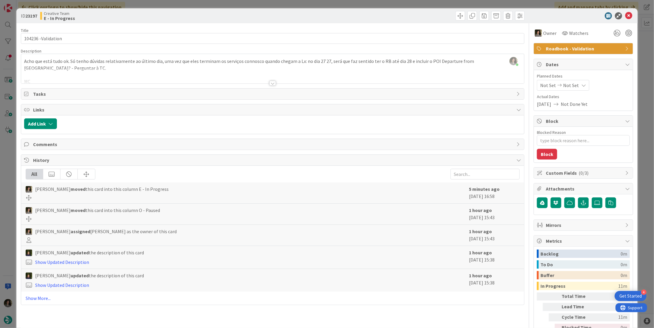
click at [328, 60] on div "Melissa Santos joined 10 m ago Acho que está tudo ok. Só tenho dúvidas relativa…" at bounding box center [272, 69] width 503 height 30
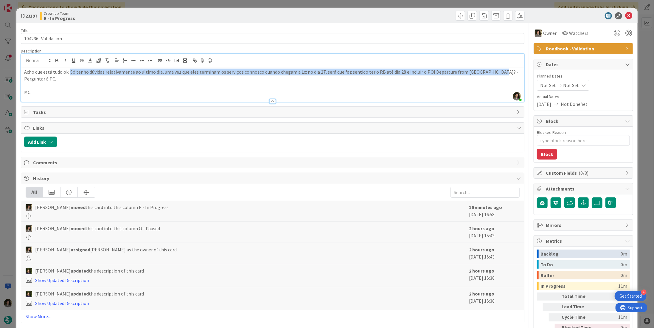
drag, startPoint x: 70, startPoint y: 72, endPoint x: 491, endPoint y: 70, distance: 420.8
click at [491, 70] on p "Acho que está tudo ok. Só tenho dúvidas relativamente ao último dia, uma vez qu…" at bounding box center [272, 75] width 497 height 13
copy p "Só tenho dúvidas relativamente ao último dia, uma vez que eles terminam os serv…"
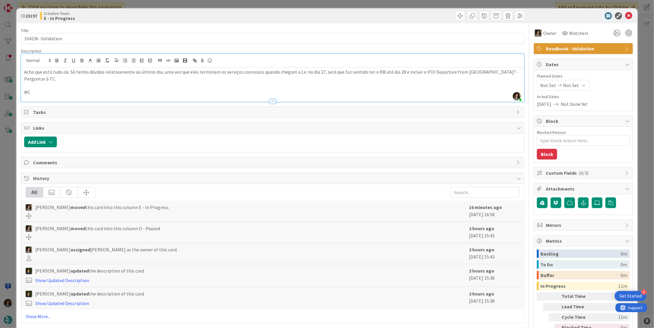
click at [629, 15] on div at bounding box center [580, 15] width 105 height 7
click at [625, 13] on icon at bounding box center [628, 15] width 7 height 7
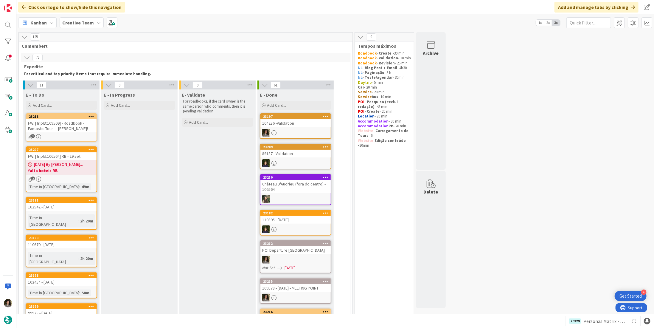
click at [65, 129] on div "FW: [TripID:109509] - Roadbook - Fantastic Tour — Mark Spiegel!" at bounding box center [61, 125] width 70 height 13
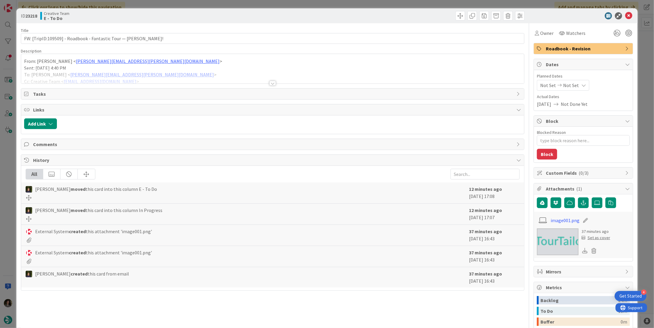
drag, startPoint x: 268, startPoint y: 81, endPoint x: 277, endPoint y: 81, distance: 9.2
click at [269, 82] on div at bounding box center [272, 83] width 7 height 5
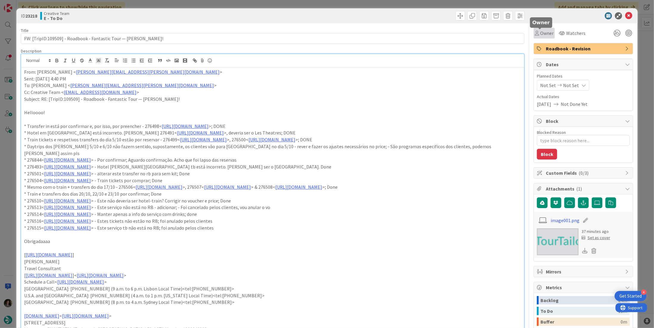
click at [548, 33] on span "Owner" at bounding box center [546, 33] width 13 height 7
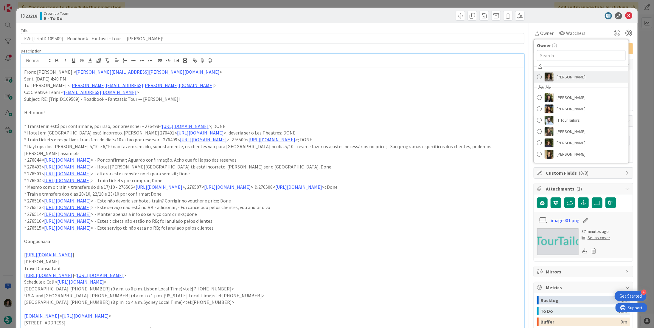
click at [577, 75] on span "[PERSON_NAME]" at bounding box center [571, 76] width 29 height 9
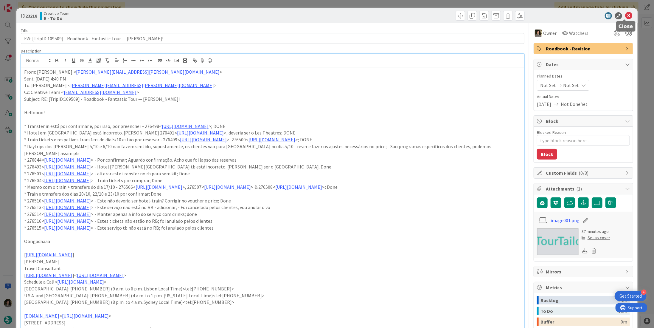
click at [626, 13] on icon at bounding box center [628, 15] width 7 height 7
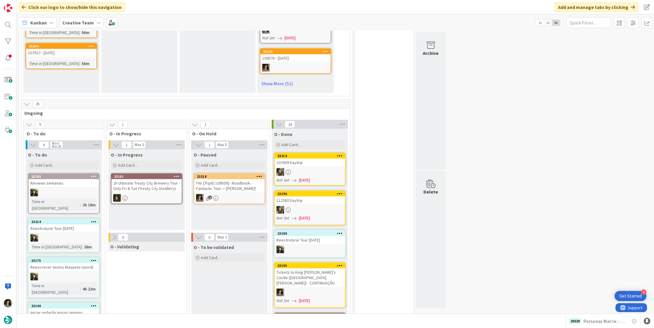
scroll to position [442, 0]
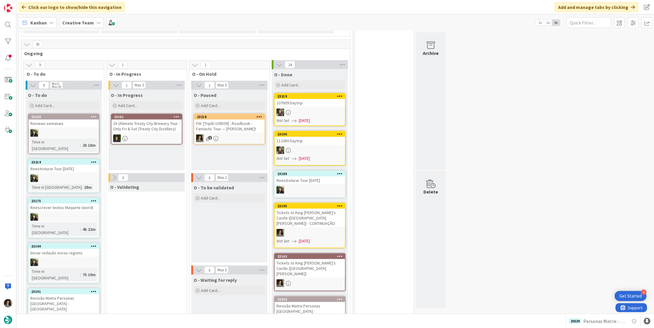
click at [654, 21] on div "Kanban Creative Team 1x 2x 3x" at bounding box center [335, 22] width 638 height 16
click at [649, 23] on span at bounding box center [647, 22] width 11 height 11
click at [601, 55] on div "Performance Tuning" at bounding box center [611, 56] width 73 height 6
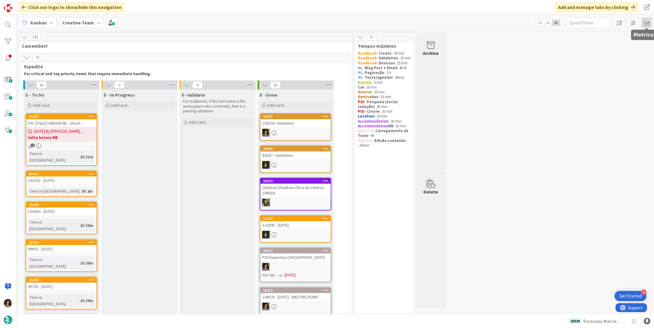
click at [647, 21] on span at bounding box center [647, 22] width 11 height 11
click at [599, 66] on div "Allocation" at bounding box center [595, 67] width 40 height 6
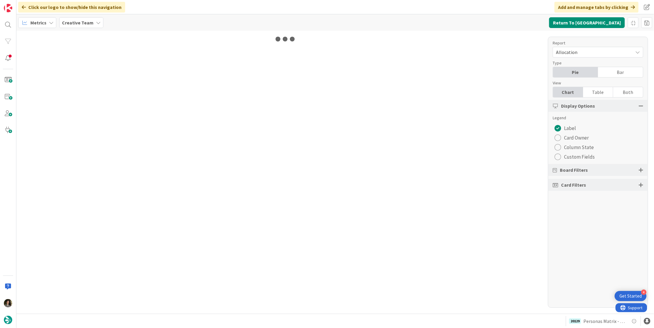
click at [605, 89] on div "Table" at bounding box center [598, 92] width 30 height 10
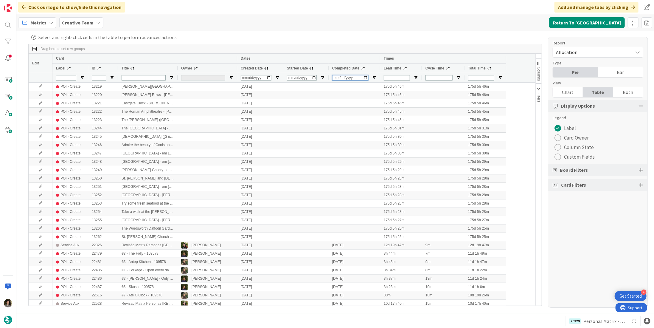
click at [338, 78] on input "Completed Date Filter Input" at bounding box center [350, 77] width 36 height 5
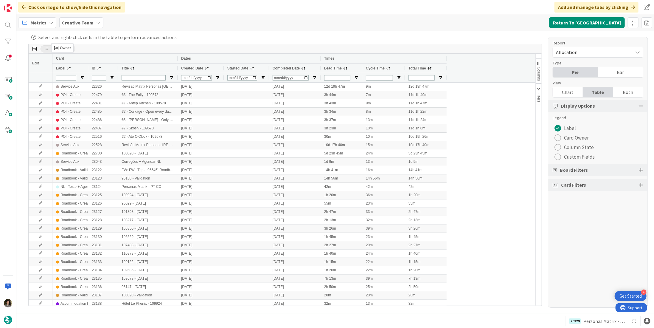
drag, startPoint x: 191, startPoint y: 68, endPoint x: 54, endPoint y: 46, distance: 138.9
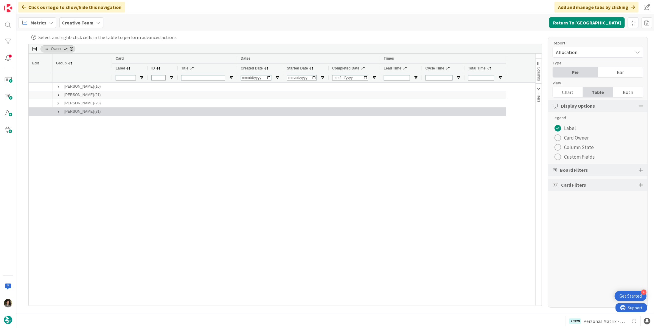
click at [56, 112] on span at bounding box center [58, 111] width 5 height 5
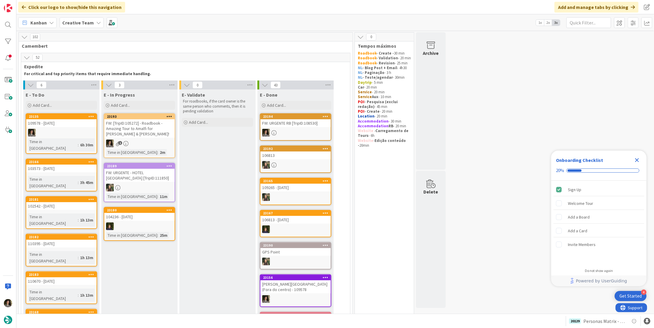
click at [457, 159] on icon "Close Checklist" at bounding box center [637, 159] width 7 height 7
click at [457, 25] on span at bounding box center [647, 22] width 11 height 11
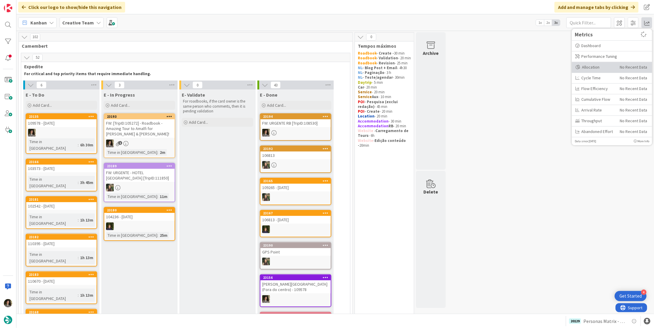
click at [457, 64] on div "Allocation" at bounding box center [595, 67] width 40 height 6
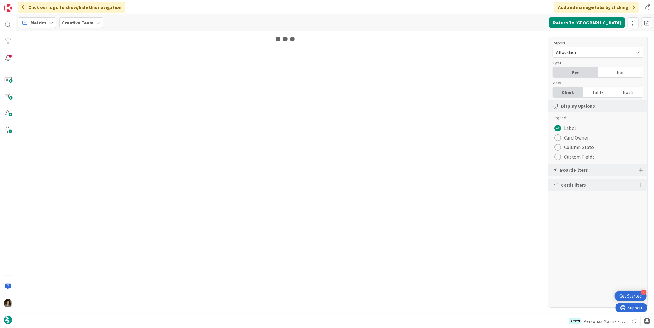
click at [457, 91] on div "Table" at bounding box center [598, 92] width 30 height 10
